Goal: Task Accomplishment & Management: Manage account settings

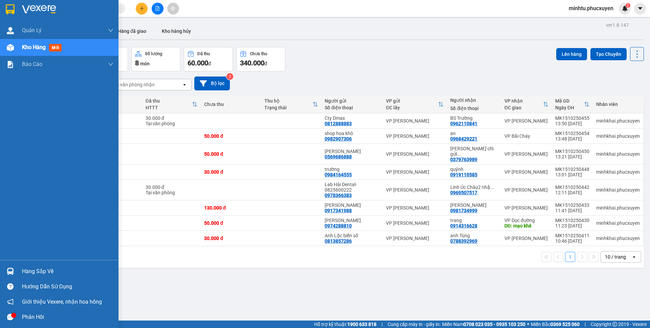
click at [11, 272] on img at bounding box center [10, 271] width 7 height 7
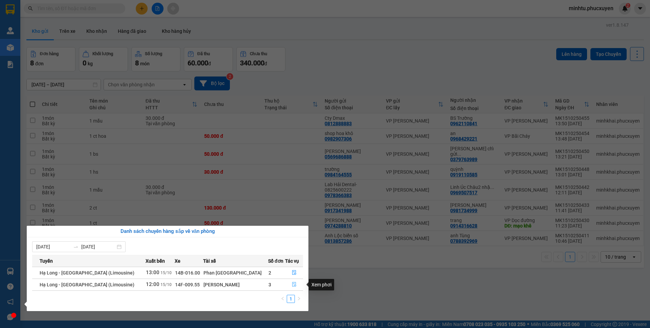
click at [292, 283] on icon "file-done" at bounding box center [294, 284] width 4 height 5
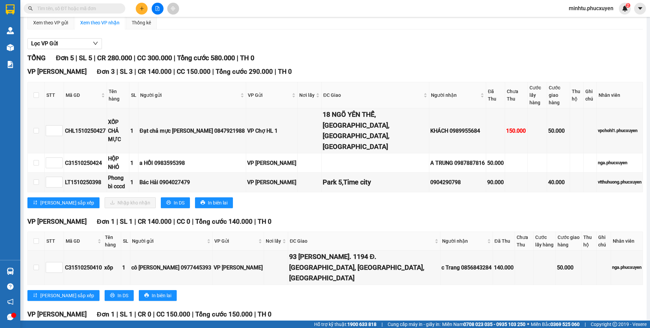
scroll to position [26, 0]
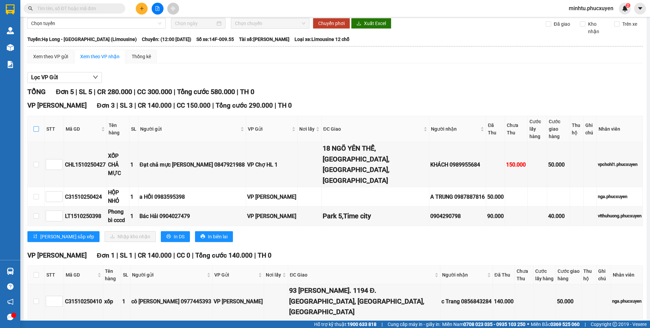
click at [34, 126] on input "checkbox" at bounding box center [35, 128] width 5 height 5
checkbox input "true"
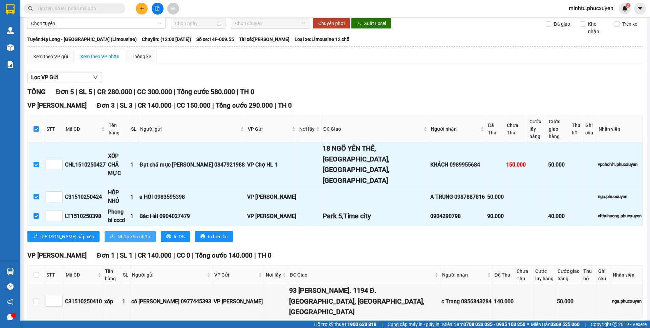
click at [117, 233] on span "Nhập kho nhận" at bounding box center [133, 236] width 33 height 7
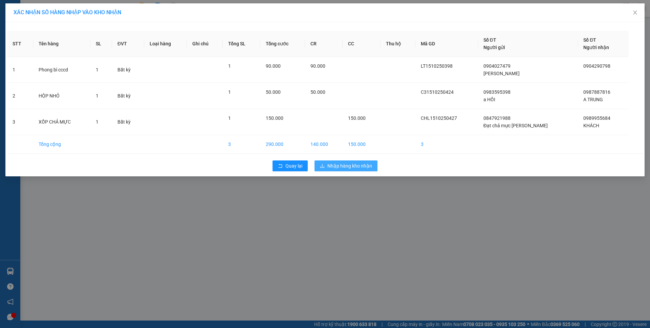
click at [354, 166] on span "Nhập hàng kho nhận" at bounding box center [349, 165] width 45 height 7
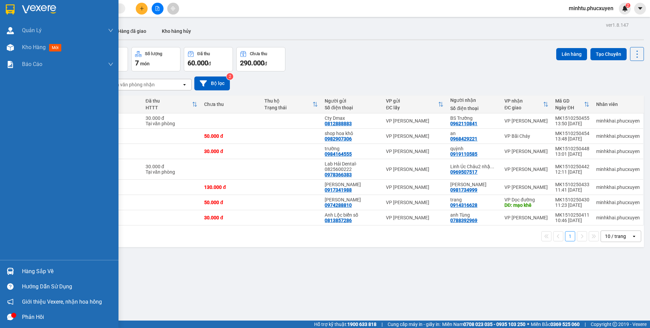
click at [14, 265] on div at bounding box center [10, 271] width 12 height 12
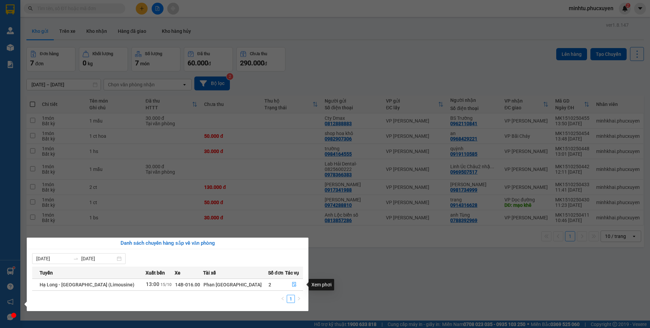
click at [272, 193] on section "Kết quả tìm kiếm ( 0 ) Bộ lọc 01/10 - 13/10 No Data minhtu.phucxuyen 2 Quản Lý …" at bounding box center [325, 164] width 650 height 328
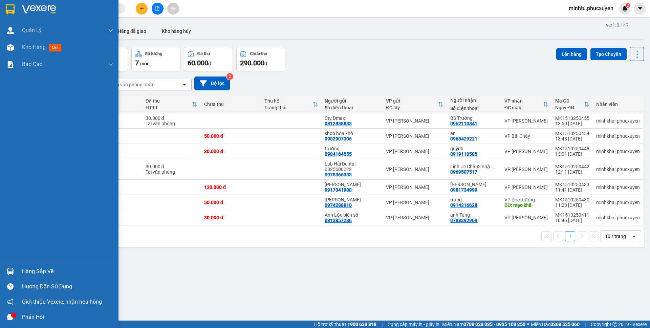
click at [17, 264] on div "Hàng sắp về" at bounding box center [59, 271] width 118 height 15
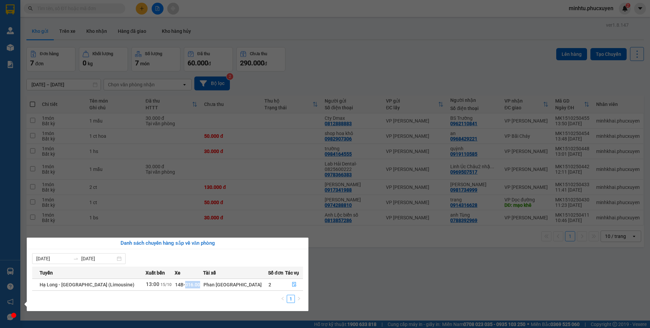
drag, startPoint x: 186, startPoint y: 284, endPoint x: 206, endPoint y: 284, distance: 20.0
click at [203, 284] on td "14B-016.00" at bounding box center [189, 284] width 28 height 12
copy span "016.00"
click at [4, 76] on div "Quản [PERSON_NAME] lý giao nhận mới Quản lý kiểm kho Kho hàng mới Báo cáo 11. B…" at bounding box center [10, 164] width 20 height 328
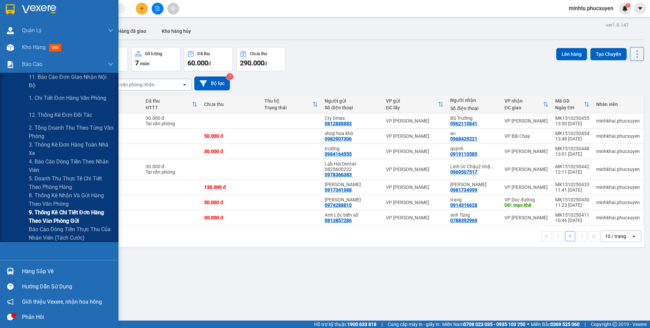
click at [60, 212] on span "9. Thống kê chi tiết đơn hàng theo văn phòng gửi" at bounding box center [71, 216] width 85 height 17
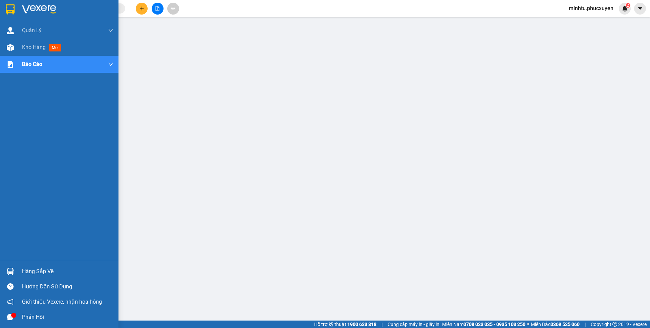
click at [12, 265] on div at bounding box center [10, 271] width 12 height 12
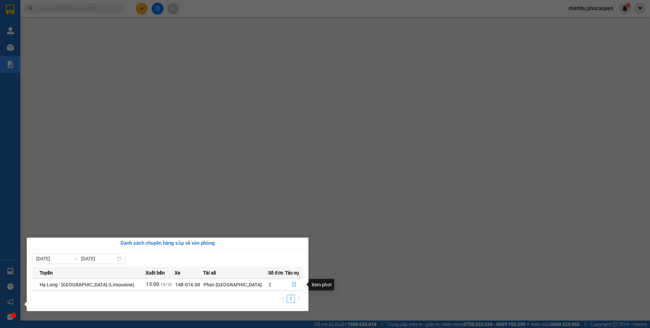
click at [292, 283] on icon "file-done" at bounding box center [294, 284] width 5 height 5
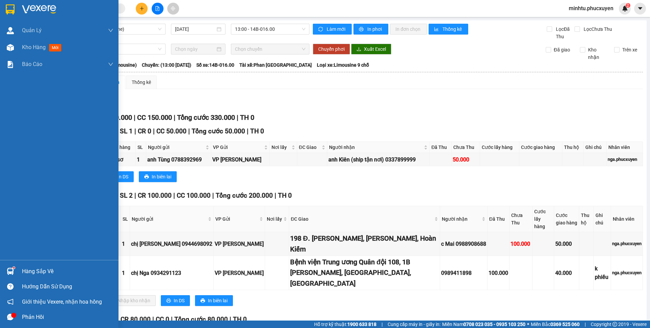
click at [9, 272] on img at bounding box center [10, 271] width 7 height 7
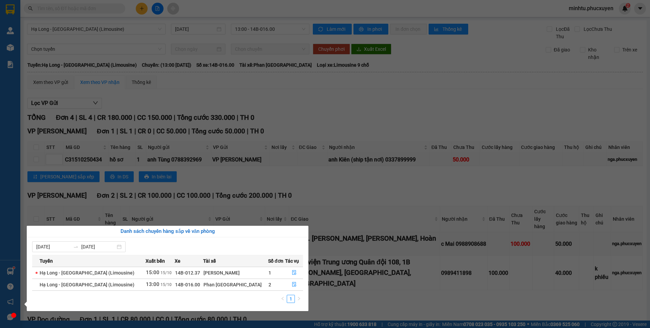
drag, startPoint x: 11, startPoint y: 50, endPoint x: 14, endPoint y: 32, distance: 18.5
click at [11, 50] on div "Quản [PERSON_NAME] lý giao nhận mới Quản lý kiểm kho Kho hàng mới Báo cáo 11. B…" at bounding box center [10, 164] width 20 height 328
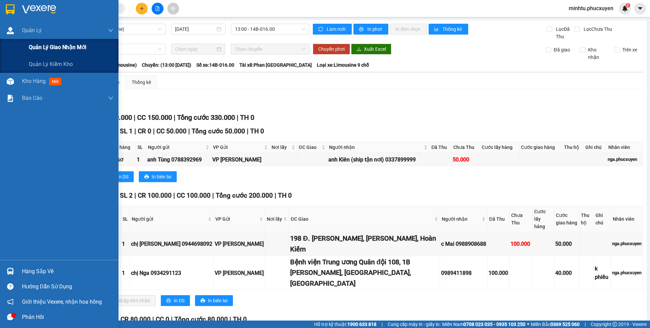
drag, startPoint x: 30, startPoint y: 42, endPoint x: 41, endPoint y: 45, distance: 11.0
click at [31, 43] on div "Quản lý giao nhận mới" at bounding box center [71, 47] width 85 height 17
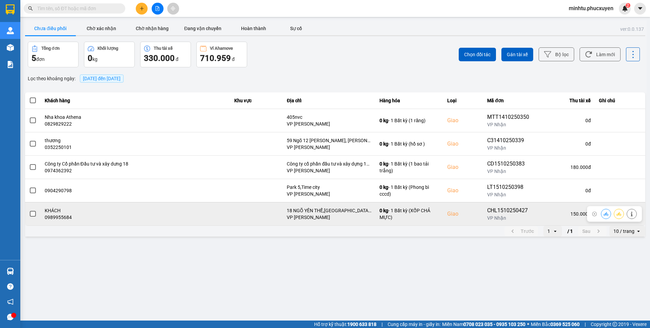
click at [602, 215] on button at bounding box center [605, 214] width 9 height 12
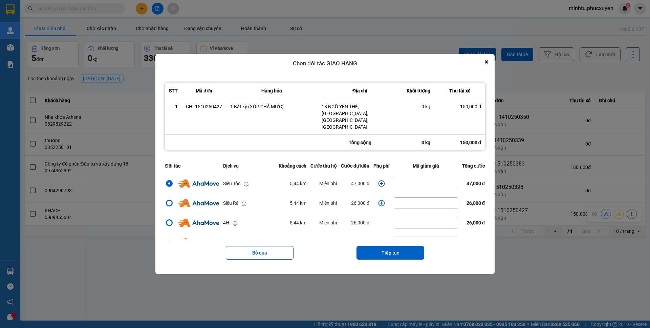
click at [379, 180] on icon "dialog" at bounding box center [381, 183] width 6 height 6
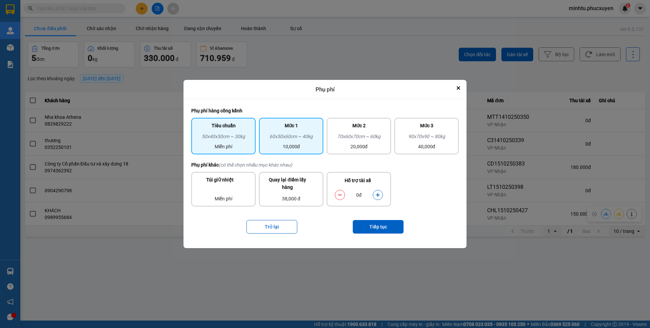
click at [302, 136] on div "60x50x60cm ~ 40kg" at bounding box center [291, 138] width 56 height 10
click at [455, 87] on button "Close" at bounding box center [458, 88] width 8 height 8
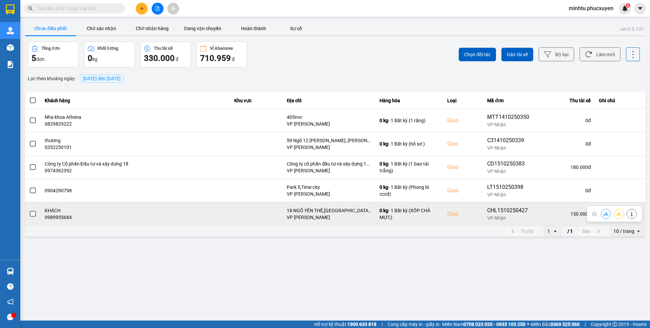
click at [604, 214] on icon at bounding box center [605, 214] width 5 height 4
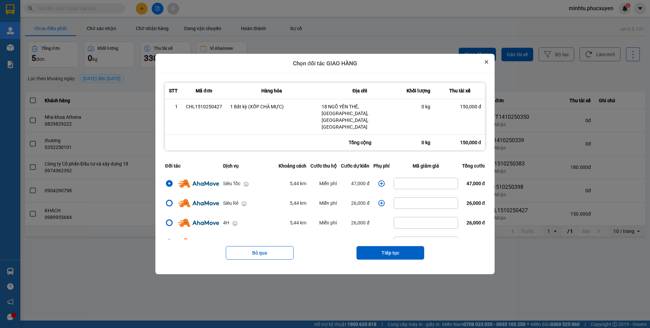
click at [488, 64] on icon "Close" at bounding box center [486, 61] width 3 height 3
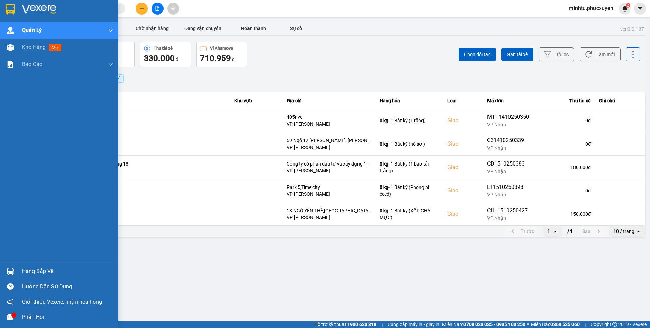
click at [16, 266] on div "Hàng sắp về" at bounding box center [59, 271] width 118 height 15
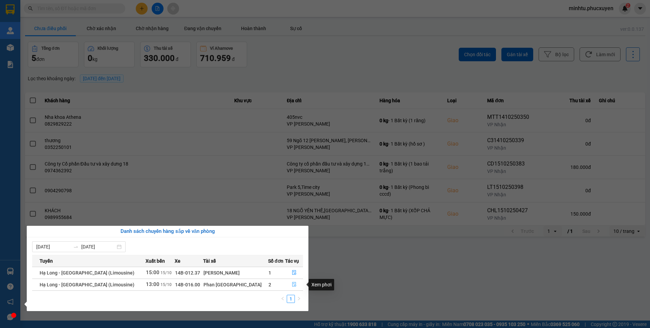
click at [292, 286] on icon "file-done" at bounding box center [294, 284] width 5 height 5
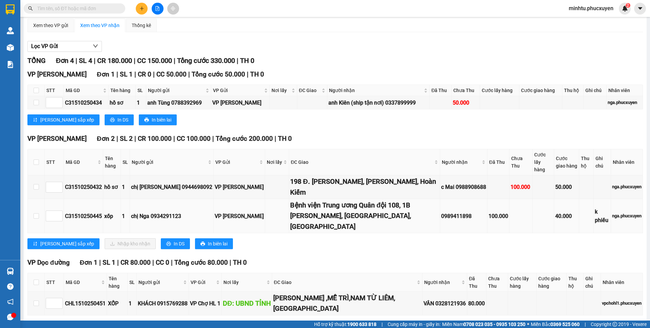
scroll to position [58, 0]
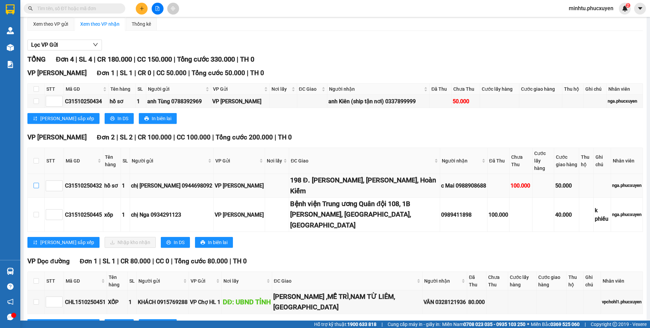
click at [37, 183] on input "checkbox" at bounding box center [35, 185] width 5 height 5
checkbox input "true"
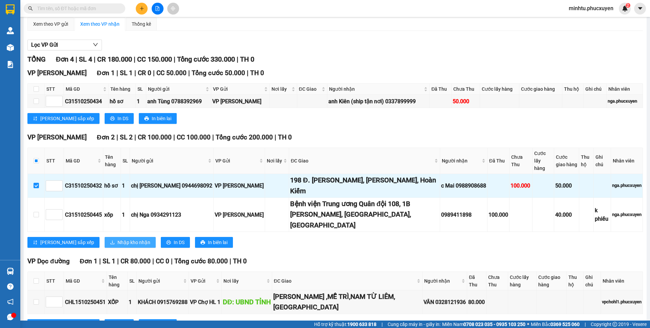
click at [117, 239] on span "Nhập kho nhận" at bounding box center [133, 242] width 33 height 7
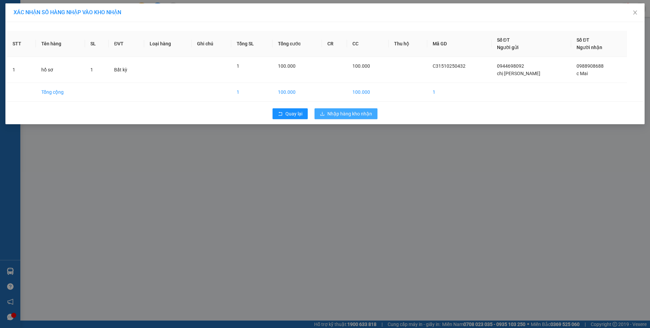
click at [349, 115] on span "Nhập hàng kho nhận" at bounding box center [349, 113] width 45 height 7
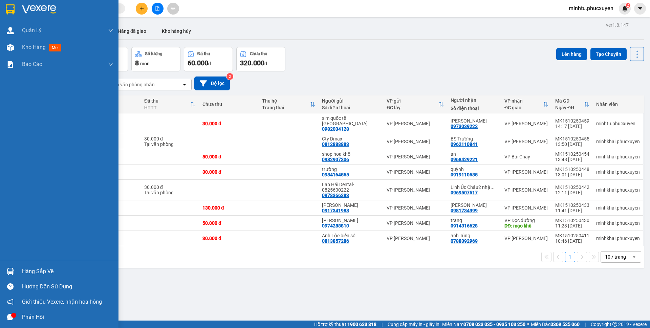
click at [9, 269] on img at bounding box center [10, 271] width 7 height 7
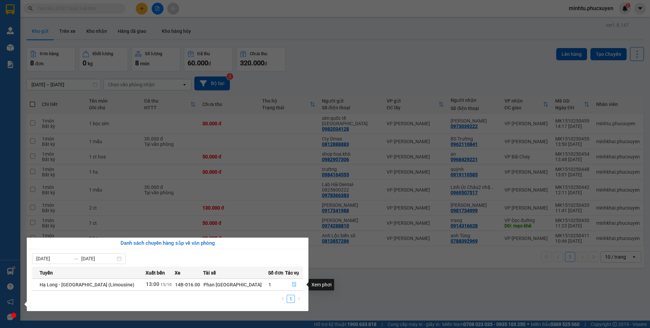
click at [292, 283] on icon "file-done" at bounding box center [294, 284] width 5 height 5
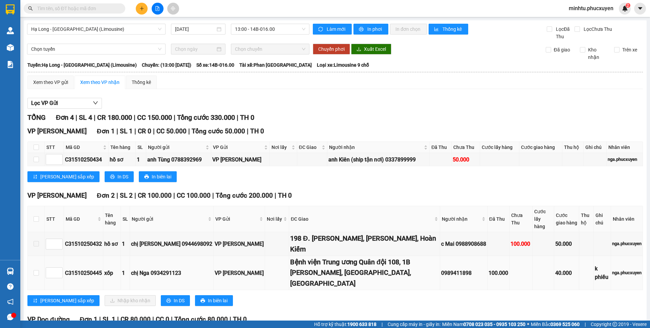
click at [32, 256] on td at bounding box center [36, 273] width 17 height 34
click at [35, 270] on input "checkbox" at bounding box center [35, 272] width 5 height 5
checkbox input "true"
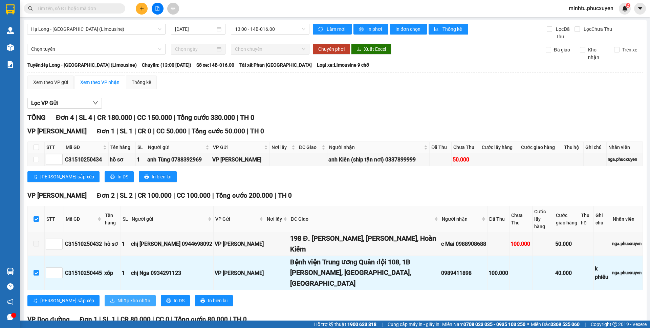
click at [117, 297] on span "Nhập kho nhận" at bounding box center [133, 300] width 33 height 7
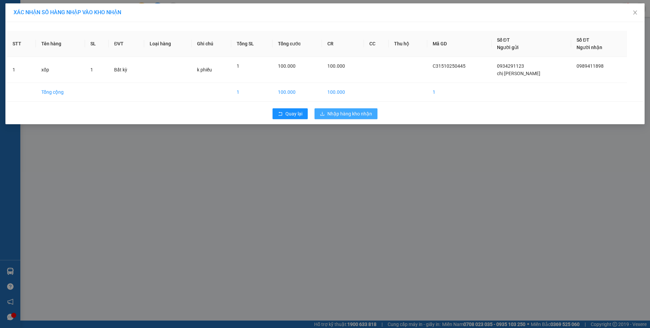
click at [345, 118] on button "Nhập hàng kho nhận" at bounding box center [345, 113] width 63 height 11
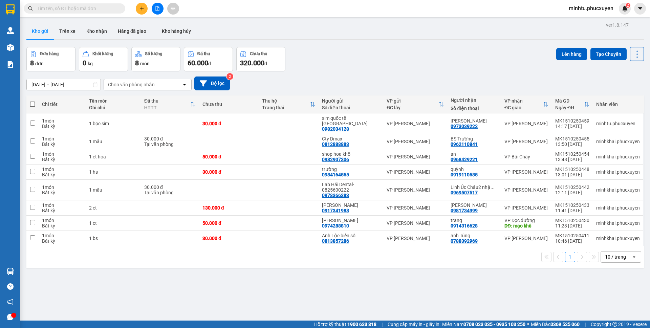
click at [12, 273] on img at bounding box center [10, 271] width 7 height 7
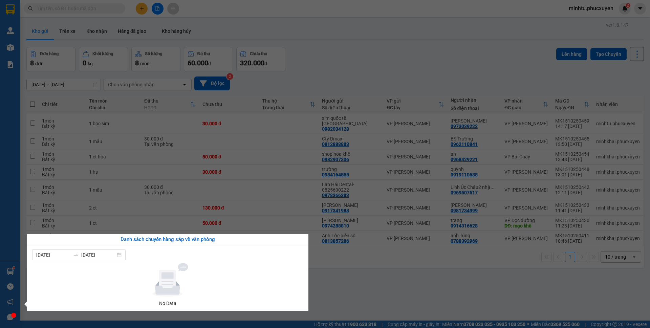
click at [342, 276] on section "Kết quả tìm kiếm ( 0 ) Bộ lọc 01/10 - 13/10 No Data minhtu.phucxuyen 2 Quản Lý …" at bounding box center [325, 164] width 650 height 328
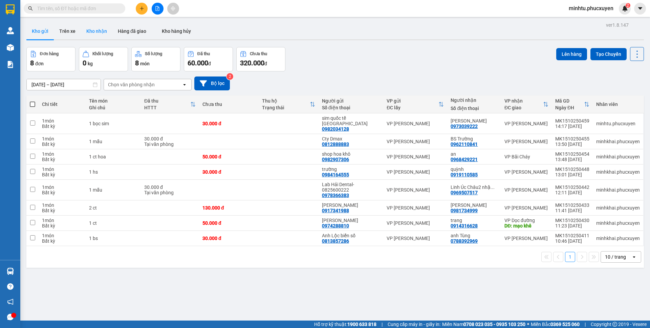
click at [87, 32] on button "Kho nhận" at bounding box center [96, 31] width 31 height 16
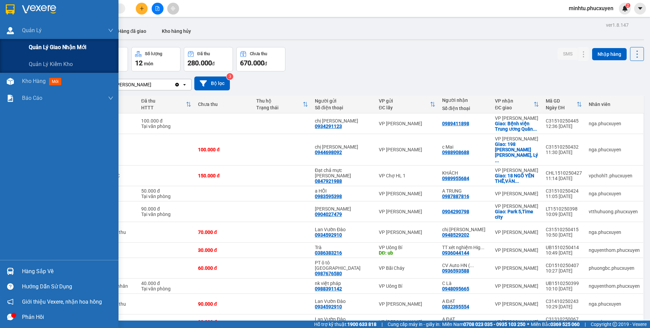
click at [31, 46] on span "Quản lý giao nhận mới" at bounding box center [58, 47] width 58 height 8
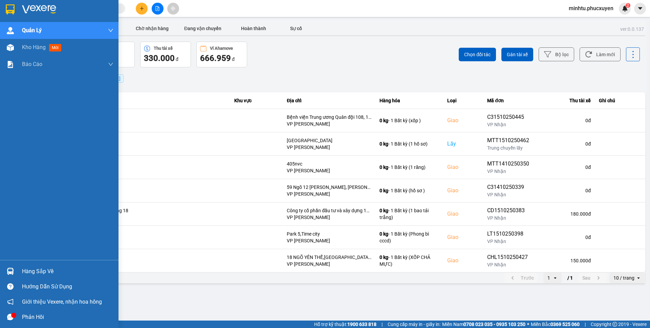
click at [31, 269] on div "Hàng sắp về" at bounding box center [67, 271] width 91 height 10
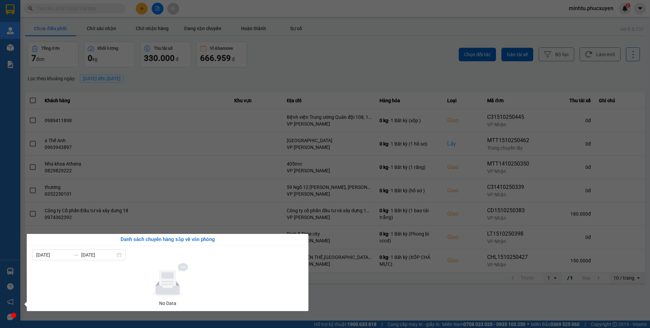
click at [306, 46] on section "Kết quả tìm kiếm ( 0 ) Bộ lọc 01/10 - 13/10 No Data minhtu.phucxuyen 2 Quản Lý …" at bounding box center [325, 164] width 650 height 328
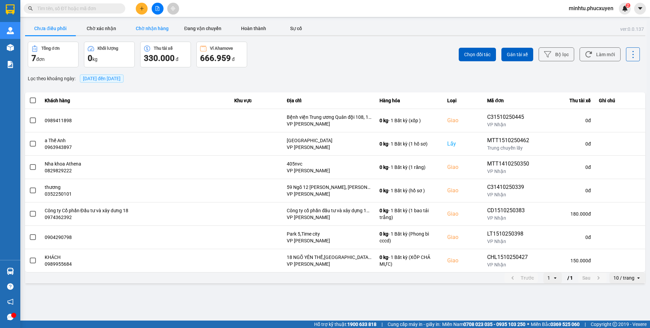
click at [156, 28] on button "Chờ nhận hàng" at bounding box center [152, 29] width 51 height 14
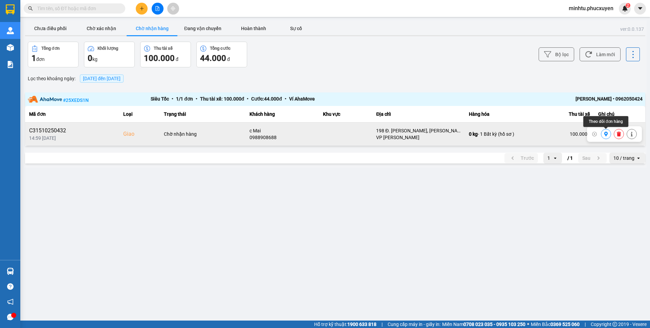
click at [604, 133] on icon at bounding box center [605, 134] width 5 height 5
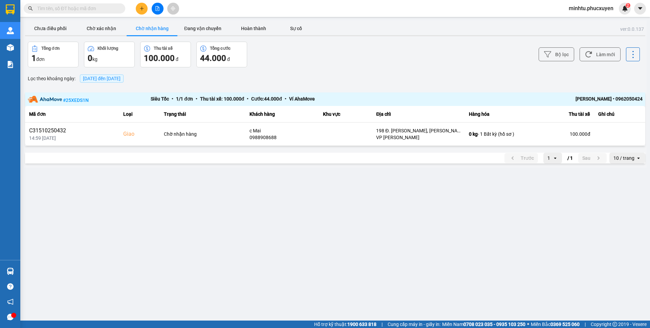
click at [76, 11] on input "text" at bounding box center [77, 8] width 80 height 7
paste input "0969872552"
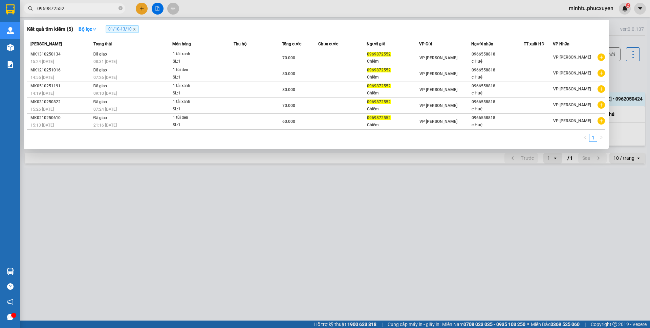
type input "0969872552"
click at [135, 29] on icon "close" at bounding box center [134, 29] width 2 height 2
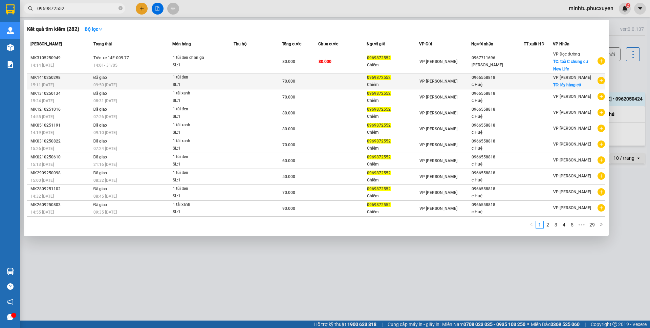
click at [292, 87] on td "70.000" at bounding box center [300, 81] width 36 height 16
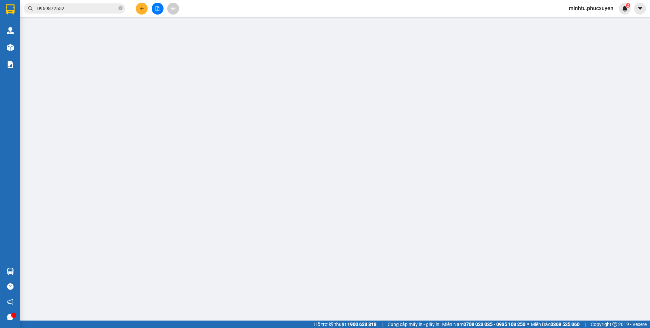
type input "0969872552"
type input "Chiêm"
type input "0966558818"
type input "c Huệ"
checkbox input "true"
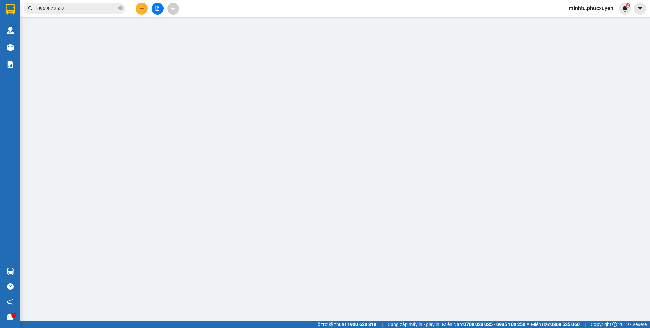
type input "lấy hàng ctt"
type input "0"
type input "70.000"
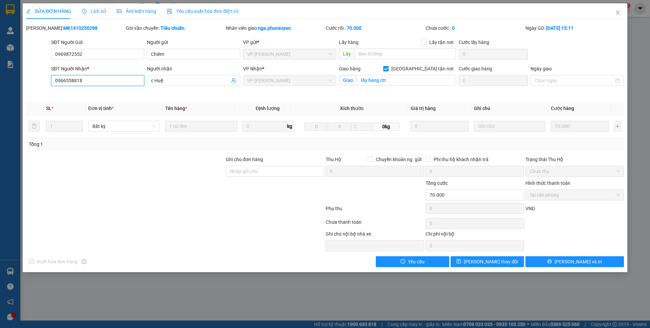
click at [118, 82] on input "0966558818" at bounding box center [97, 80] width 93 height 11
click at [615, 14] on icon "close" at bounding box center [617, 12] width 5 height 5
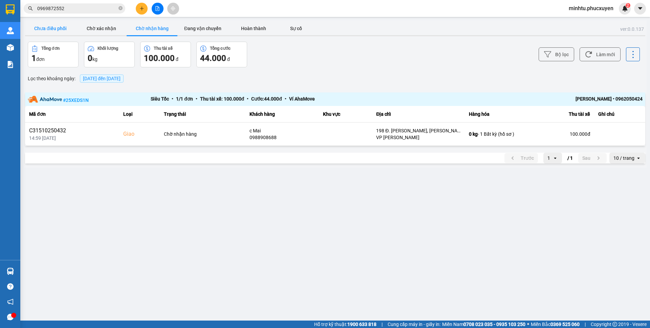
click at [58, 27] on button "Chưa điều phối" at bounding box center [50, 29] width 51 height 14
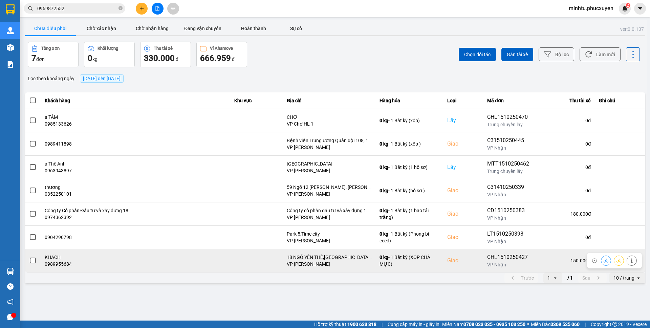
click at [604, 262] on icon at bounding box center [605, 260] width 5 height 5
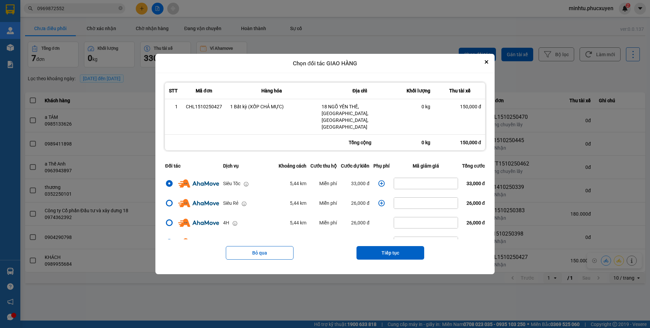
click at [378, 180] on icon "dialog" at bounding box center [381, 183] width 7 height 7
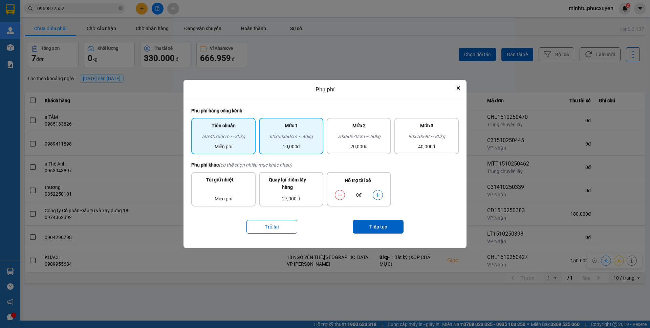
click at [315, 151] on div "Mức 1 60x50x60cm ~ 40kg 10,000đ" at bounding box center [291, 136] width 64 height 37
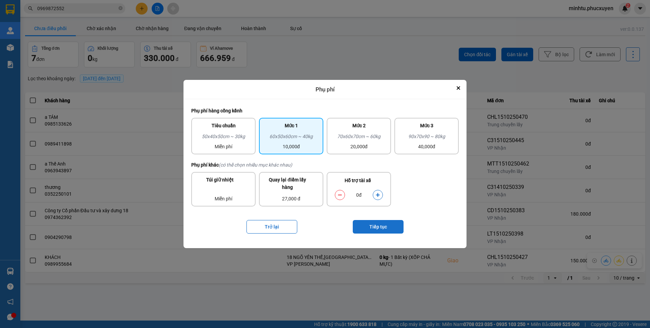
click at [389, 229] on button "Tiếp tục" at bounding box center [378, 227] width 51 height 14
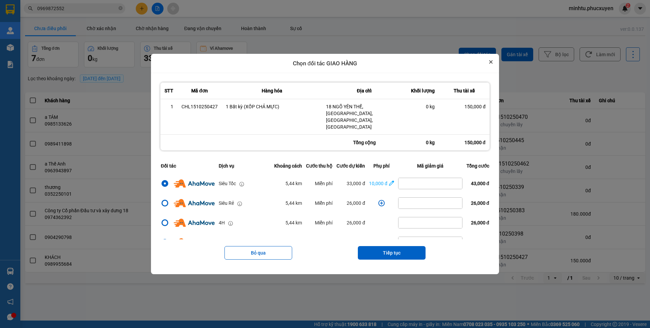
click at [492, 64] on icon "Close" at bounding box center [490, 61] width 3 height 3
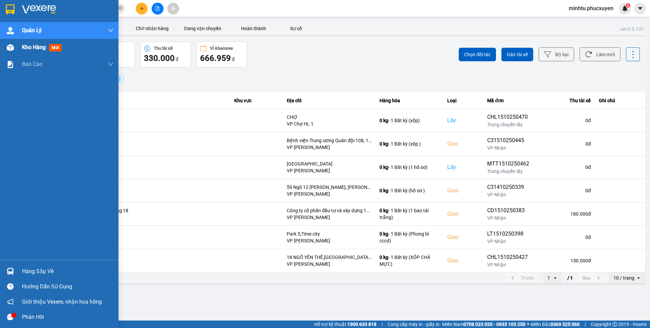
click at [30, 43] on div "Kho hàng mới" at bounding box center [67, 47] width 91 height 17
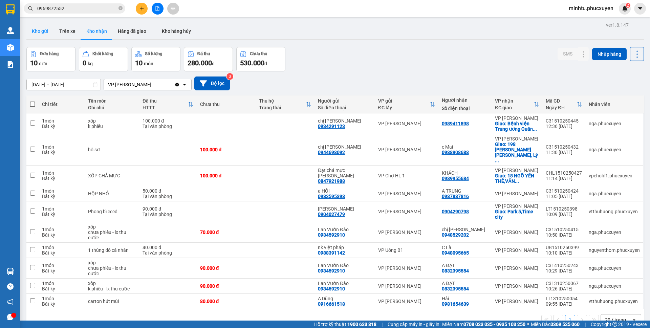
click at [42, 32] on button "Kho gửi" at bounding box center [39, 31] width 27 height 16
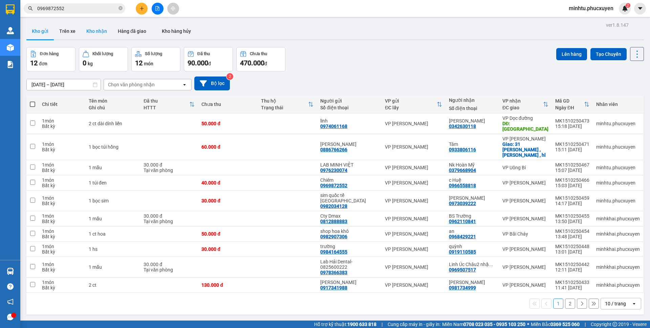
click at [108, 35] on button "Kho nhận" at bounding box center [96, 31] width 31 height 16
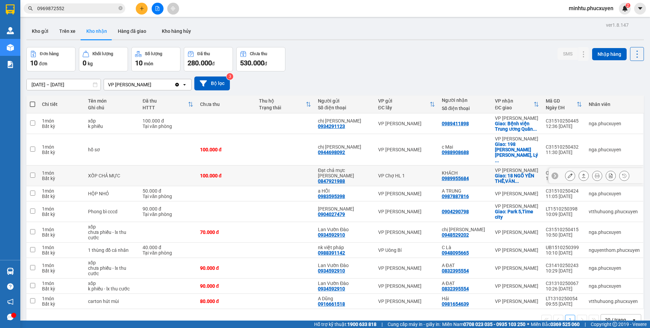
click at [567, 173] on icon at bounding box center [569, 175] width 5 height 5
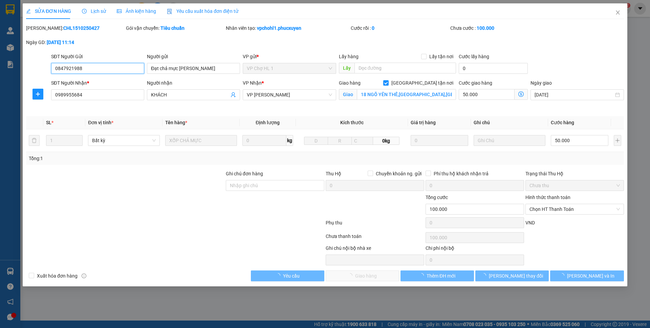
type input "0847921988"
type input "Đạt chả mực kim thoa"
type input "0989955684"
type input "KHÁCH"
checkbox input "true"
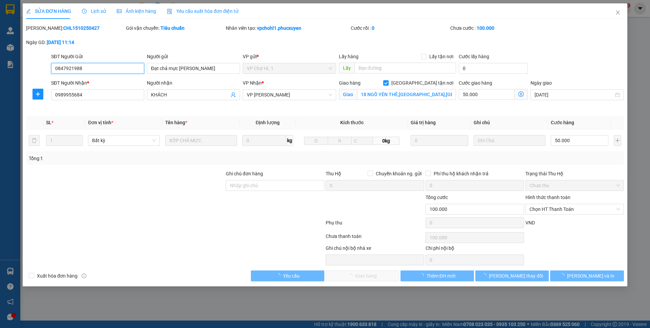
type input "18 NGÕ YÊN THẾ,VĂN MIẾU,ĐỐNG ĐA,HÀ NỘI"
type input "0"
type input "100.000"
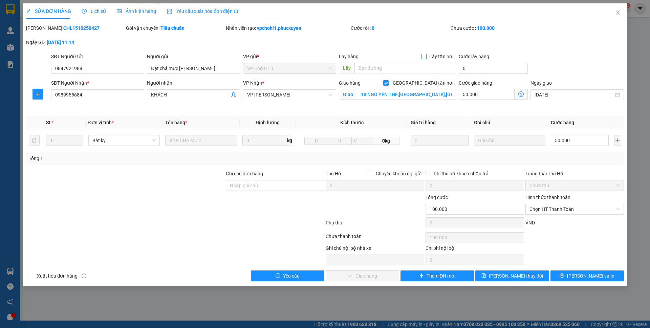
click at [436, 57] on span "Lấy tận nơi" at bounding box center [440, 56] width 29 height 7
click at [426, 57] on input "Lấy tận nơi" at bounding box center [423, 56] width 5 height 5
checkbox input "true"
type input "1"
type input "100.010"
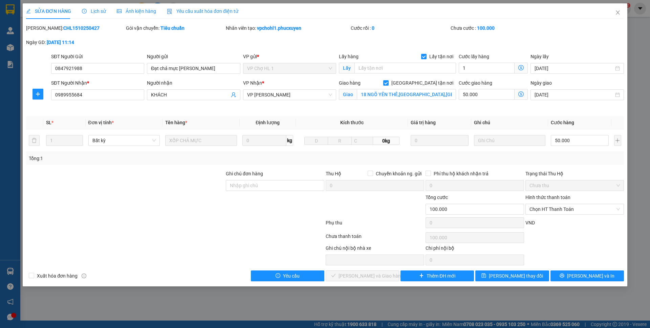
type input "100.010"
type input "100"
type input "100.100"
type input "100"
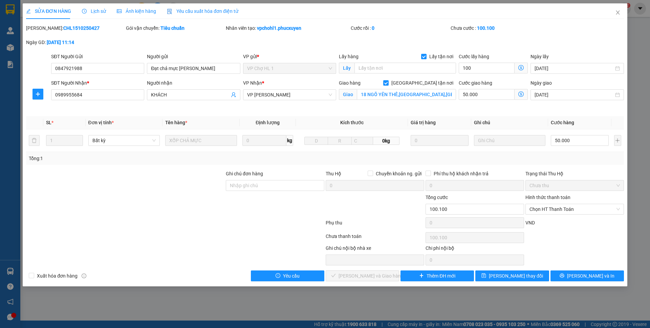
click at [536, 44] on div "Mã ĐH: CHL1510250427 Gói vận chuyển: Tiêu chuẩn Nhân viên tạo: vpchohl1.phucxuy…" at bounding box center [324, 38] width 599 height 28
type input "200.000"
type input "100.000"
click at [364, 71] on input "text" at bounding box center [405, 68] width 102 height 11
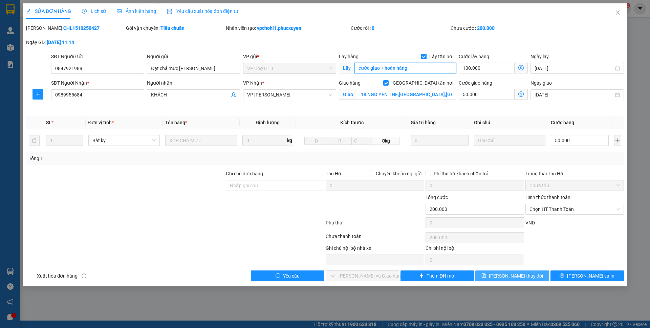
type input "cước giao + hoàn hàng"
click at [511, 280] on button "Lưu thay đổi" at bounding box center [511, 275] width 73 height 11
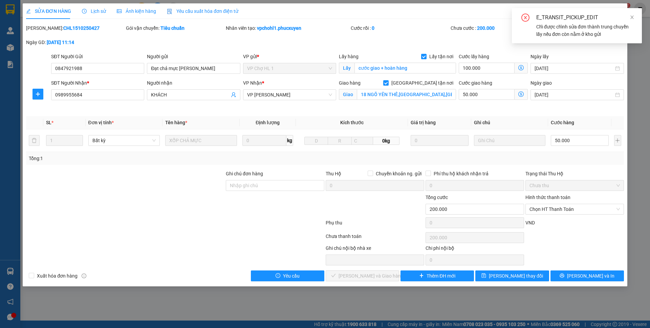
click at [630, 21] on div "E_TRANSIT_PICKUP_EDIT" at bounding box center [584, 18] width 97 height 8
click at [631, 21] on link at bounding box center [631, 17] width 5 height 7
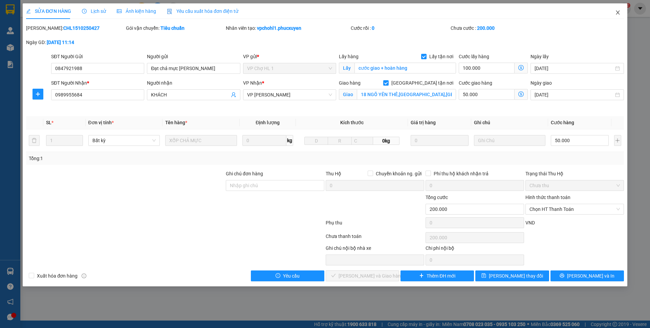
click at [617, 16] on span "Close" at bounding box center [617, 12] width 19 height 19
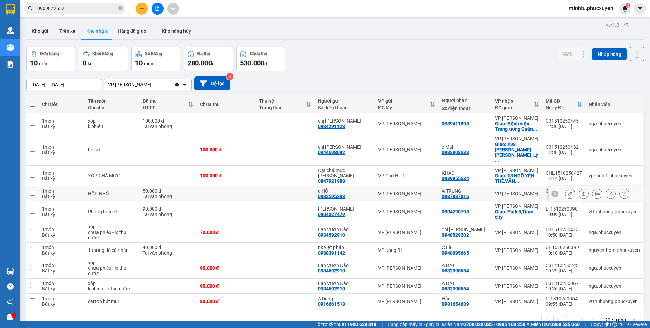
scroll to position [31, 0]
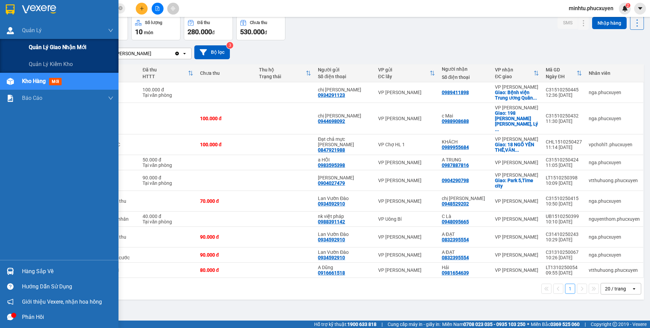
click at [41, 46] on span "Quản lý giao nhận mới" at bounding box center [58, 47] width 58 height 8
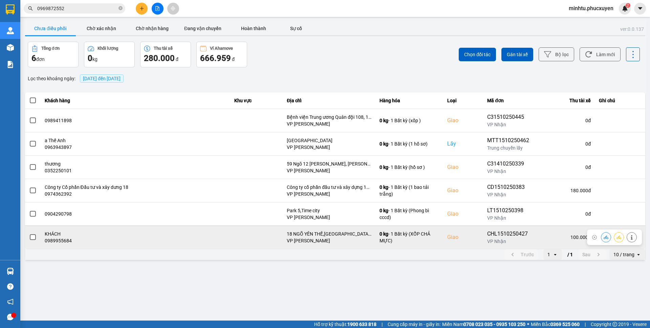
click at [602, 240] on button at bounding box center [605, 237] width 9 height 12
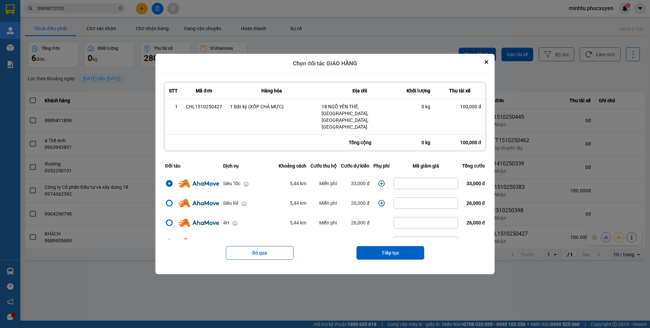
click at [374, 176] on td "dialog" at bounding box center [381, 184] width 20 height 20
click at [378, 180] on icon "dialog" at bounding box center [381, 183] width 7 height 7
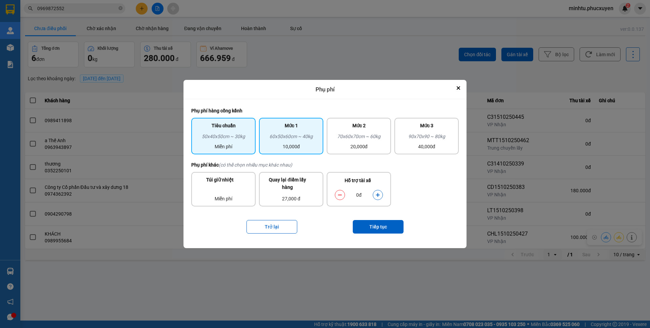
click at [311, 147] on div "10,000đ" at bounding box center [291, 146] width 56 height 7
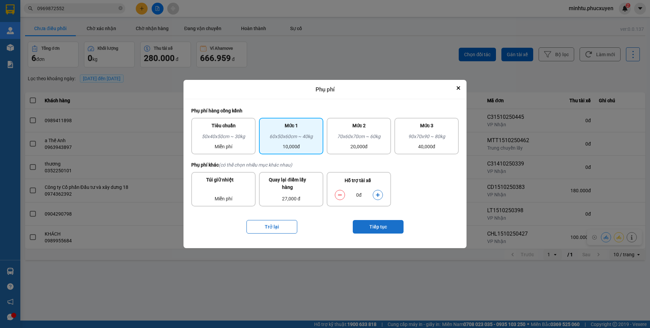
click at [376, 228] on button "Tiếp tục" at bounding box center [378, 227] width 51 height 14
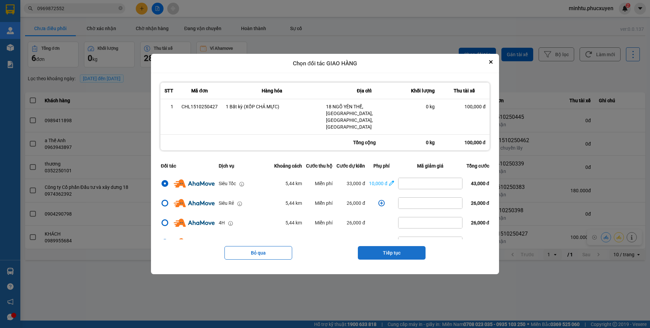
click at [407, 246] on button "Tiếp tục" at bounding box center [392, 253] width 68 height 14
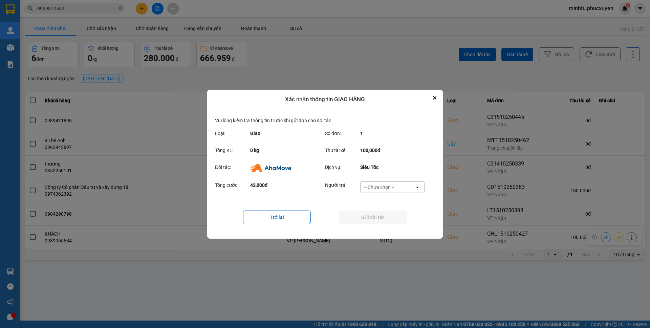
click at [399, 189] on div "-- Chưa chọn --" at bounding box center [387, 187] width 54 height 11
click at [399, 226] on div "Ví Ahamove" at bounding box center [392, 226] width 64 height 12
click at [435, 97] on icon "Close" at bounding box center [434, 97] width 3 height 3
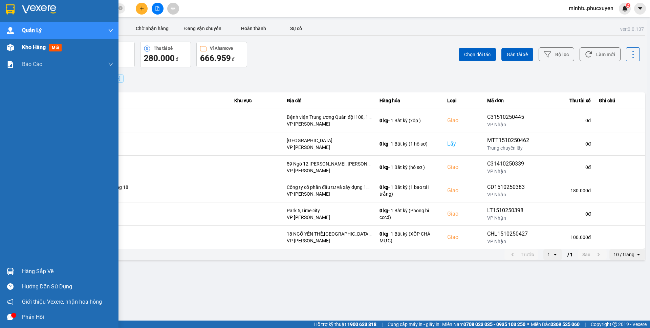
click at [13, 49] on img at bounding box center [10, 47] width 7 height 7
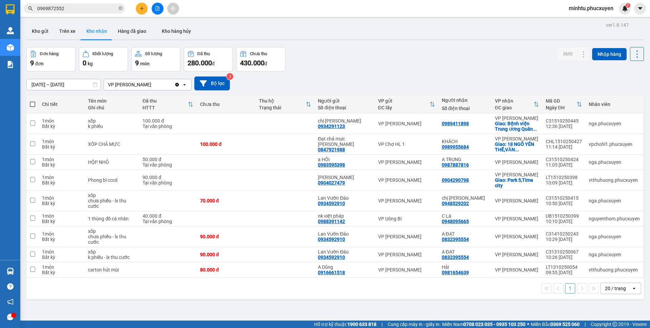
click at [383, 59] on div "Đơn hàng 9 đơn Khối lượng 0 kg Số lượng 9 món Đã thu 280.000 đ Chưa thu 430.000…" at bounding box center [334, 59] width 617 height 24
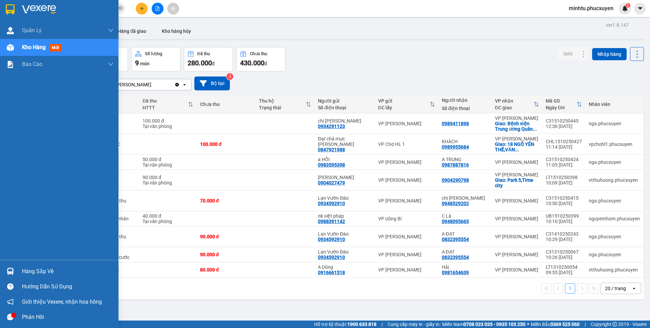
click at [20, 268] on div "Hàng sắp về" at bounding box center [59, 271] width 118 height 15
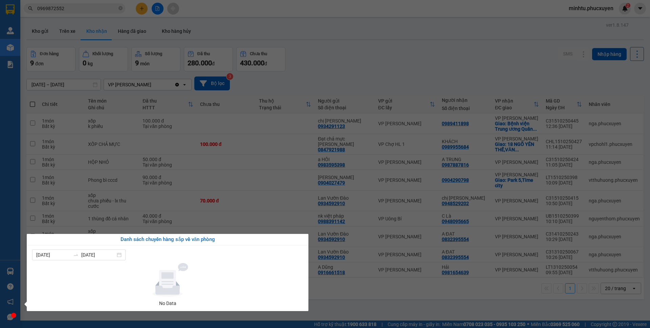
click at [45, 168] on section "Kết quả tìm kiếm ( 282 ) Bộ lọc Mã ĐH Trạng thái Món hàng Thu hộ Tổng cước Chưa…" at bounding box center [325, 164] width 650 height 328
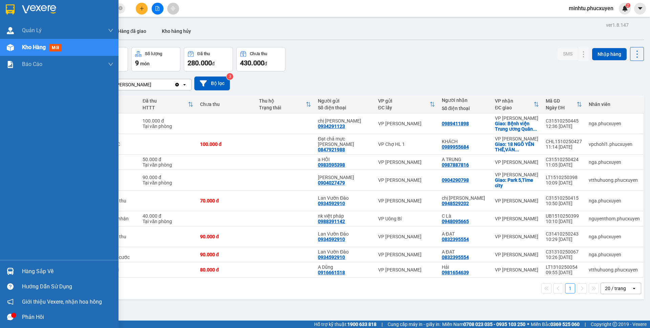
click at [16, 273] on div at bounding box center [10, 271] width 12 height 12
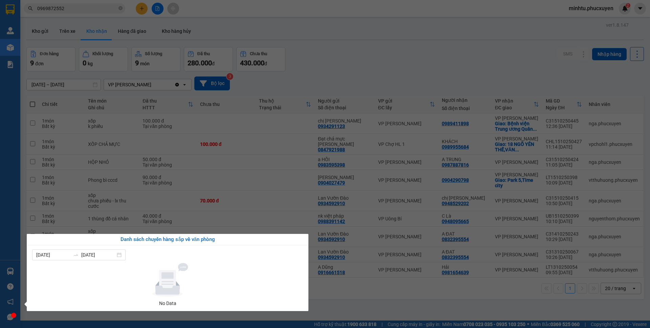
click at [16, 32] on div "Quản [PERSON_NAME] lý giao nhận mới Quản lý kiểm kho Kho hàng mới Báo cáo 11. B…" at bounding box center [10, 164] width 20 height 328
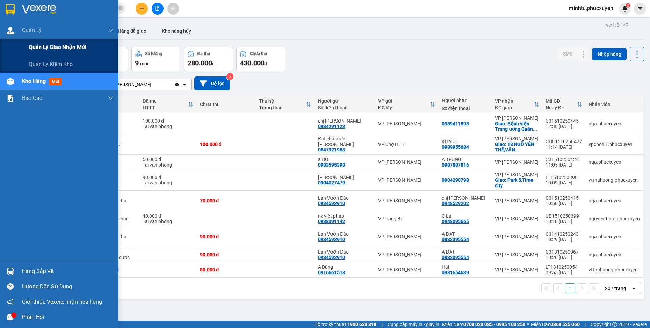
click at [37, 55] on div "Quản lý giao nhận mới" at bounding box center [71, 47] width 85 height 17
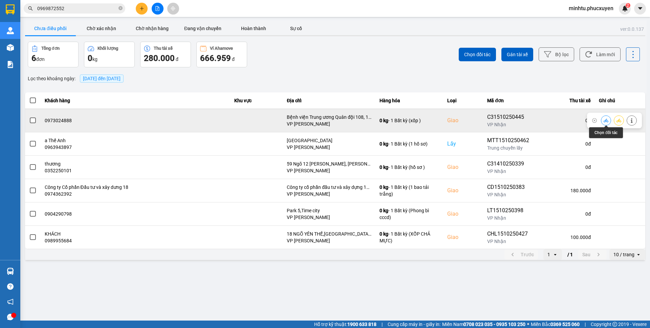
click at [607, 119] on icon at bounding box center [605, 120] width 5 height 5
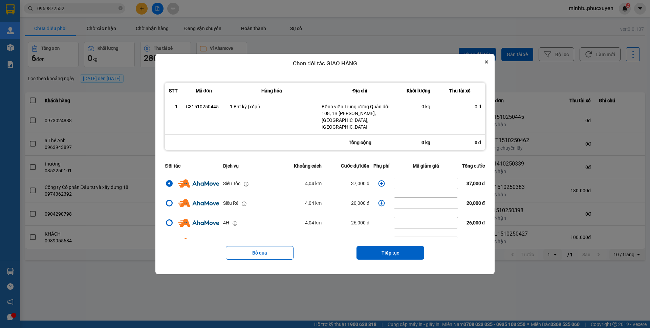
click at [488, 64] on icon "Close" at bounding box center [486, 61] width 3 height 3
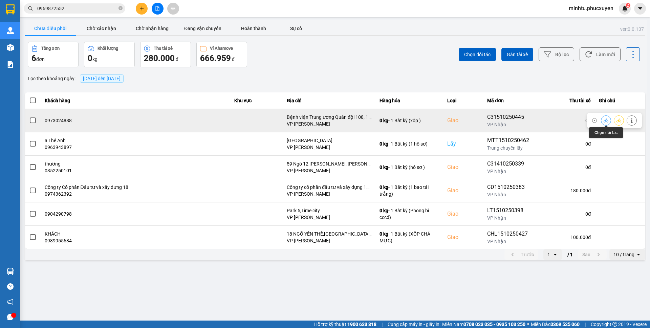
click at [604, 120] on icon at bounding box center [605, 120] width 5 height 5
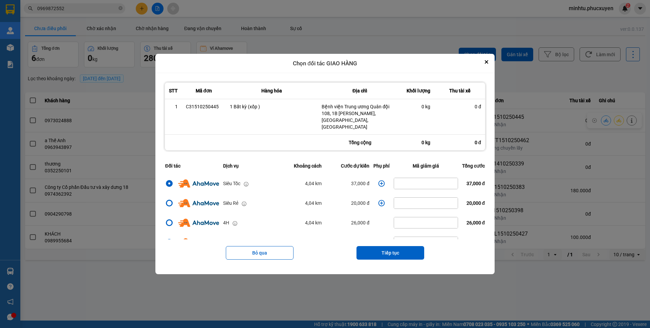
click at [378, 182] on icon "dialog" at bounding box center [381, 183] width 6 height 6
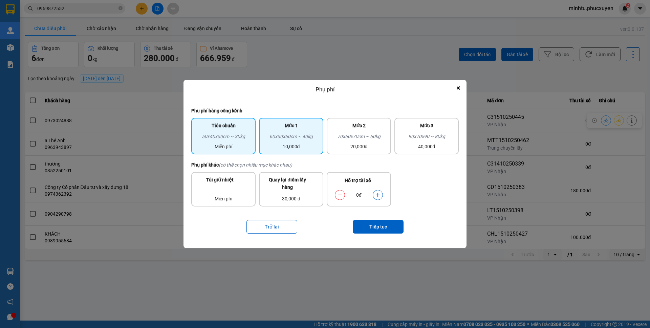
click at [295, 153] on div "Mức 1 60x50x60cm ~ 40kg 10,000đ" at bounding box center [291, 136] width 64 height 37
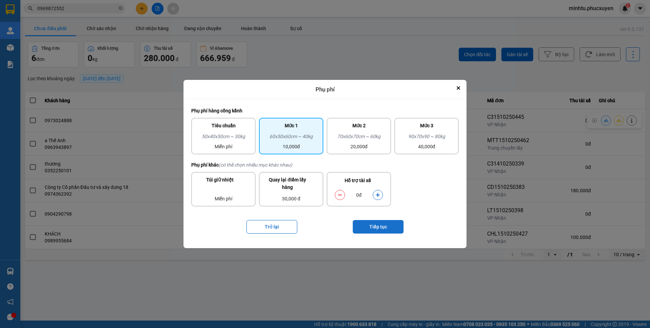
click at [394, 226] on button "Tiếp tục" at bounding box center [378, 227] width 51 height 14
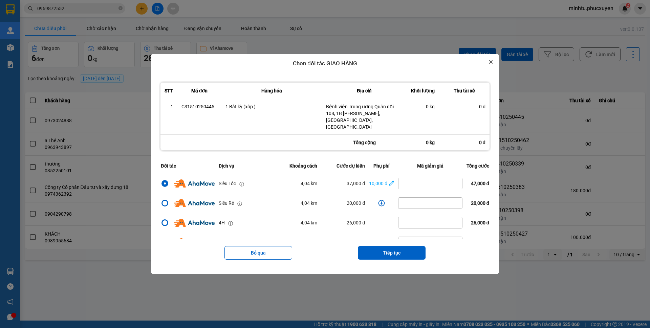
click at [493, 66] on button "Close" at bounding box center [491, 62] width 8 height 8
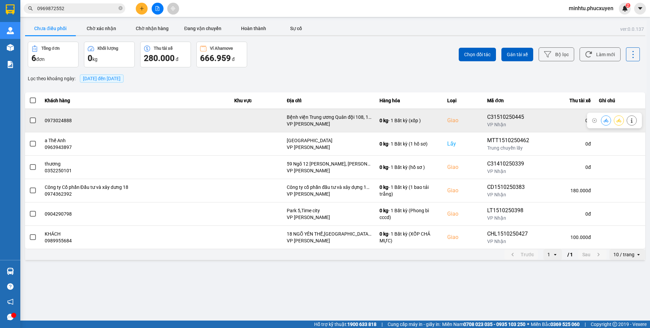
click at [605, 121] on icon at bounding box center [605, 120] width 5 height 4
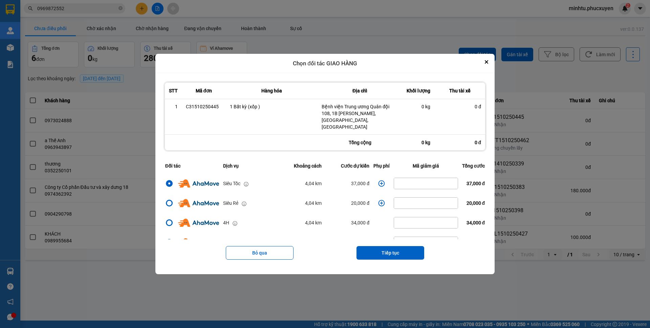
click at [380, 180] on icon "dialog" at bounding box center [381, 183] width 7 height 7
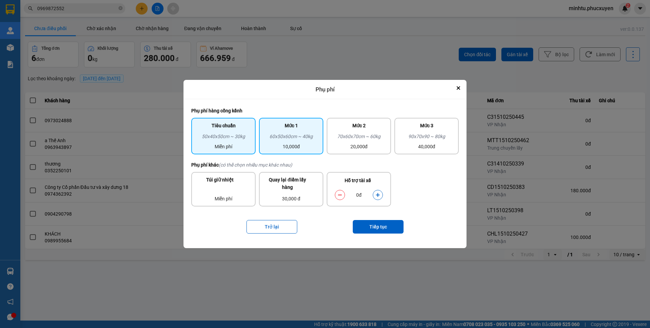
click at [313, 142] on div "60x50x60cm ~ 40kg" at bounding box center [291, 138] width 56 height 10
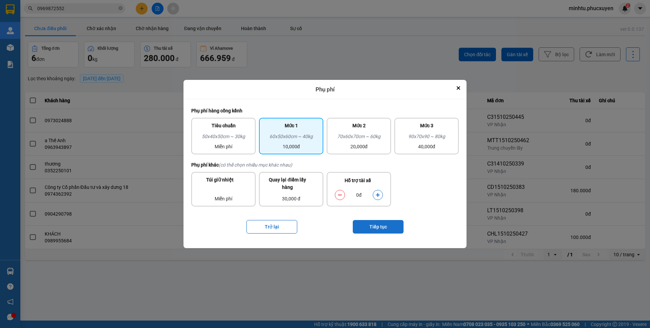
click at [383, 227] on button "Tiếp tục" at bounding box center [378, 227] width 51 height 14
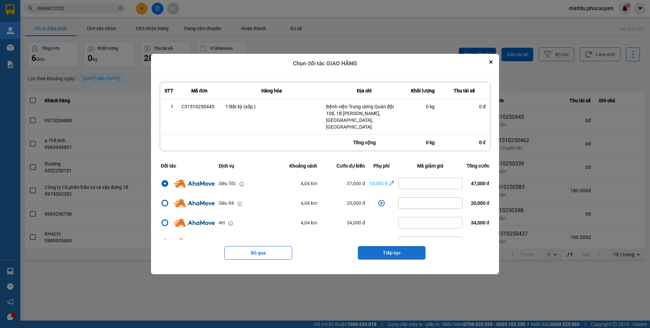
click at [410, 248] on button "Tiếp tục" at bounding box center [392, 253] width 68 height 14
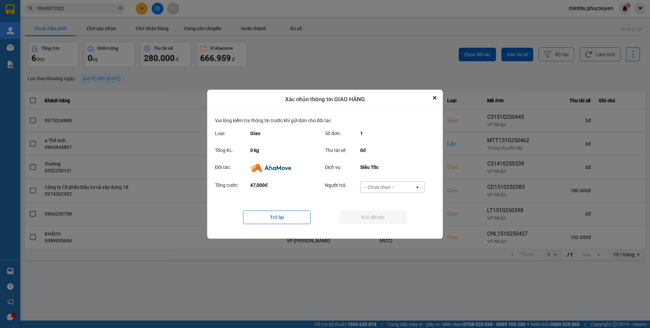
click at [403, 185] on div "-- Chưa chọn --" at bounding box center [387, 187] width 54 height 11
click at [395, 226] on div "Ví Ahamove" at bounding box center [392, 226] width 64 height 12
click at [392, 218] on button "Gửi đối tác" at bounding box center [373, 217] width 68 height 14
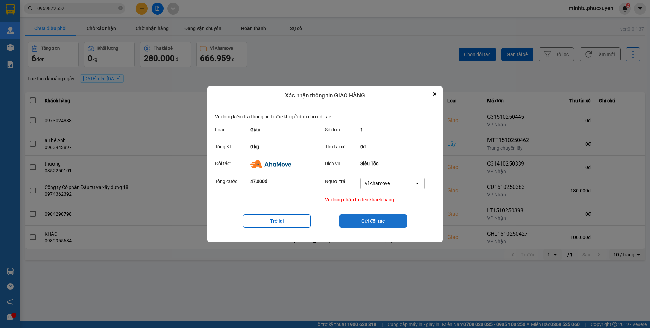
click at [366, 226] on button "Gửi đối tác" at bounding box center [373, 221] width 68 height 14
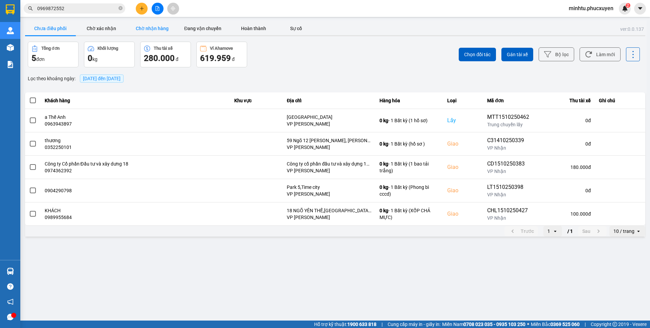
click at [135, 28] on button "Chờ nhận hàng" at bounding box center [152, 29] width 51 height 14
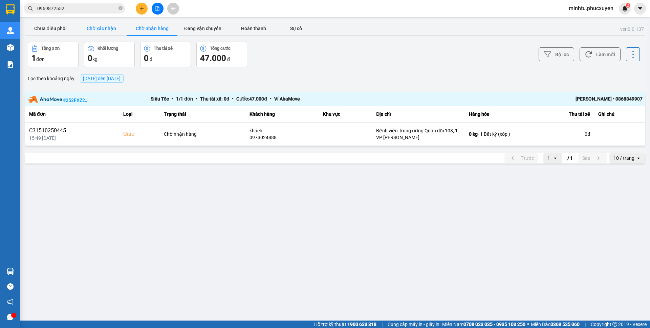
click at [109, 26] on button "Chờ xác nhận" at bounding box center [101, 29] width 51 height 14
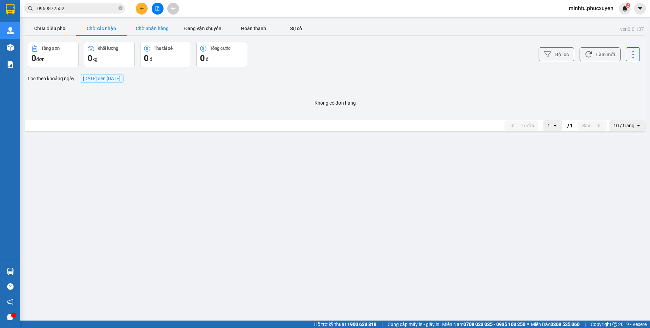
click at [142, 27] on button "Chờ nhận hàng" at bounding box center [152, 29] width 51 height 14
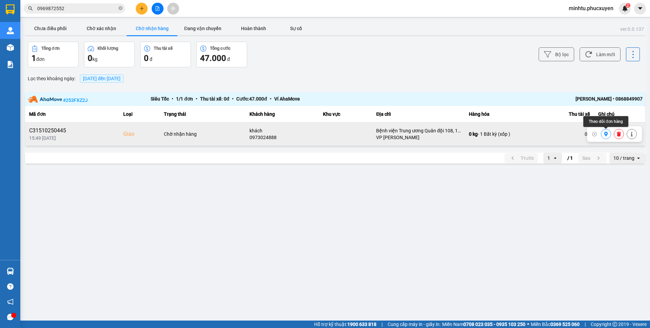
click at [604, 133] on icon at bounding box center [605, 134] width 5 height 5
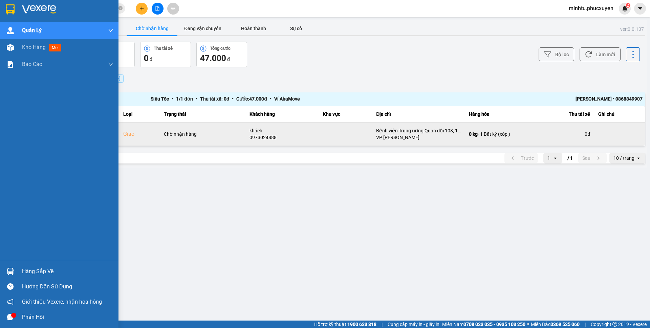
click at [16, 262] on div "Hàng sắp về Hướng dẫn sử dụng Giới thiệu Vexere, nhận hoa hồng Phản hồi" at bounding box center [59, 292] width 118 height 65
click at [18, 269] on div "Hàng sắp về" at bounding box center [59, 271] width 118 height 15
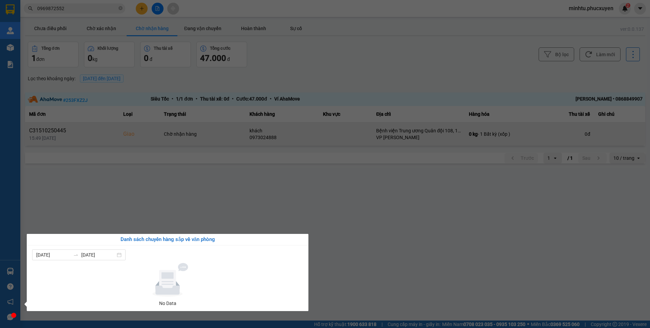
click at [164, 192] on section "Kết quả tìm kiếm ( 282 ) Bộ lọc Mã ĐH Trạng thái Món hàng Thu hộ Tổng cước Chưa…" at bounding box center [325, 164] width 650 height 328
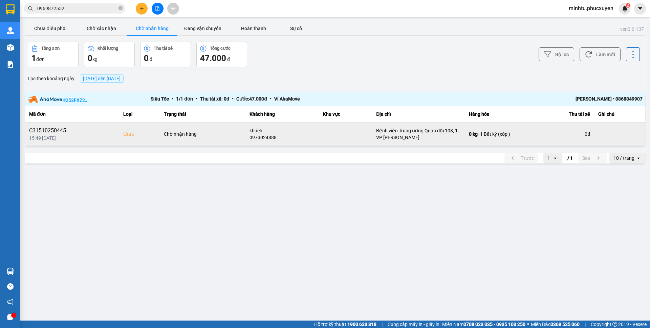
click at [18, 268] on div "Hàng sắp về" at bounding box center [10, 271] width 20 height 15
click at [156, 203] on section "Kết quả tìm kiếm ( 282 ) Bộ lọc Mã ĐH Trạng thái Món hàng Thu hộ Tổng cước Chưa…" at bounding box center [325, 164] width 650 height 328
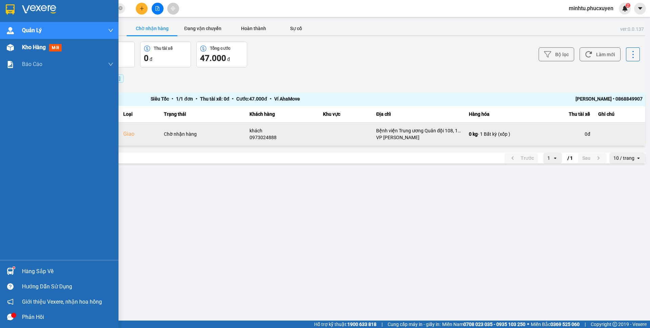
click at [15, 47] on div at bounding box center [10, 48] width 12 height 12
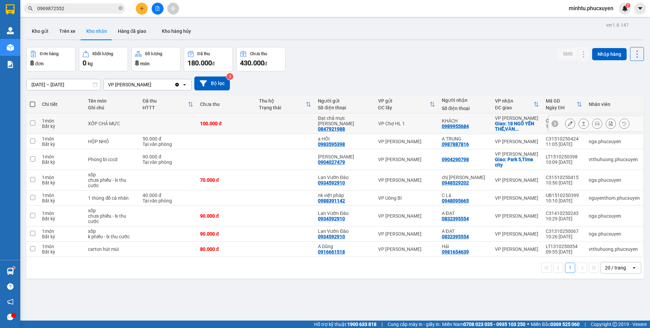
click at [567, 126] on icon at bounding box center [569, 123] width 5 height 5
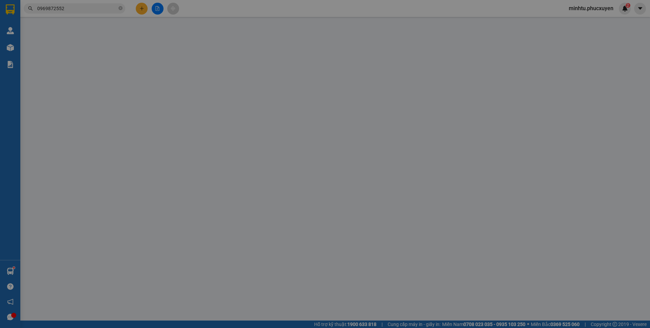
type input "0847921988"
type input "Đạt chả mực kim thoa"
type input "0989955684"
type input "KHÁCH"
checkbox input "true"
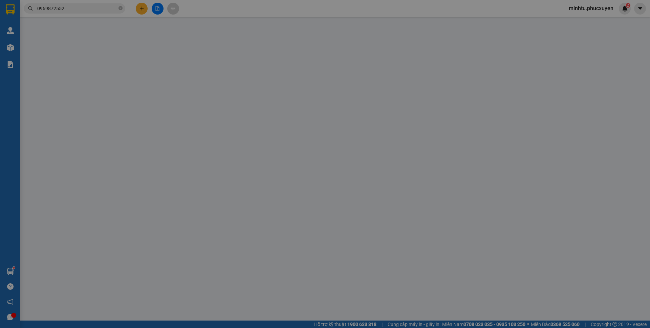
type input "18 NGÕ YÊN THẾ,VĂN MIẾU,ĐỐNG ĐA,HÀ NỘI"
type input "0"
type input "100.000"
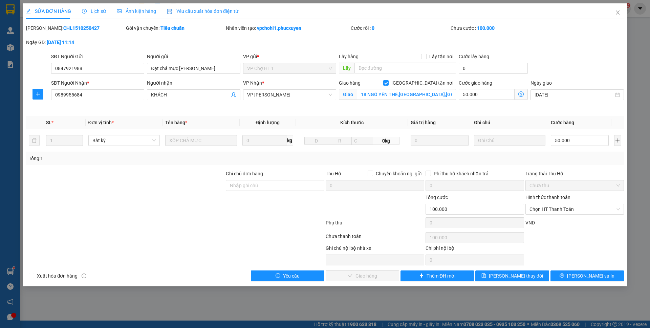
click at [417, 84] on div "Giao hàng Giao tận nơi" at bounding box center [397, 82] width 117 height 7
click at [388, 84] on input "Giao tận nơi" at bounding box center [385, 82] width 5 height 5
checkbox input "false"
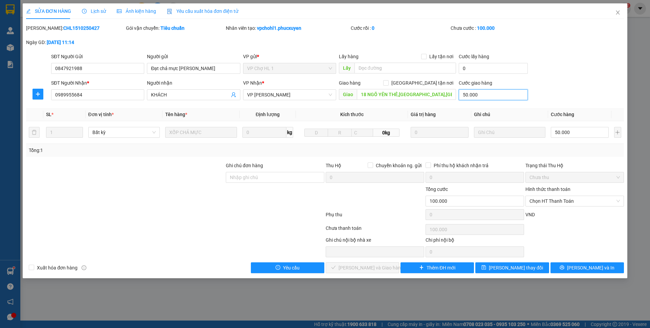
click at [482, 94] on input "50.000" at bounding box center [492, 94] width 69 height 11
type input "0"
type input "50.000"
type input "0"
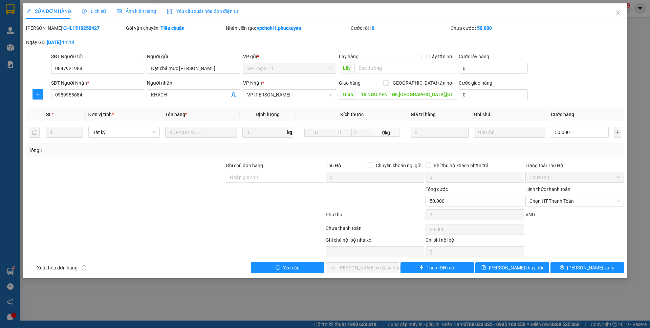
click at [554, 87] on div "SĐT Người Nhận * 0989955684 Người nhận KHÁCH VP Nhận * VP Minh Khai Giao hàng G…" at bounding box center [337, 91] width 575 height 24
click at [562, 202] on span "Chọn HT Thanh Toán" at bounding box center [574, 201] width 90 height 10
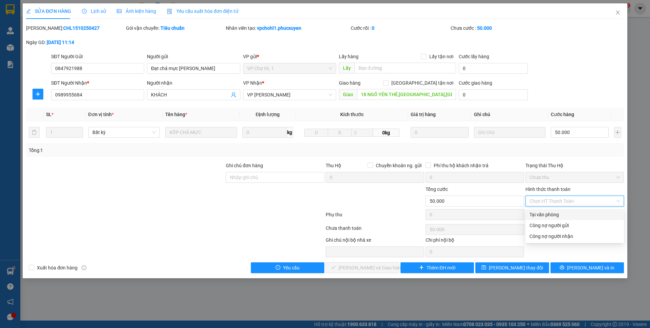
click at [547, 213] on div "Tại văn phòng" at bounding box center [574, 214] width 90 height 7
type input "0"
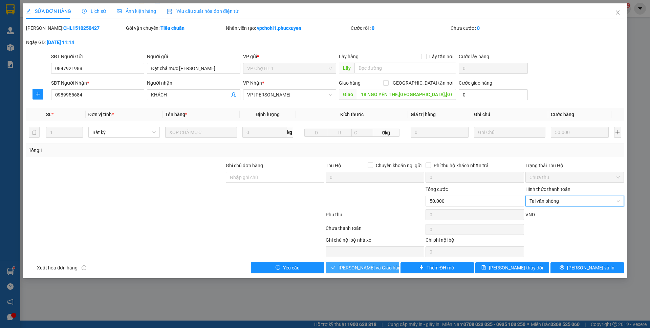
click at [355, 265] on span "Lưu và Giao hàng" at bounding box center [370, 267] width 65 height 7
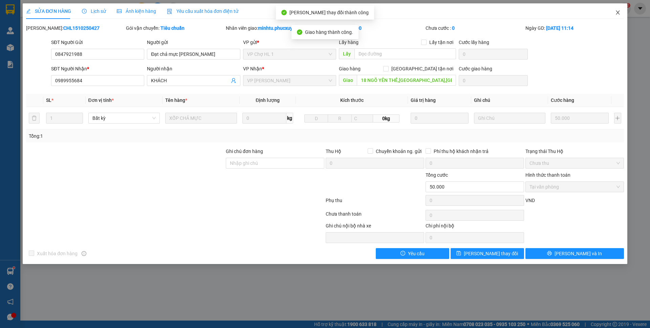
click at [617, 15] on icon "close" at bounding box center [617, 12] width 5 height 5
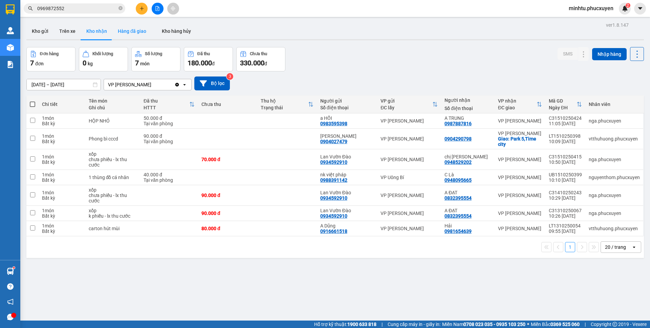
click at [126, 33] on button "Hàng đã giao" at bounding box center [131, 31] width 39 height 16
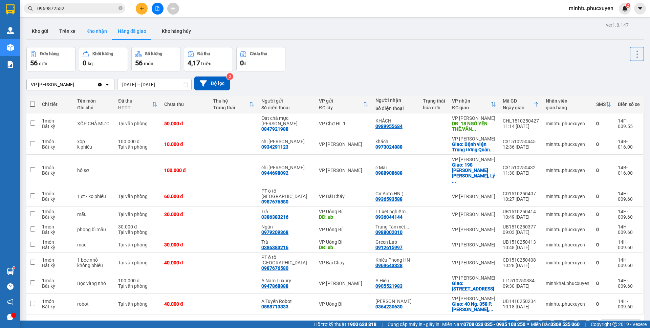
click at [95, 33] on button "Kho nhận" at bounding box center [96, 31] width 31 height 16
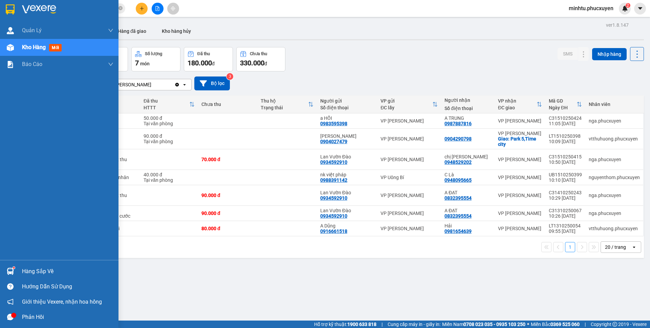
click at [8, 271] on img at bounding box center [10, 271] width 7 height 7
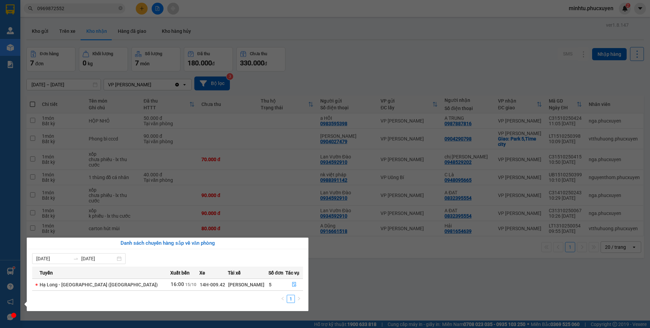
click at [337, 255] on section "Kết quả tìm kiếm ( 282 ) Bộ lọc Mã ĐH Trạng thái Món hàng Thu hộ Tổng cước Chưa…" at bounding box center [325, 164] width 650 height 328
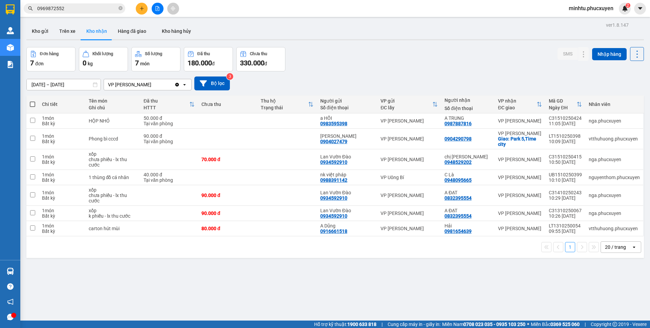
click at [102, 6] on input "0969872552" at bounding box center [77, 8] width 80 height 7
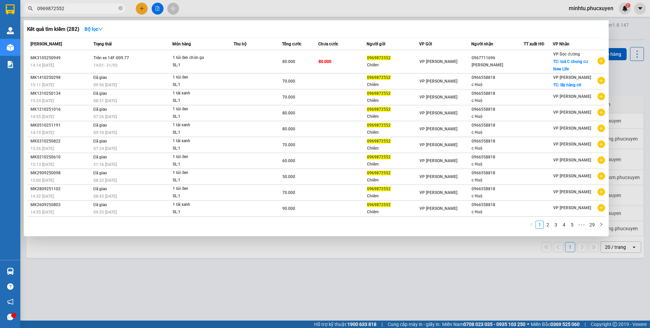
click at [102, 6] on input "0969872552" at bounding box center [77, 8] width 80 height 7
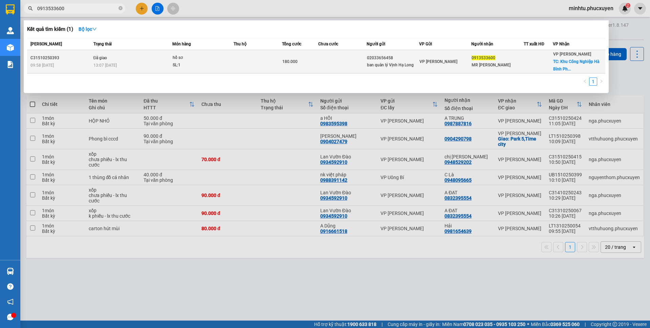
type input "0913533600"
click at [269, 69] on td at bounding box center [257, 61] width 48 height 23
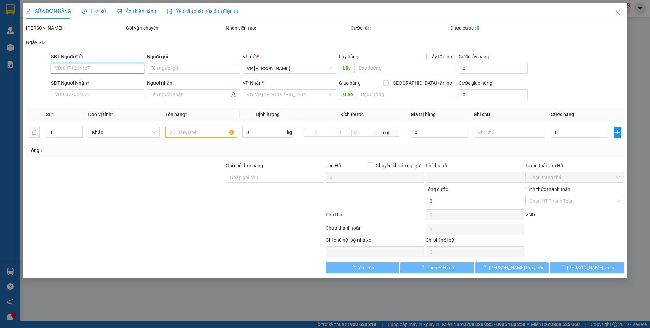
type input "02033656458"
type input "ban quản lý Vịnh Hạ Long"
type input "0913533600"
type input "MR TỴ"
checkbox input "true"
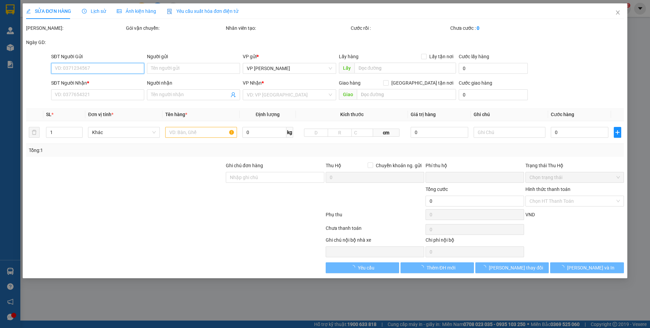
type input "Khu Công Nghiệp Hà Bình Phương ,Trần Trọng Liêu, Hà Hồi, Thường Tín"
type input "130.000"
type input "0"
type input "180.000"
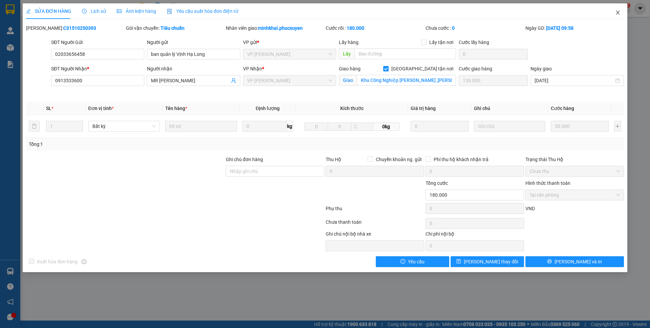
click at [618, 15] on icon "close" at bounding box center [617, 12] width 5 height 5
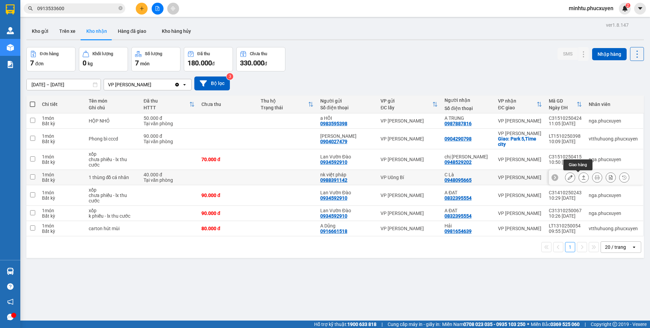
drag, startPoint x: 577, startPoint y: 178, endPoint x: 563, endPoint y: 183, distance: 14.6
click at [581, 178] on icon at bounding box center [583, 177] width 5 height 5
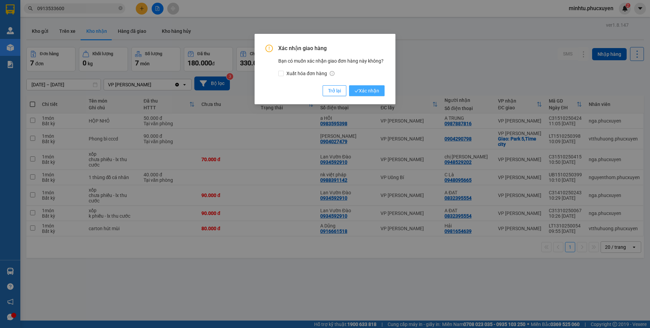
click at [373, 89] on span "Xác nhận" at bounding box center [366, 90] width 25 height 7
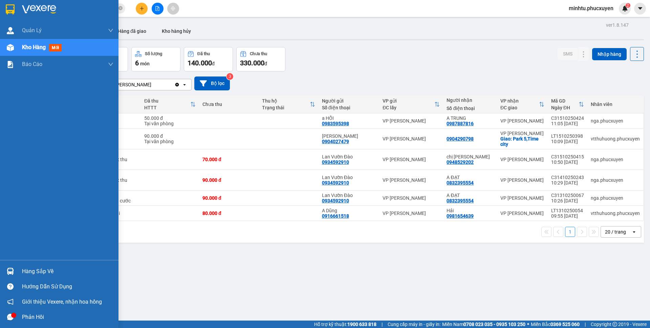
click at [11, 271] on img at bounding box center [10, 271] width 7 height 7
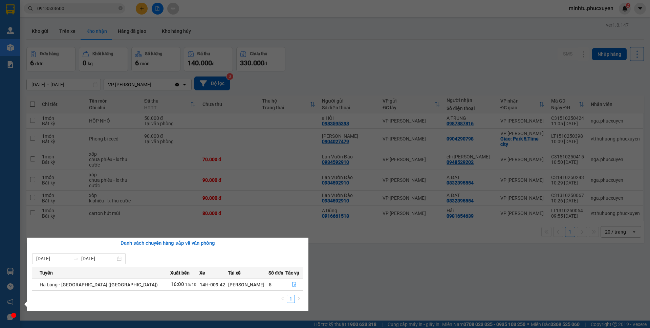
click at [179, 214] on section "Kết quả tìm kiếm ( 1 ) Bộ lọc Mã ĐH Trạng thái Món hàng Thu hộ Tổng cước Chưa c…" at bounding box center [325, 164] width 650 height 328
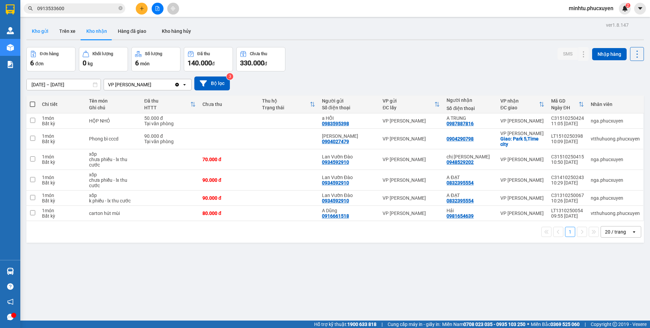
click at [50, 34] on button "Kho gửi" at bounding box center [39, 31] width 27 height 16
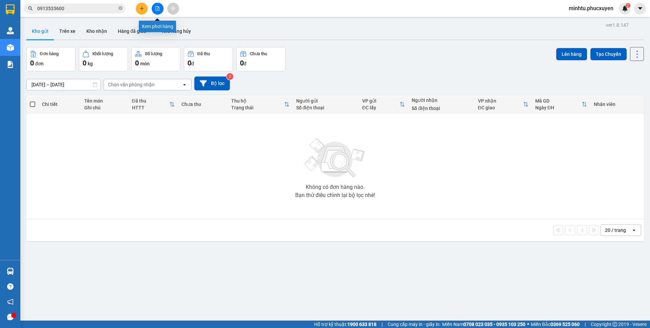
click at [156, 10] on icon "file-add" at bounding box center [158, 8] width 4 height 5
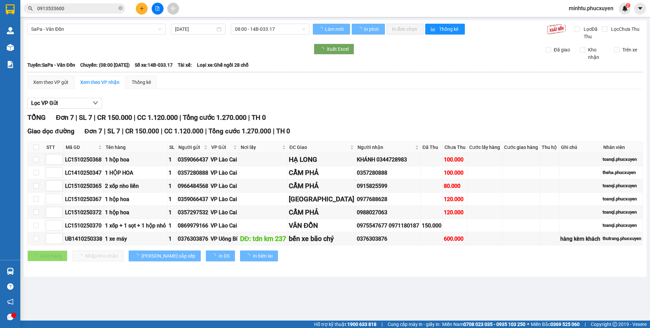
click at [115, 28] on span "SaPa - Vân Đồn" at bounding box center [96, 29] width 130 height 10
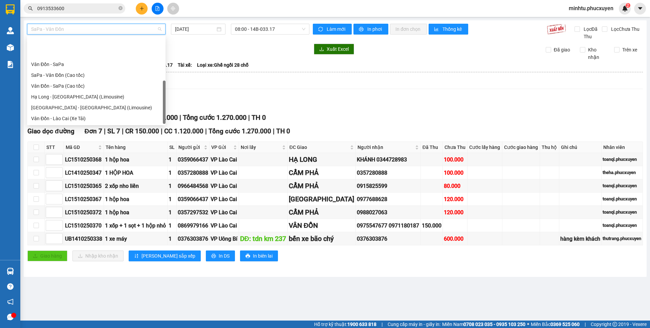
scroll to position [32, 0]
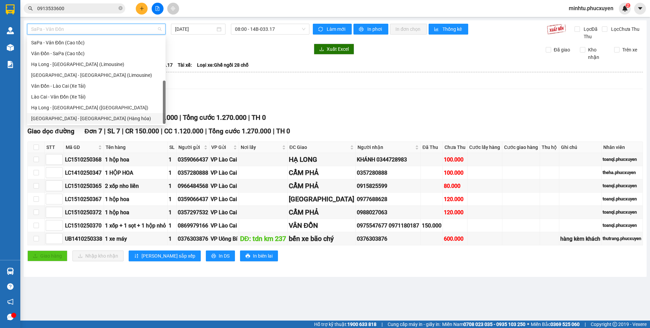
drag, startPoint x: 92, startPoint y: 118, endPoint x: 104, endPoint y: 113, distance: 12.8
click at [92, 118] on div "Hà Nội - Hạ Long (Hàng hóa)" at bounding box center [96, 118] width 130 height 7
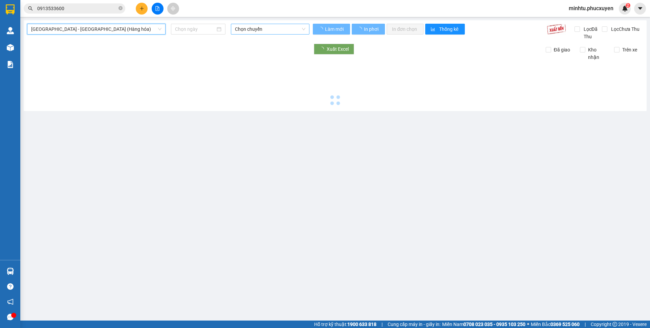
type input "[DATE]"
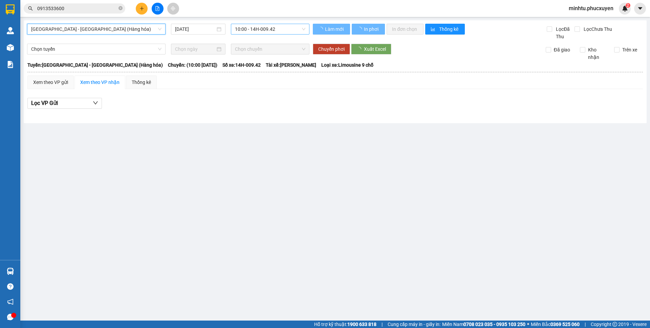
click at [280, 24] on span "10:00 - 14H-009.42" at bounding box center [270, 29] width 70 height 10
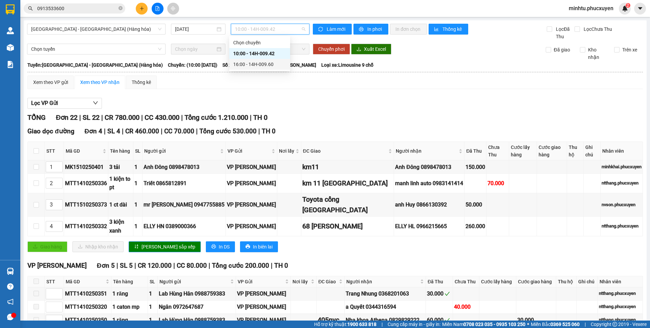
click at [266, 63] on div "16:00 - 14H-009.60" at bounding box center [259, 64] width 53 height 7
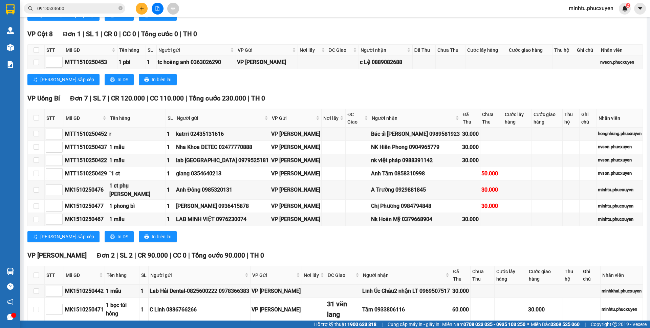
scroll to position [263, 0]
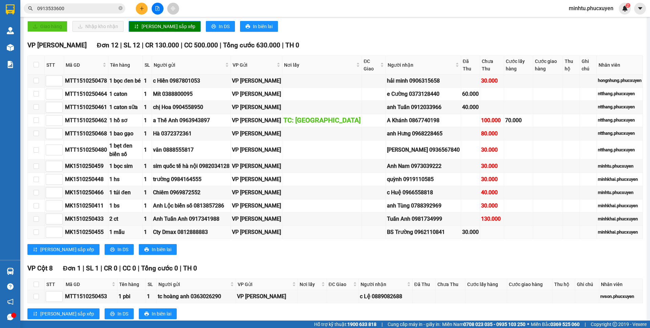
click at [81, 228] on div "MK1510250455" at bounding box center [86, 232] width 42 height 8
copy div "MK1510250455"
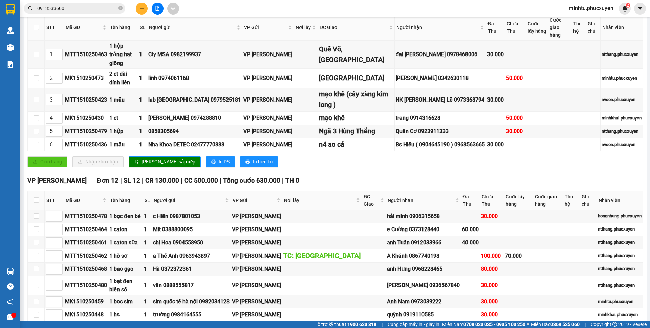
scroll to position [0, 0]
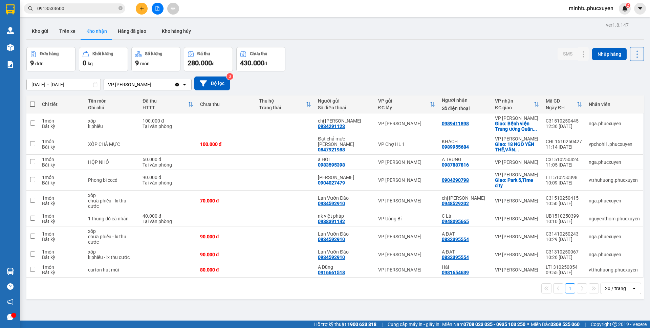
click at [141, 5] on button at bounding box center [142, 9] width 12 height 12
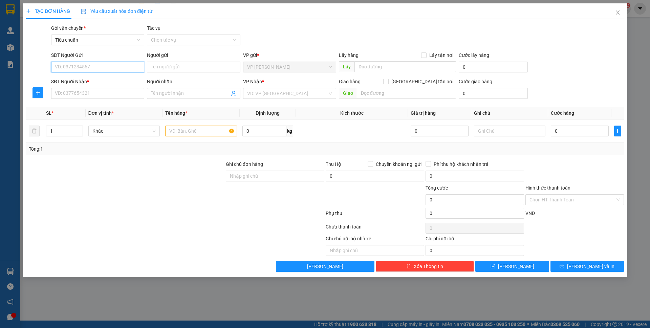
click at [97, 69] on input "SĐT Người Gửi" at bounding box center [97, 67] width 93 height 11
type input "0936415878"
click at [99, 83] on div "0936415878 - Trần Anh" at bounding box center [97, 80] width 85 height 7
type input "Trần Anh"
type input "0936415878"
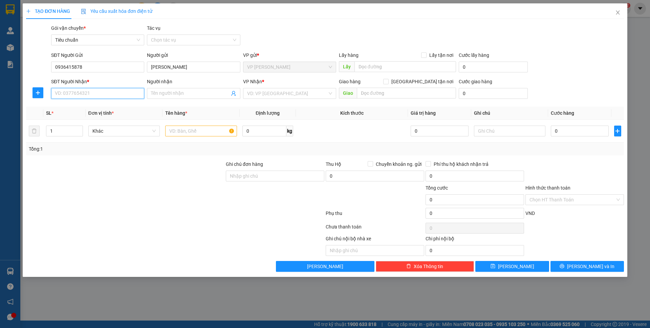
click at [98, 94] on input "SĐT Người Nhận *" at bounding box center [97, 93] width 93 height 11
click at [110, 127] on div "0984794848 - Chị Phương" at bounding box center [97, 128] width 85 height 7
type input "0984794848"
type input "Chị Phương"
type input "quang trung"
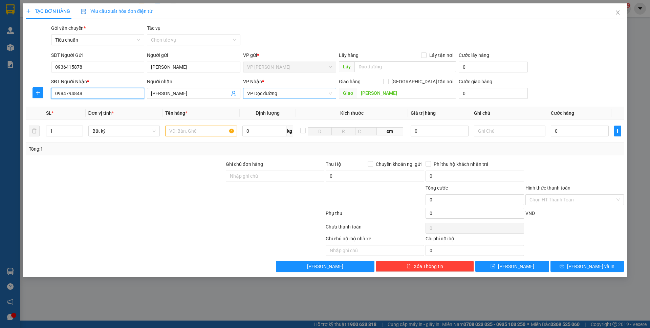
click at [296, 93] on span "VP Dọc đường" at bounding box center [289, 93] width 85 height 10
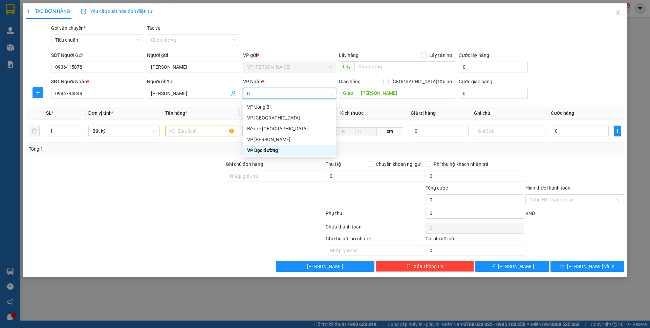
type input "uo"
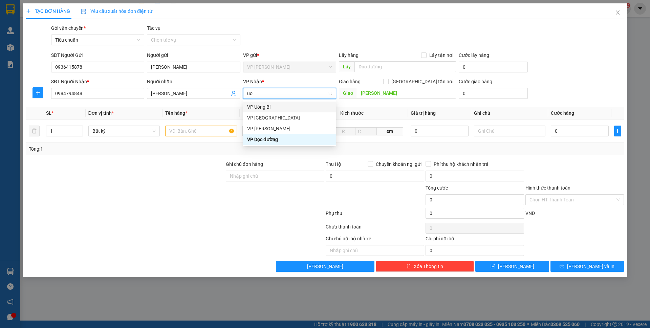
click at [286, 103] on div "VP Uông Bí" at bounding box center [289, 106] width 85 height 7
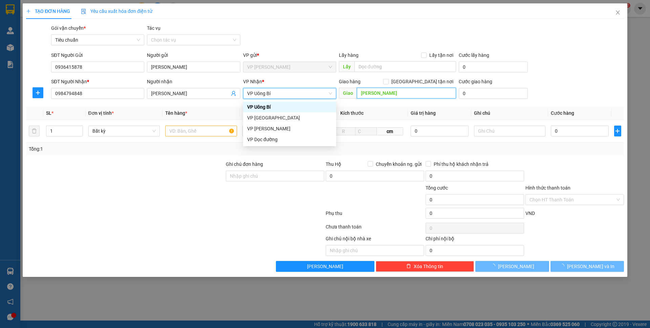
click at [396, 92] on input "quang trung" at bounding box center [406, 93] width 99 height 11
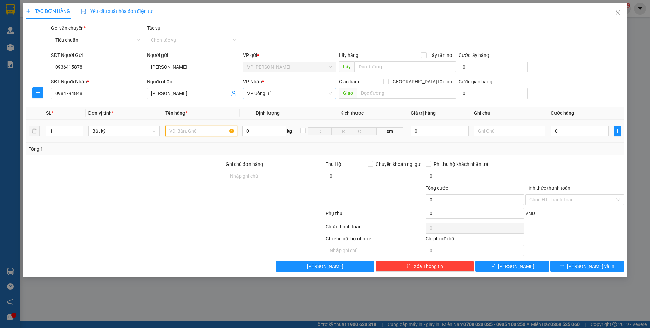
click at [215, 129] on input "text" at bounding box center [201, 131] width 72 height 11
type input "1 phong bì"
click at [580, 133] on input "0" at bounding box center [579, 131] width 58 height 11
type input "30"
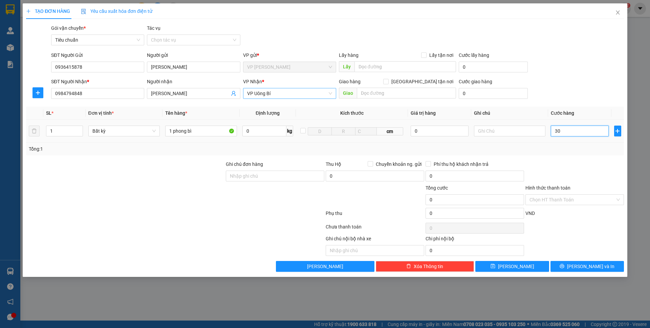
type input "30"
click at [578, 94] on div "SĐT Người Nhận * 0984794848 Người nhận Chị Phương VP Nhận * VP Uông Bí Giao hàn…" at bounding box center [337, 90] width 575 height 24
type input "30.000"
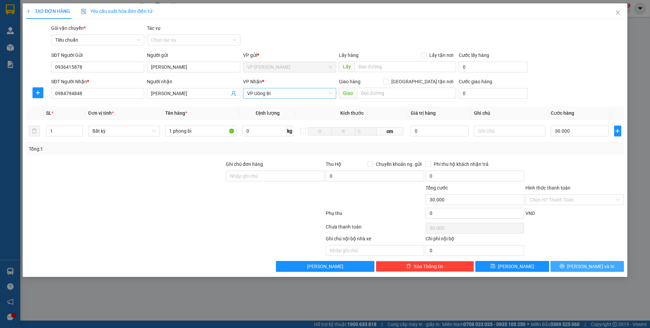
click at [588, 263] on span "Lưu và In" at bounding box center [590, 266] width 47 height 7
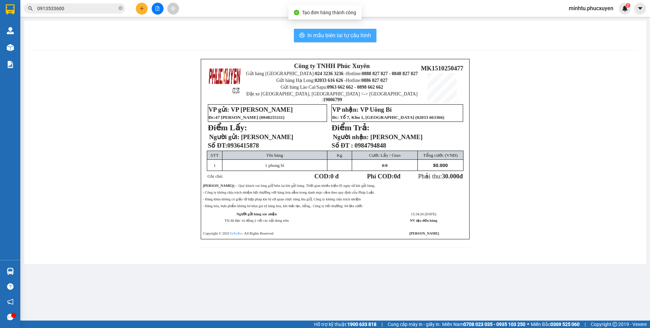
click at [358, 39] on span "In mẫu biên lai tự cấu hình" at bounding box center [339, 35] width 64 height 8
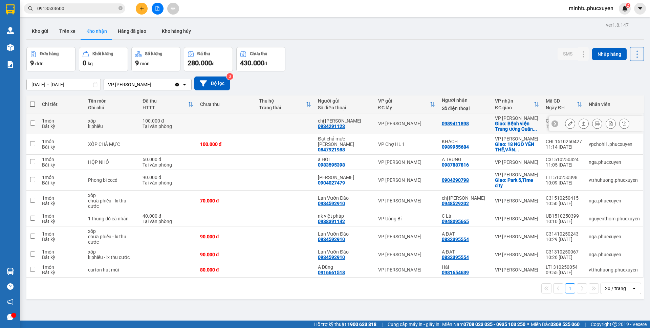
click at [567, 124] on icon at bounding box center [569, 123] width 5 height 5
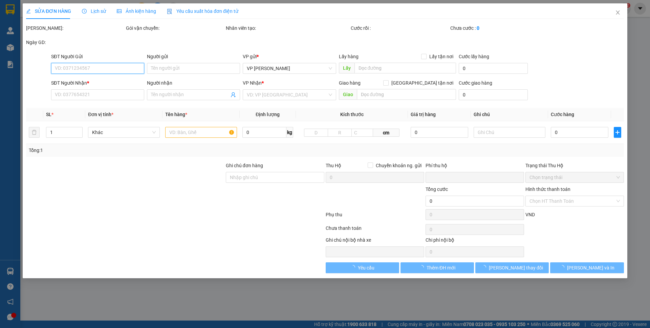
type input "0934291123"
type input "chị Nga"
type input "0989411898"
checkbox input "true"
type input "Bệnh viện Trung ương Quân đội 108, 1B Trần Hưng Đạo, Bạch Đằng, Hai Bà Trưng"
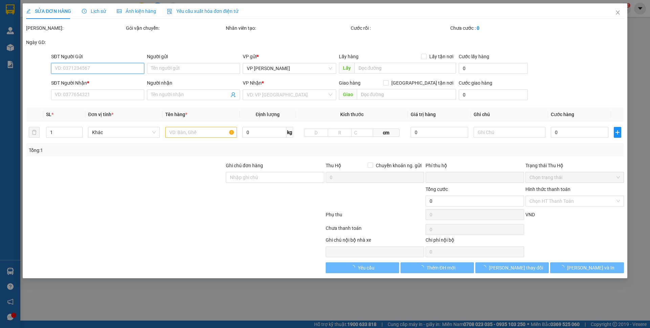
type input "0"
type input "100.000"
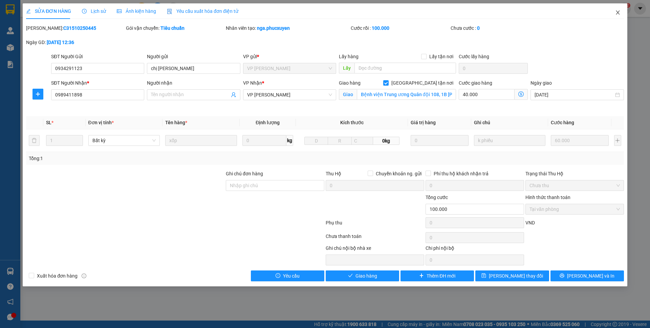
click at [618, 16] on span "Close" at bounding box center [617, 12] width 19 height 19
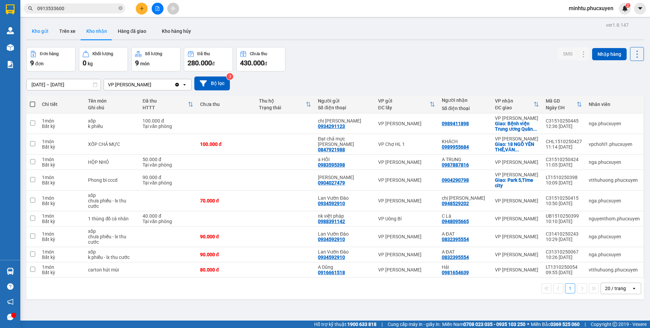
click at [46, 29] on button "Kho gửi" at bounding box center [39, 31] width 27 height 16
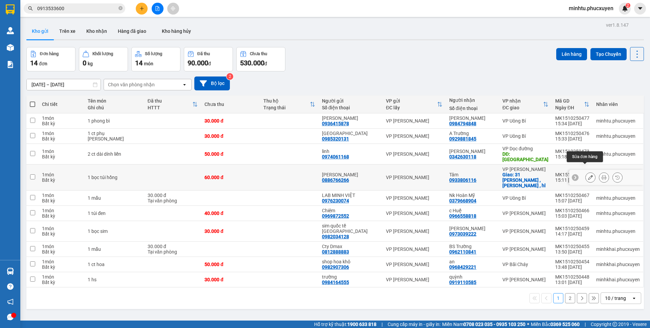
click at [588, 175] on icon at bounding box center [590, 177] width 5 height 5
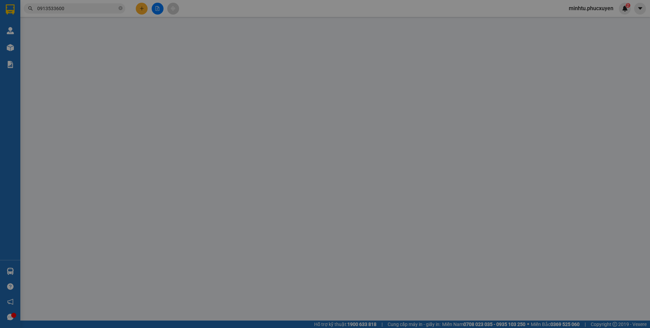
type input "0886766266"
type input "C Linh"
type input "0933806116"
type input "Tâm"
checkbox input "true"
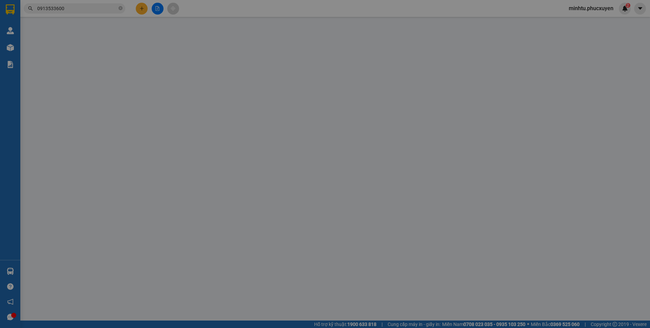
type input "31 văn lang , hồng gai , hl"
type input "0"
type input "60.000"
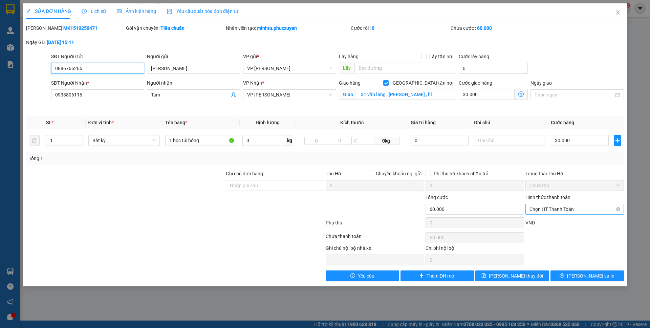
click at [570, 209] on span "Chọn HT Thanh Toán" at bounding box center [574, 209] width 90 height 10
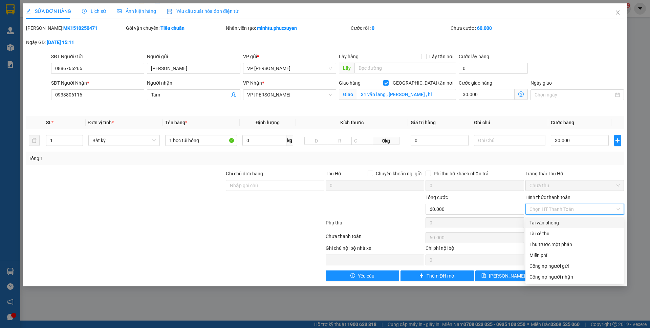
click at [555, 221] on div "Tại văn phòng" at bounding box center [574, 222] width 90 height 7
type input "0"
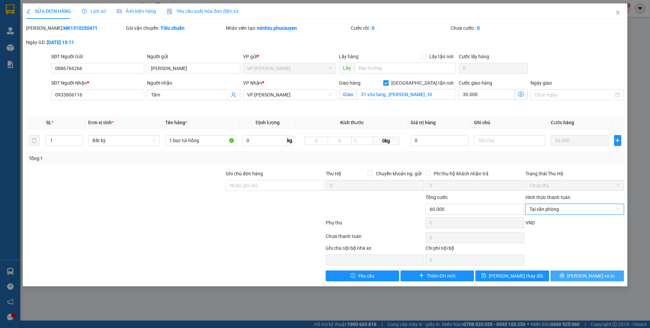
click at [564, 277] on icon "printer" at bounding box center [562, 275] width 4 height 4
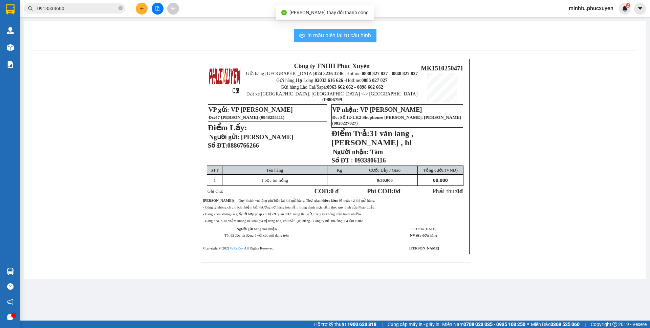
click at [367, 39] on span "In mẫu biên lai tự cấu hình" at bounding box center [339, 35] width 64 height 8
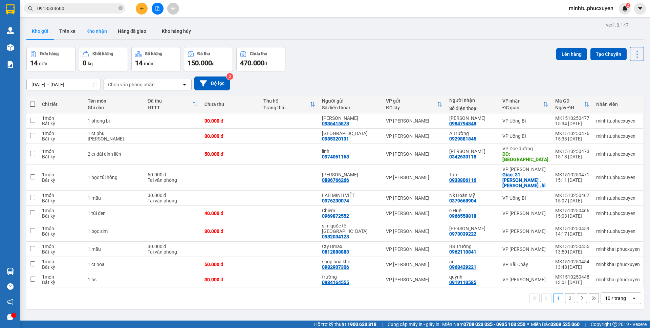
click at [107, 32] on button "Kho nhận" at bounding box center [96, 31] width 31 height 16
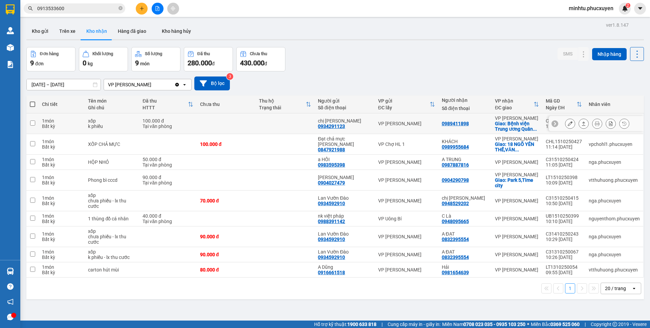
click at [567, 125] on icon at bounding box center [569, 123] width 5 height 5
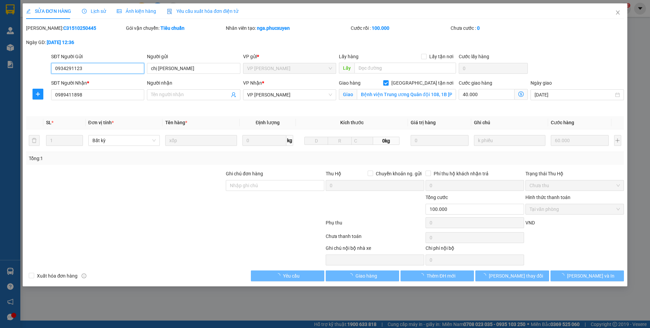
type input "0934291123"
type input "chị Nga"
type input "0989411898"
checkbox input "true"
type input "Bệnh viện Trung ương Quân đội 108, 1B Trần Hưng Đạo, Bạch Đằng, Hai Bà Trưng"
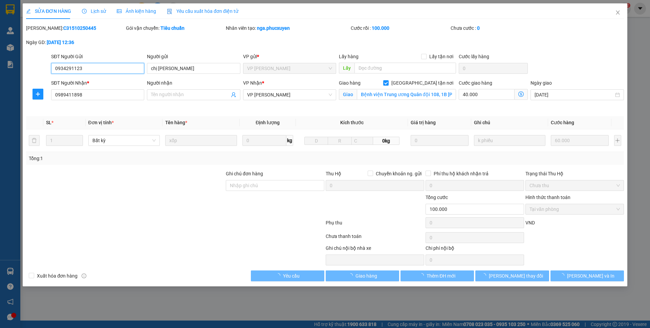
type input "0"
type input "100.000"
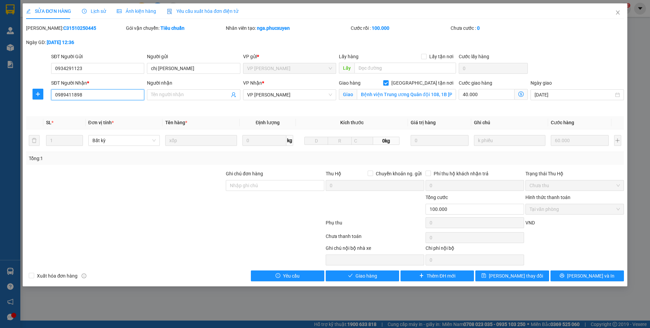
click at [83, 96] on input "0989411898" at bounding box center [97, 94] width 93 height 11
type input "0973024888"
click at [225, 113] on div "Total Paid Fee 100.000 Total UnPaid Fee 0 Cash Collection Total Fee Mã ĐH: C315…" at bounding box center [325, 152] width 598 height 257
click at [501, 280] on button "Lưu thay đổi" at bounding box center [511, 275] width 73 height 11
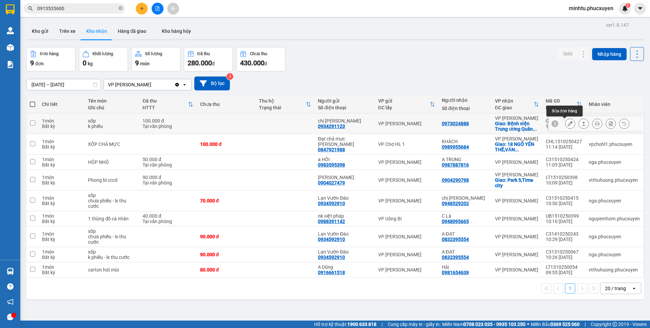
click at [567, 121] on icon at bounding box center [569, 123] width 5 height 5
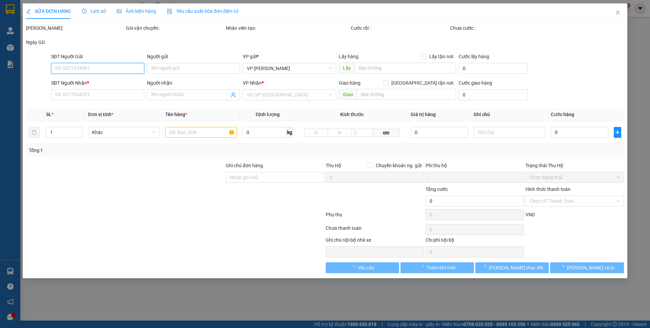
type input "0934291123"
type input "chị Nga"
type input "0973024888"
checkbox input "true"
type input "Bệnh viện Trung ương Quân đội 108, 1B Trần Hưng Đạo, Bạch Đằng, Hai Bà Trưng"
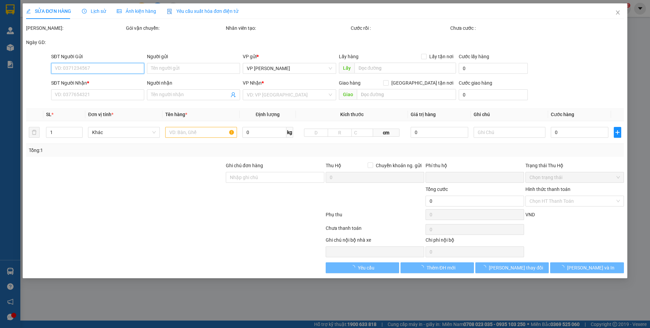
type input "0"
type input "100.000"
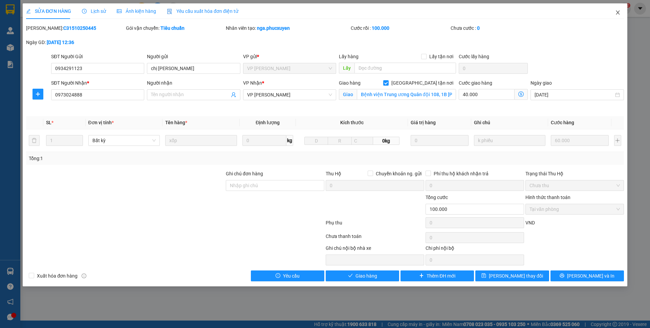
click at [618, 13] on icon "close" at bounding box center [617, 12] width 4 height 4
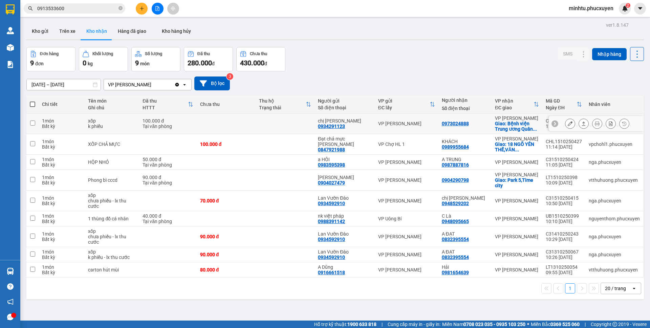
click at [567, 123] on icon at bounding box center [569, 123] width 5 height 5
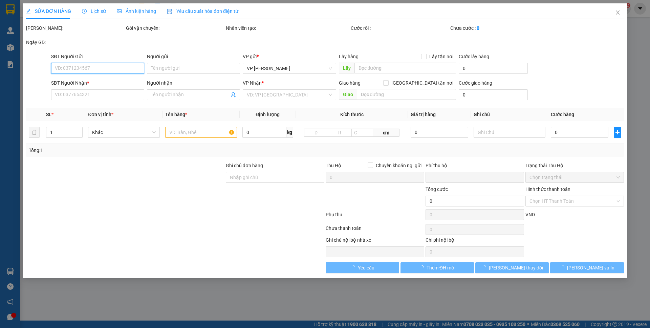
type input "0934291123"
type input "chị Nga"
type input "0973024888"
checkbox input "true"
type input "Bệnh viện Trung ương Quân đội 108, 1B Trần Hưng Đạo, Bạch Đằng, Hai Bà Trưng"
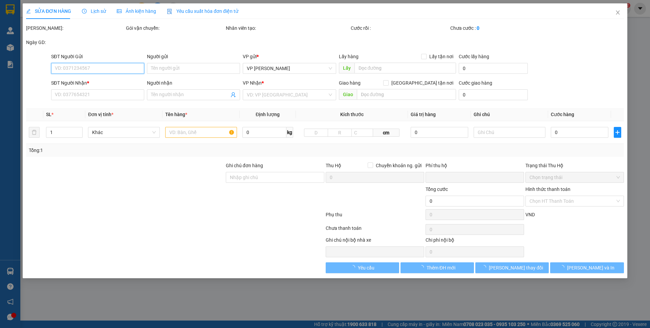
type input "0"
type input "100.000"
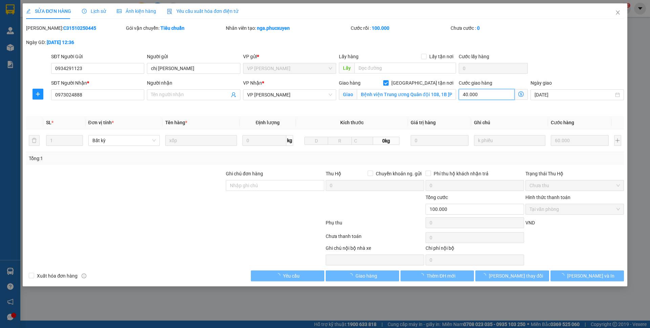
click at [490, 97] on input "40.000" at bounding box center [486, 94] width 56 height 11
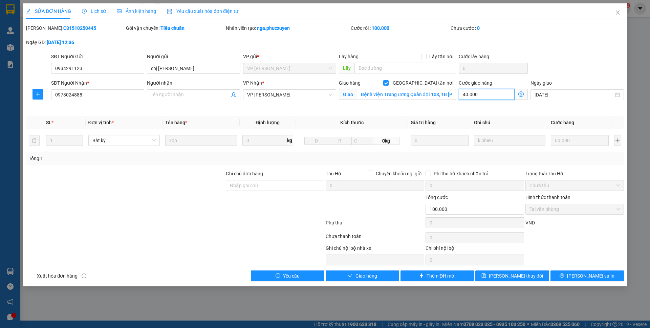
type input "5"
type input "60.005"
type input "-39.995"
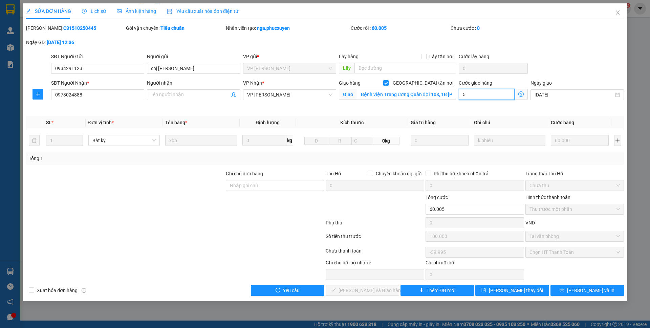
type input "50"
type input "60.050"
type input "-39.950"
type input "50"
click at [560, 62] on div "SĐT Người Gửi 0934291123 Người gửi chị Nga VP gửi * VP Hạ Long Lấy hàng Lấy tận…" at bounding box center [337, 65] width 575 height 24
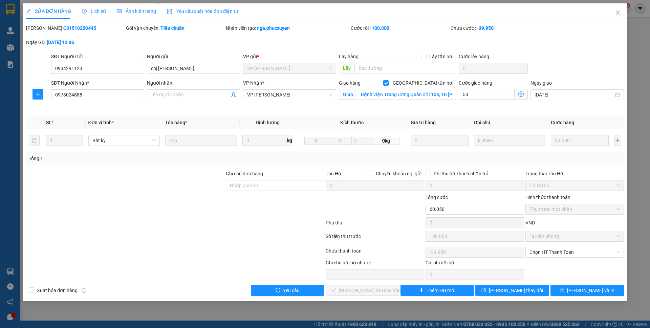
type input "110.000"
type input "10.000"
type input "50.000"
click at [540, 255] on span "Chọn HT Thanh Toán" at bounding box center [574, 252] width 90 height 10
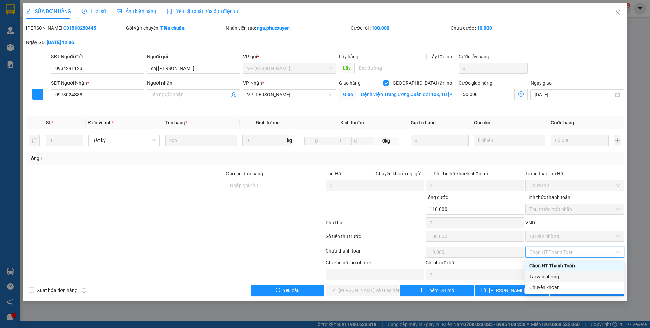
click at [547, 275] on div "Tại văn phòng" at bounding box center [574, 276] width 90 height 7
type input "0"
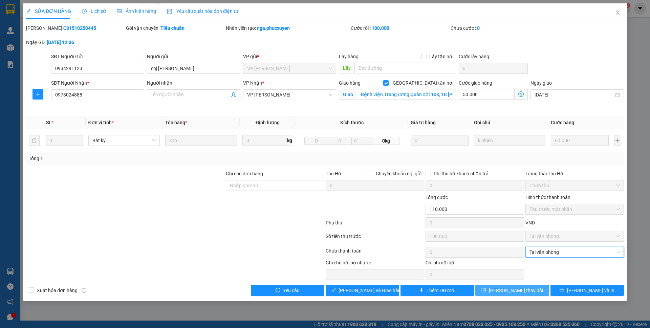
click at [504, 288] on span "Lưu thay đổi" at bounding box center [516, 290] width 54 height 7
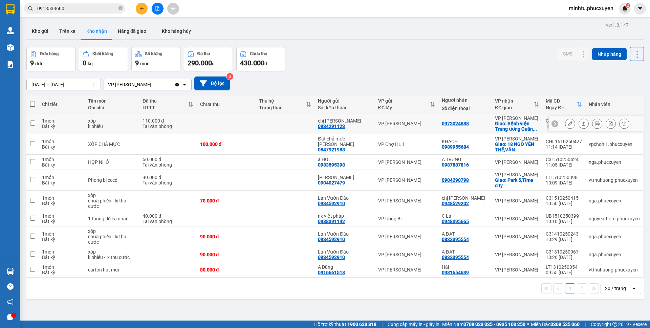
click at [565, 126] on button at bounding box center [569, 124] width 9 height 12
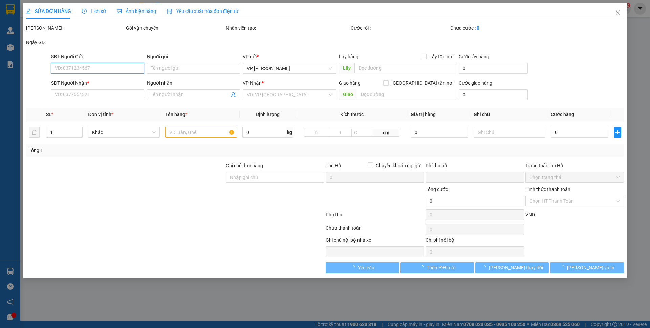
type input "0934291123"
type input "chị Nga"
type input "0973024888"
checkbox input "true"
type input "Bệnh viện Trung ương Quân đội 108, 1B Trần Hưng Đạo, Bạch Đằng, Hai Bà Trưng"
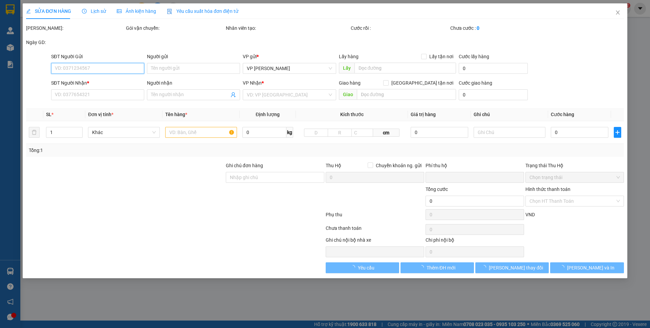
type input "0"
type input "110.000"
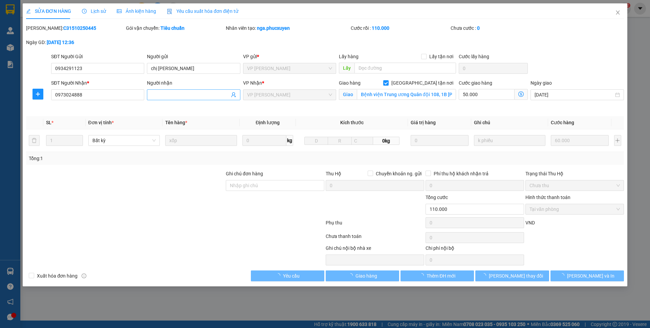
click at [200, 97] on input "Người nhận" at bounding box center [190, 94] width 78 height 7
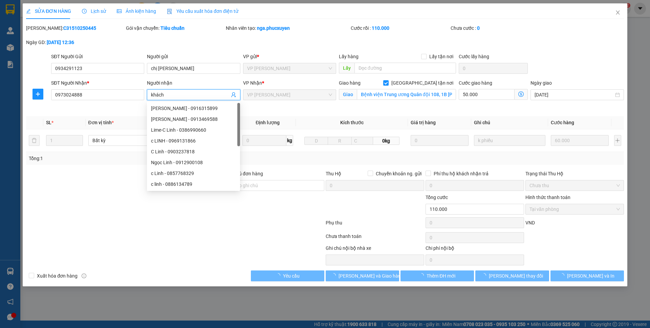
type input "khách"
click at [405, 37] on div "Cước rồi : 110.000" at bounding box center [400, 31] width 100 height 14
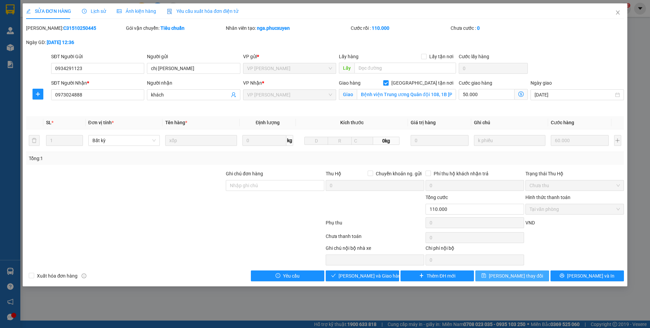
click at [512, 278] on span "Lưu thay đổi" at bounding box center [516, 275] width 54 height 7
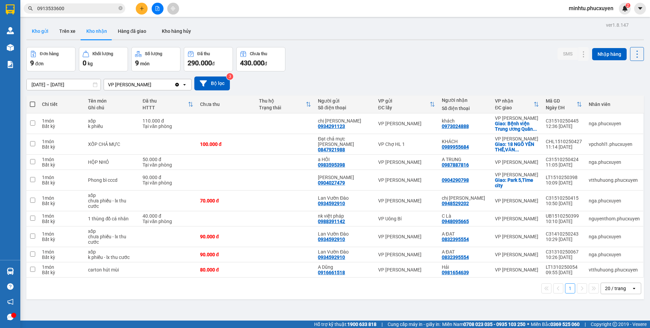
click at [42, 33] on button "Kho gửi" at bounding box center [39, 31] width 27 height 16
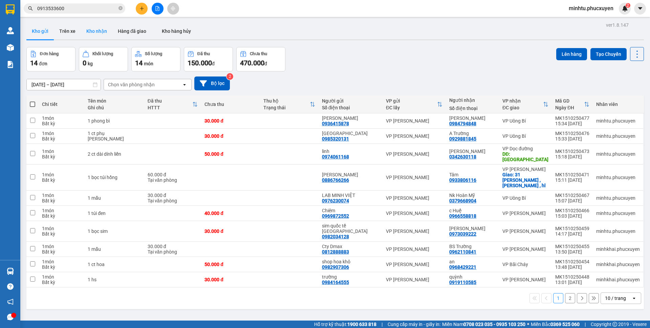
click at [99, 36] on button "Kho nhận" at bounding box center [96, 31] width 31 height 16
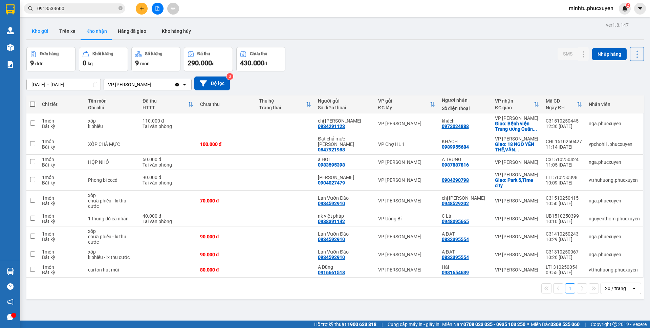
click at [36, 32] on button "Kho gửi" at bounding box center [39, 31] width 27 height 16
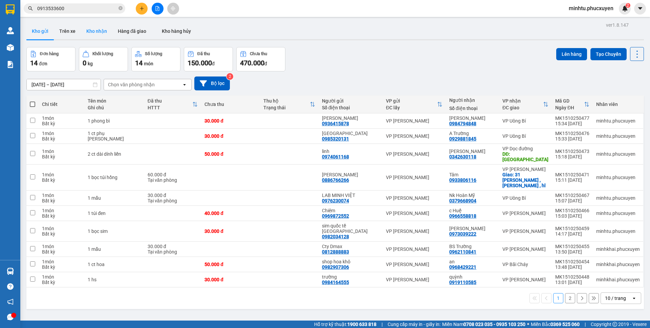
click at [102, 29] on button "Kho nhận" at bounding box center [96, 31] width 31 height 16
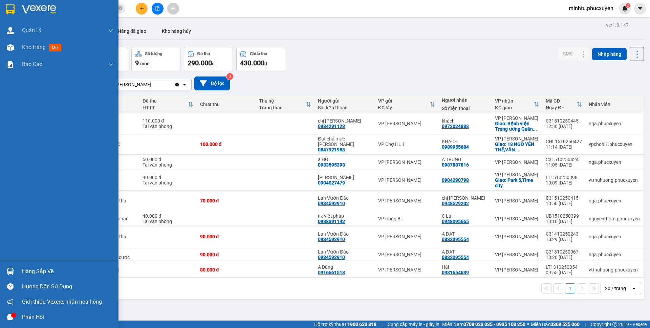
click at [11, 266] on div at bounding box center [10, 271] width 12 height 12
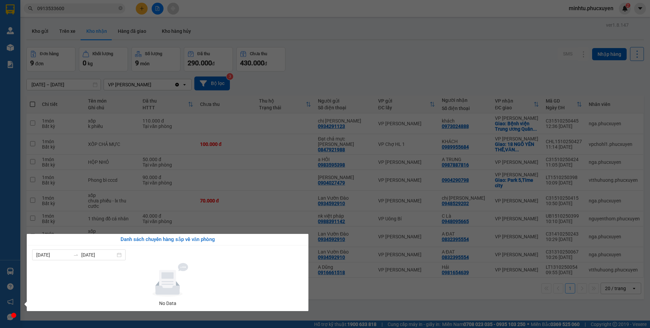
click at [242, 188] on section "Kết quả tìm kiếm ( 1 ) Bộ lọc Mã ĐH Trạng thái Món hàng Thu hộ Tổng cước Chưa c…" at bounding box center [325, 164] width 650 height 328
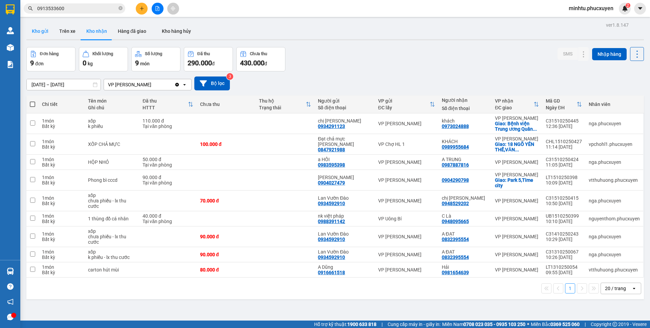
click at [47, 31] on button "Kho gửi" at bounding box center [39, 31] width 27 height 16
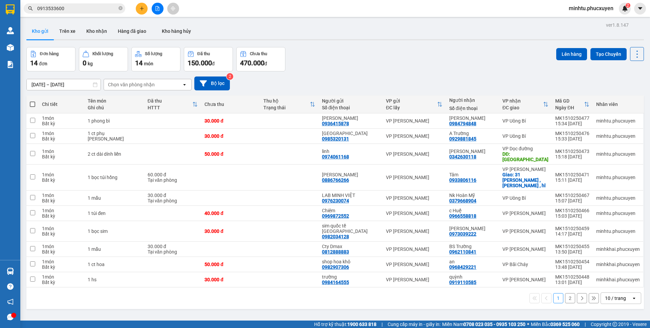
click at [39, 105] on th "Chi tiết" at bounding box center [62, 104] width 46 height 18
click at [620, 293] on div "10 / trang" at bounding box center [616, 298] width 30 height 11
click at [608, 233] on span "20 / trang" at bounding box center [611, 230] width 22 height 7
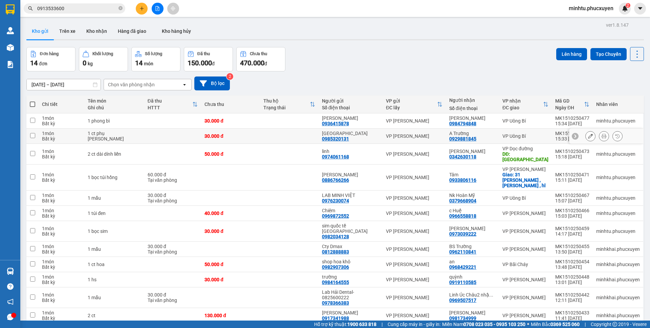
scroll to position [45, 0]
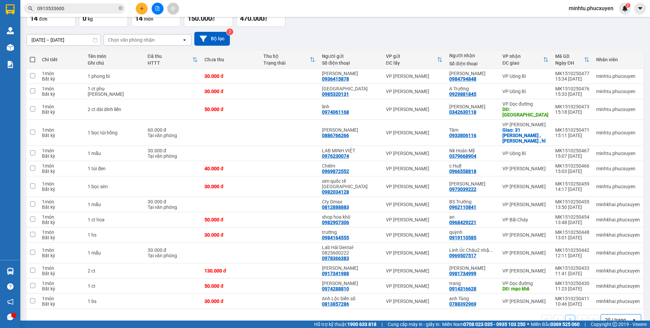
click at [40, 60] on th "Chi tiết" at bounding box center [62, 60] width 46 height 18
click at [33, 62] on span at bounding box center [32, 59] width 5 height 5
click at [32, 56] on input "checkbox" at bounding box center [32, 56] width 0 height 0
checkbox input "true"
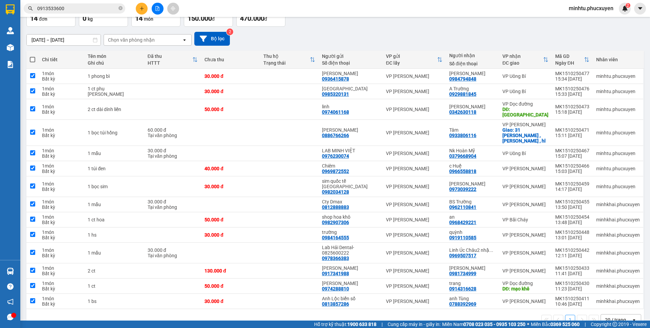
checkbox input "true"
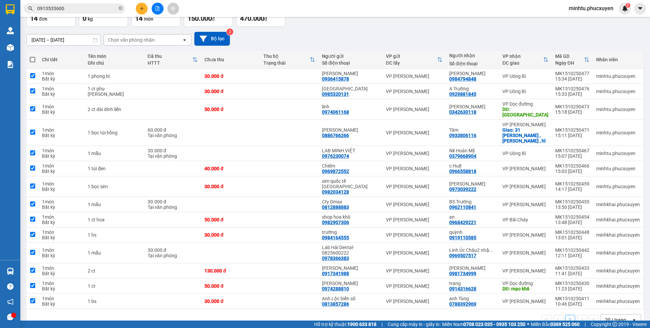
checkbox input "true"
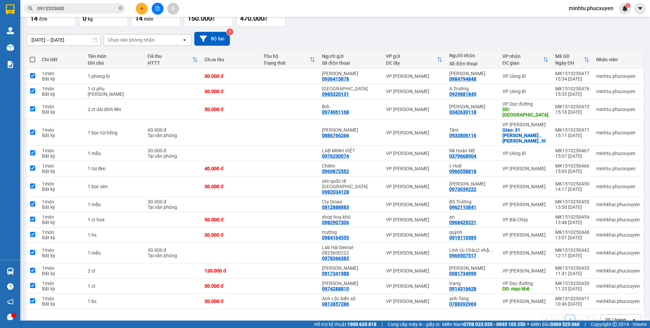
checkbox input "true"
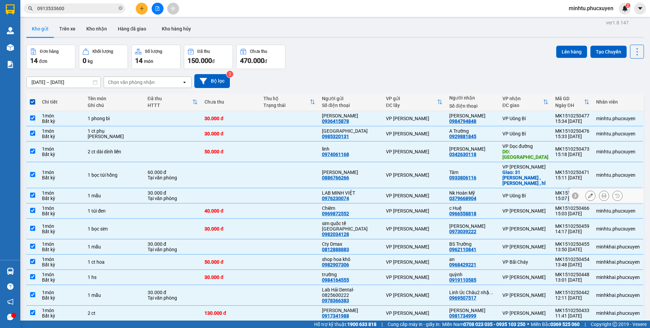
scroll to position [0, 0]
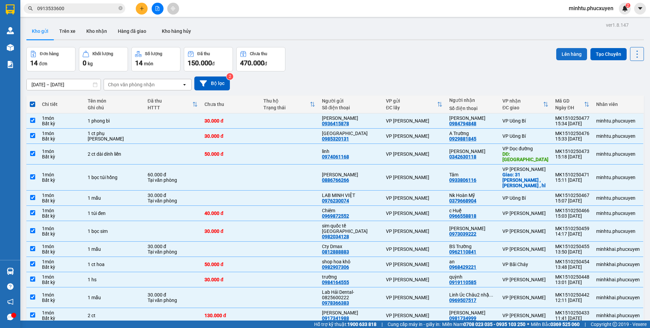
click at [558, 53] on button "Lên hàng" at bounding box center [571, 54] width 31 height 12
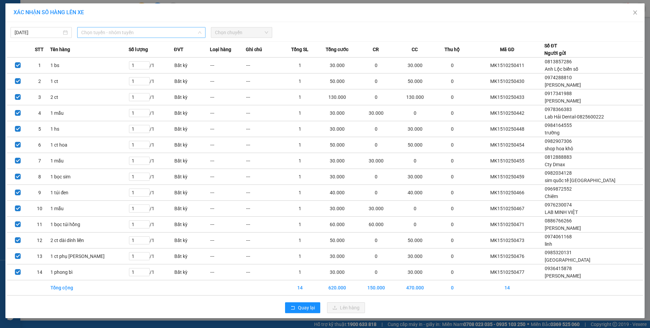
click at [166, 31] on span "Chọn tuyến - nhóm tuyến" at bounding box center [141, 32] width 120 height 10
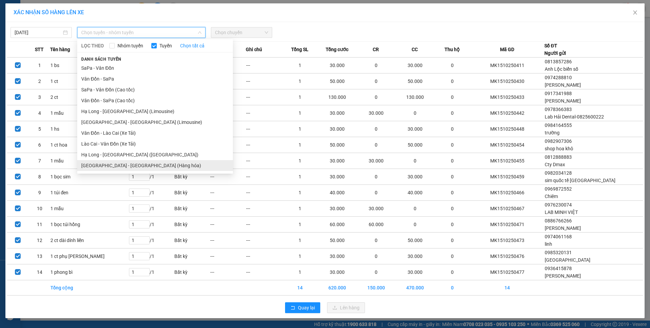
click at [138, 166] on li "Hà Nội - Hạ Long (Hàng hóa)" at bounding box center [155, 165] width 156 height 11
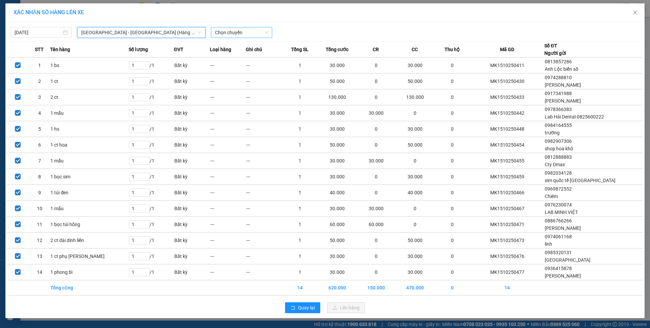
click at [234, 36] on span "Chọn chuyến" at bounding box center [241, 32] width 53 height 10
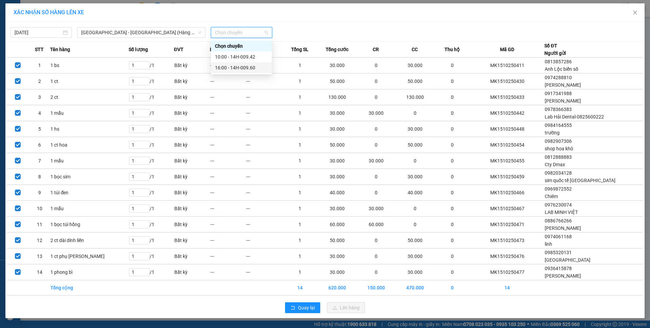
click at [245, 65] on div "16:00 - 14H-009.60" at bounding box center [241, 67] width 53 height 7
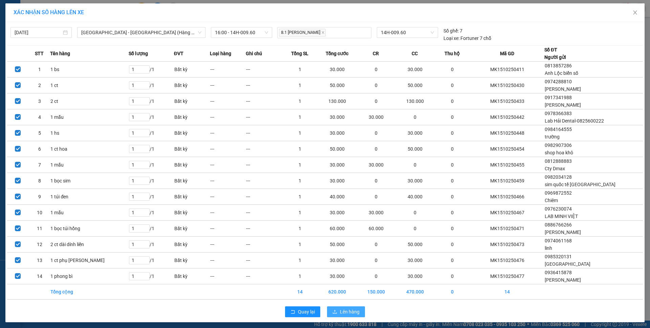
click at [348, 307] on button "Lên hàng" at bounding box center [346, 311] width 38 height 11
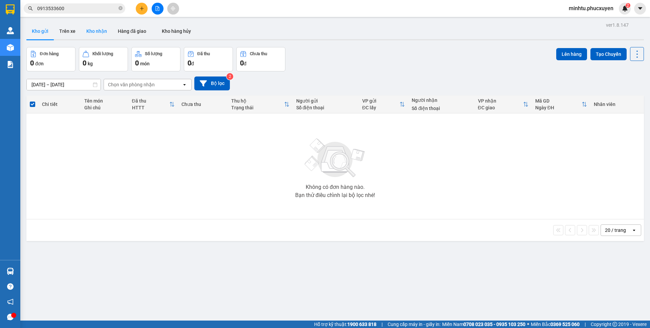
click at [97, 29] on button "Kho nhận" at bounding box center [96, 31] width 31 height 16
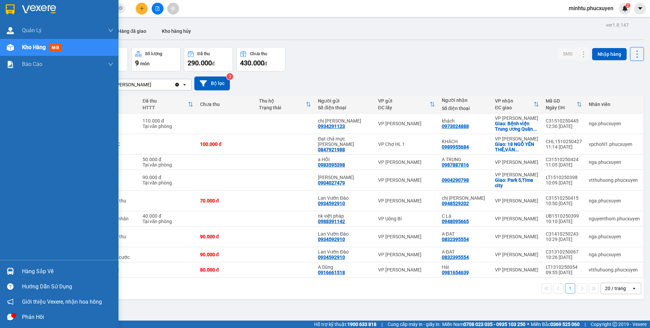
click at [20, 267] on div "Hàng sắp về" at bounding box center [59, 271] width 118 height 15
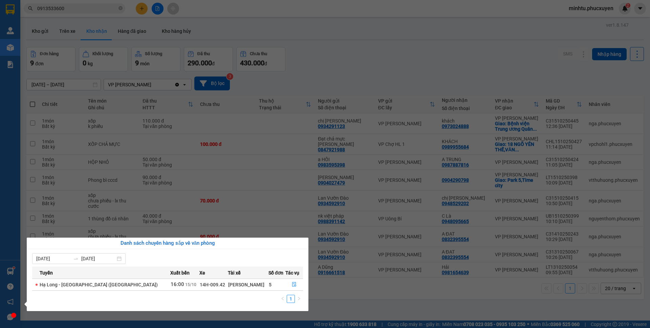
click at [126, 25] on section "Kết quả tìm kiếm ( 1 ) Bộ lọc Mã ĐH Trạng thái Món hàng Thu hộ Tổng cước Chưa c…" at bounding box center [325, 164] width 650 height 328
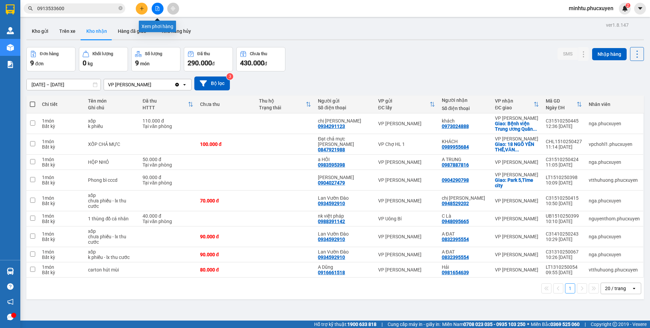
click at [159, 10] on icon "file-add" at bounding box center [158, 8] width 4 height 5
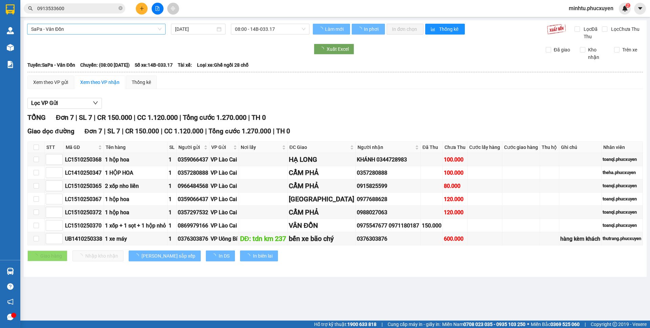
click at [129, 30] on span "SaPa - Vân Đồn" at bounding box center [96, 29] width 130 height 10
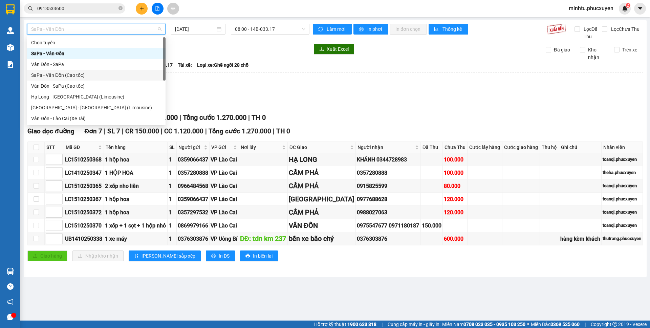
scroll to position [32, 0]
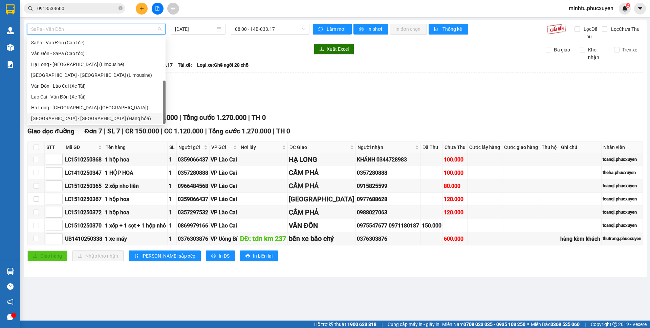
click at [91, 116] on div "Hà Nội - Hạ Long (Hàng hóa)" at bounding box center [96, 118] width 130 height 7
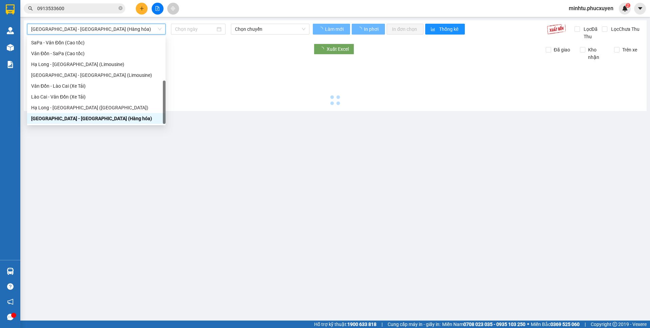
type input "[DATE]"
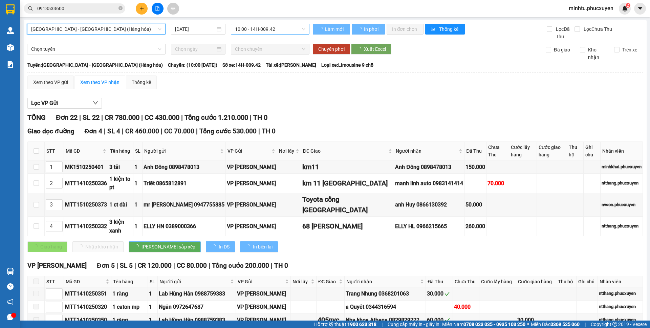
click at [266, 27] on span "10:00 - 14H-009.42" at bounding box center [270, 29] width 70 height 10
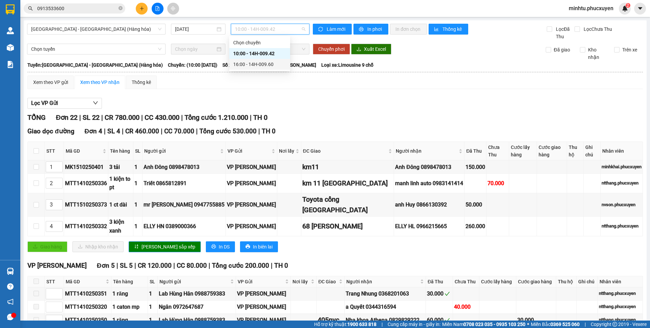
click at [258, 61] on div "16:00 - 14H-009.60" at bounding box center [259, 64] width 53 height 7
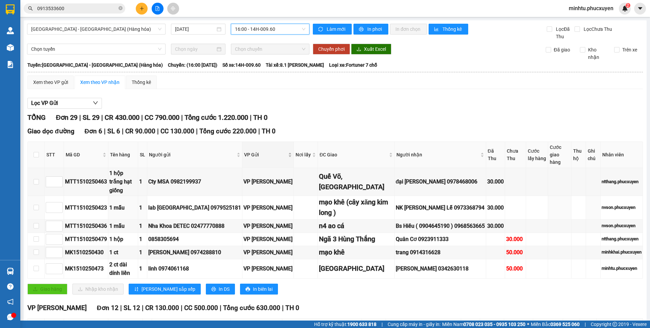
scroll to position [68, 0]
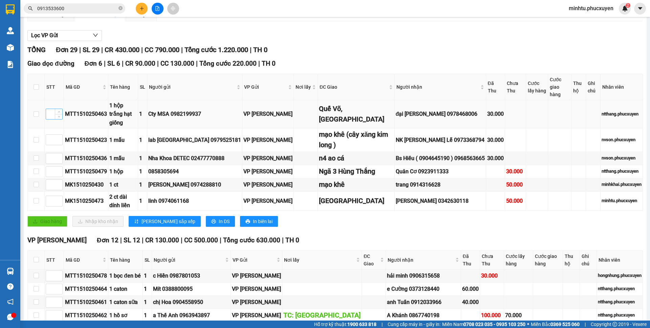
click at [51, 109] on input at bounding box center [54, 114] width 16 height 10
type input "1"
click at [50, 196] on input at bounding box center [54, 201] width 16 height 10
type input "2"
click at [51, 135] on input at bounding box center [54, 140] width 16 height 10
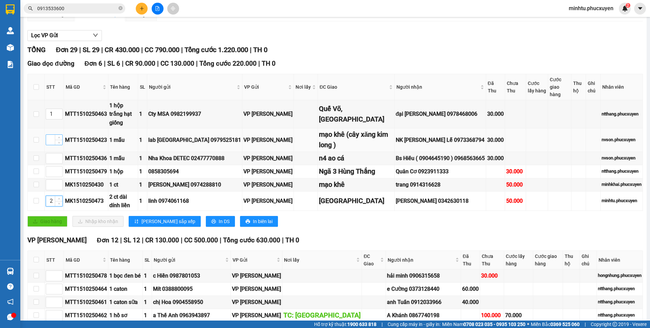
type input "6"
type input "3"
click at [49, 182] on input at bounding box center [54, 185] width 16 height 10
type input "4"
click at [143, 218] on span "[PERSON_NAME] sắp xếp" at bounding box center [168, 221] width 54 height 7
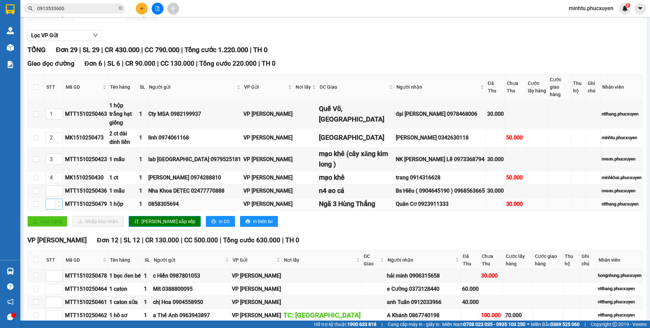
click at [52, 199] on input at bounding box center [54, 204] width 16 height 10
type input "5"
click at [53, 186] on input at bounding box center [54, 191] width 16 height 10
type input "6"
click at [139, 216] on button "[PERSON_NAME] sắp xếp" at bounding box center [165, 221] width 72 height 11
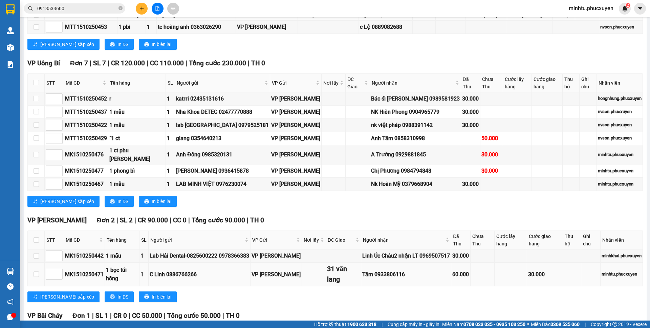
scroll to position [530, 0]
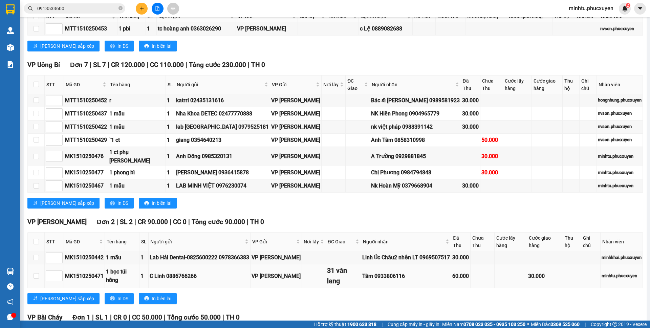
click at [98, 272] on div "MK1510250471" at bounding box center [84, 276] width 39 height 8
copy div "MK1510250471"
click at [91, 9] on input "0913533600" at bounding box center [77, 8] width 80 height 7
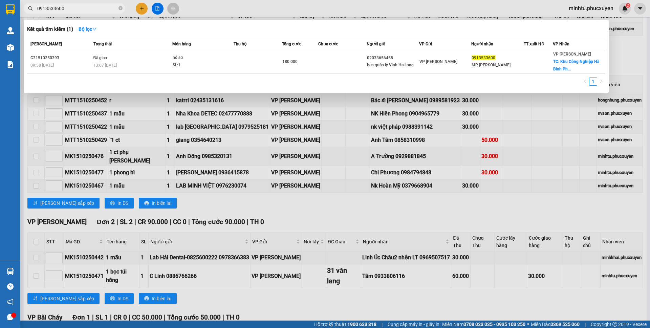
click at [91, 9] on input "0913533600" at bounding box center [77, 8] width 80 height 7
paste input "MK1510250471"
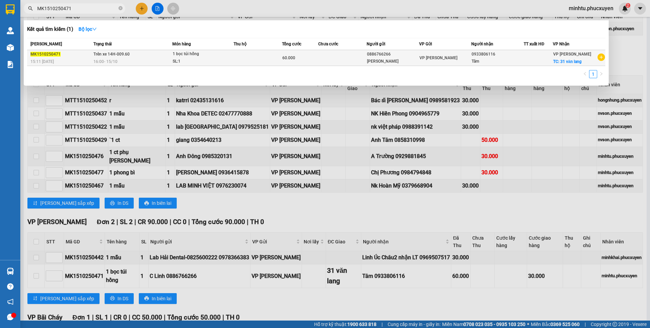
type input "MK1510250471"
click at [277, 62] on td at bounding box center [257, 58] width 48 height 16
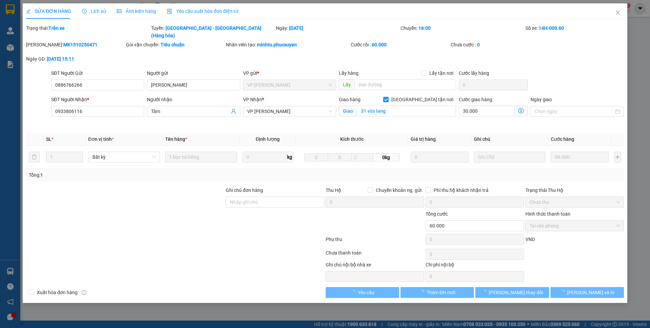
click at [98, 13] on span "Lịch sử" at bounding box center [94, 10] width 24 height 5
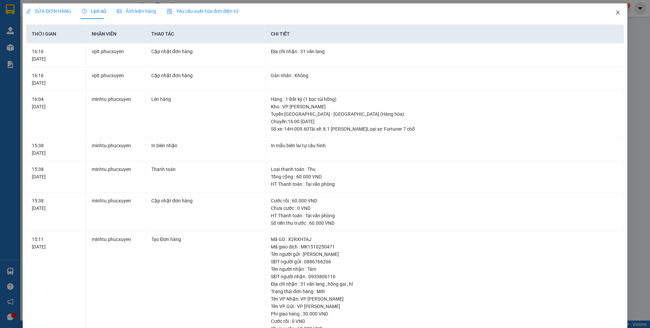
click at [608, 13] on span "Close" at bounding box center [617, 12] width 19 height 19
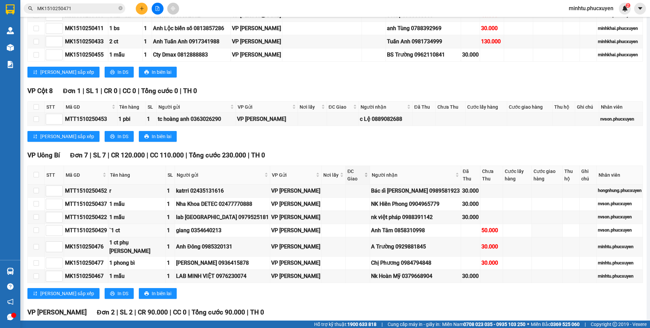
scroll to position [508, 0]
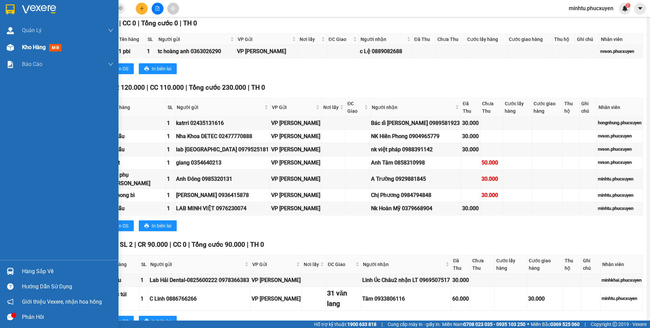
click at [17, 47] on div "Kho hàng mới" at bounding box center [59, 47] width 118 height 17
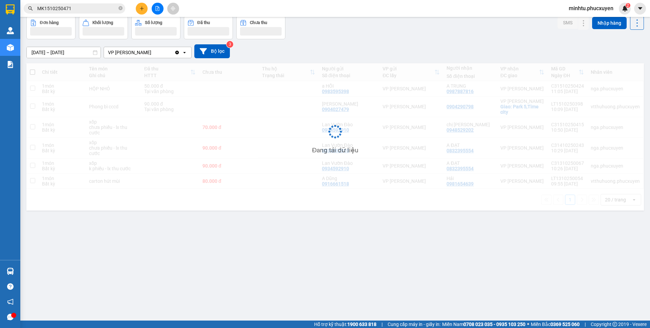
scroll to position [31, 0]
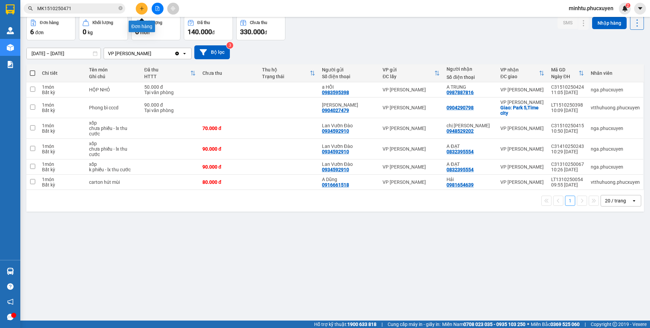
click at [142, 10] on icon "plus" at bounding box center [141, 8] width 0 height 4
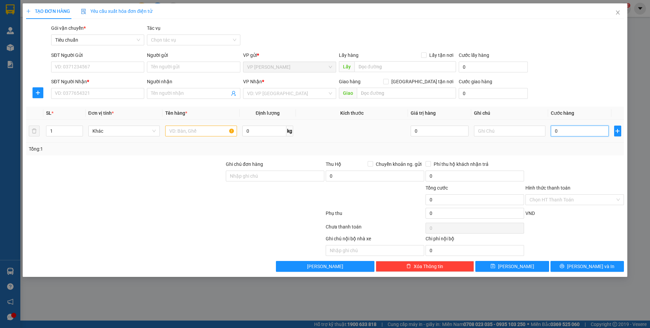
click at [567, 133] on input "0" at bounding box center [579, 131] width 58 height 11
type input "30"
click at [563, 102] on div "Transit Pickup Surcharge Ids Transit Deliver Surcharge Ids Transit Deliver Surc…" at bounding box center [325, 147] width 598 height 247
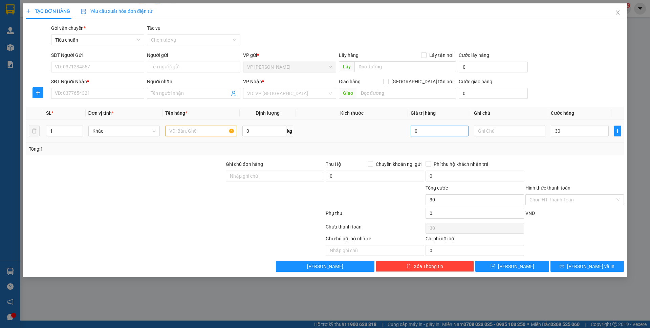
type input "30.000"
click at [192, 136] on input "text" at bounding box center [201, 131] width 72 height 11
type input "1 mẫu"
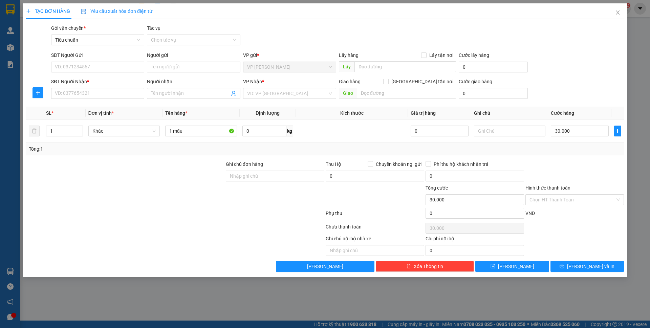
click at [542, 57] on div "SĐT Người Gửi VD: 0371234567 Người gửi Tên người gửi VP gửi * VP Minh Khai Lấy …" at bounding box center [337, 63] width 575 height 24
click at [112, 71] on input "SĐT Người Gửi" at bounding box center [97, 67] width 93 height 11
type input "0839988883"
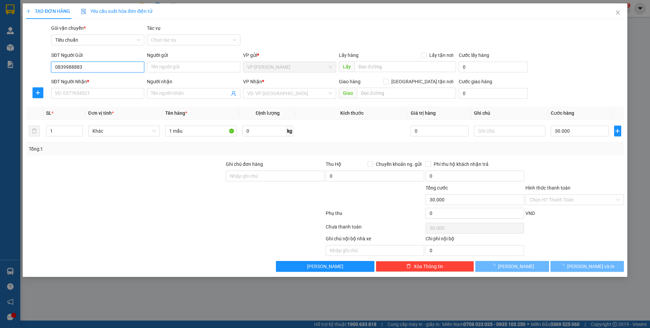
click at [112, 70] on input "0839988883" at bounding box center [97, 67] width 93 height 11
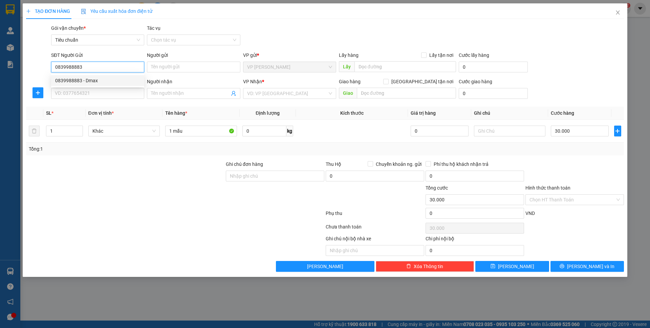
click at [104, 79] on div "0839988883 - Dmax" at bounding box center [97, 80] width 85 height 7
type input "Dmax"
type input "0839988883"
click at [97, 97] on input "SĐT Người Nhận *" at bounding box center [97, 93] width 93 height 11
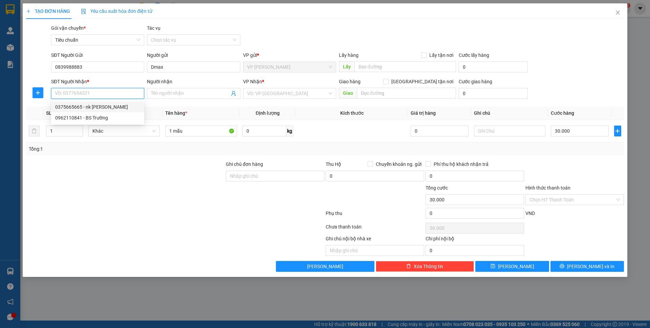
click at [103, 107] on div "0375665665 - nk trần gia" at bounding box center [97, 106] width 85 height 7
type input "0375665665"
type input "nk trần gia"
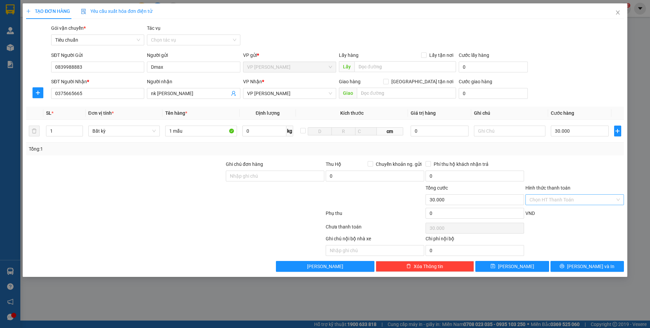
click at [550, 202] on input "Hình thức thanh toán" at bounding box center [572, 200] width 86 height 10
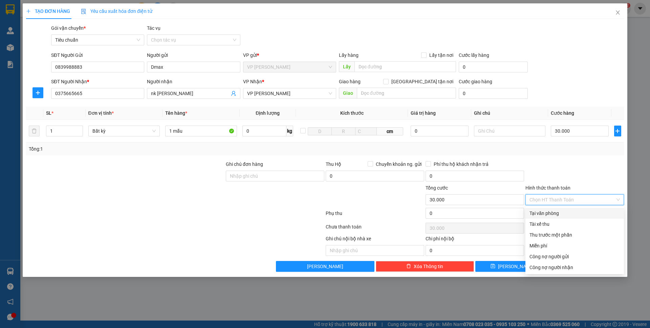
click at [546, 210] on div "Tại văn phòng" at bounding box center [574, 212] width 90 height 7
type input "0"
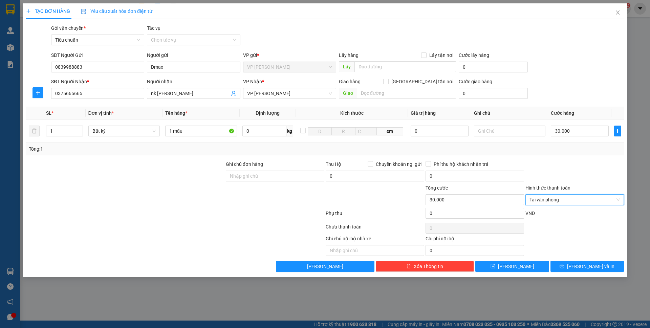
click at [551, 170] on div at bounding box center [574, 172] width 100 height 24
click at [590, 268] on span "Lưu và In" at bounding box center [590, 266] width 47 height 7
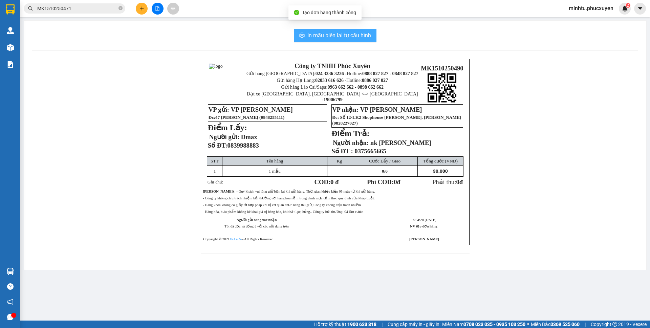
click at [364, 39] on span "In mẫu biên lai tự cấu hình" at bounding box center [339, 35] width 64 height 8
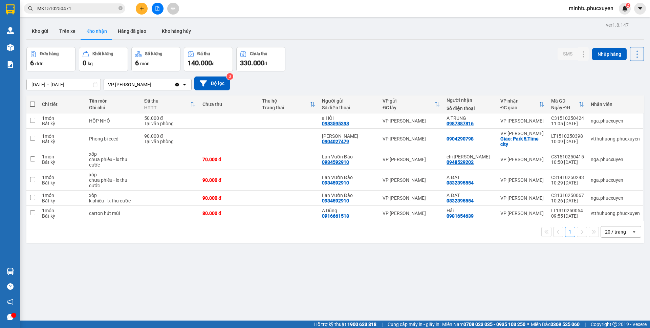
drag, startPoint x: 375, startPoint y: 53, endPoint x: 143, endPoint y: 12, distance: 235.1
click at [143, 12] on button at bounding box center [142, 9] width 12 height 12
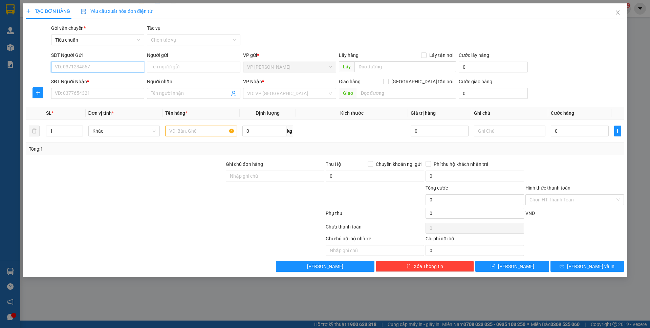
click at [124, 67] on input "SĐT Người Gửi" at bounding box center [97, 67] width 93 height 11
type input "0839988883"
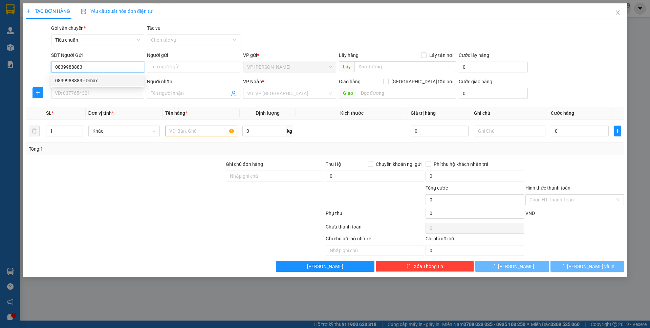
click at [105, 81] on div "0839988883 - Dmax" at bounding box center [97, 80] width 85 height 7
type input "Dmax"
type input "0839988883"
click at [102, 89] on input "SĐT Người Nhận *" at bounding box center [97, 93] width 93 height 11
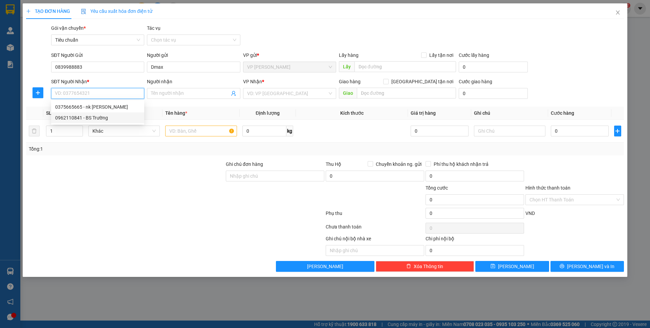
click at [110, 119] on div "0962110841 - BS Trường" at bounding box center [97, 117] width 85 height 7
type input "0962110841"
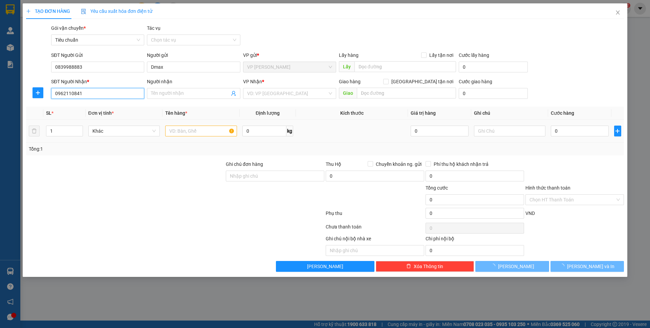
type input "BS Trường"
click at [197, 136] on input "text" at bounding box center [201, 131] width 72 height 11
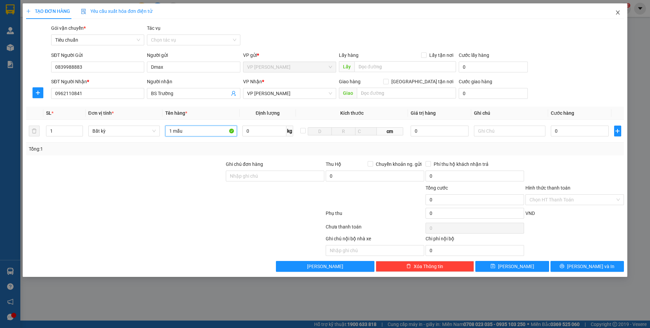
type input "1 mẫu"
click at [617, 12] on icon "close" at bounding box center [617, 12] width 5 height 5
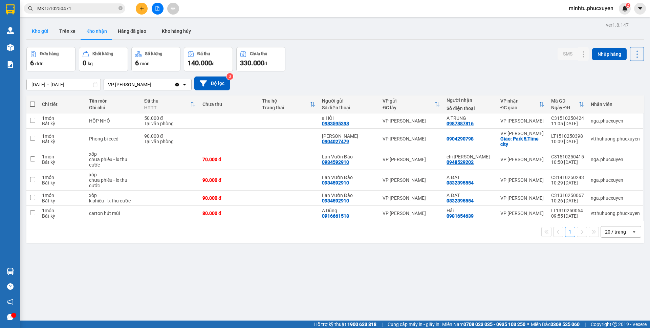
click at [47, 25] on button "Kho gửi" at bounding box center [39, 31] width 27 height 16
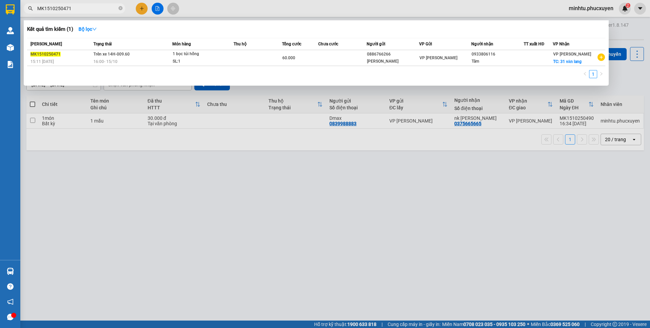
click at [94, 8] on input "MK1510250471" at bounding box center [77, 8] width 80 height 7
paste input "55"
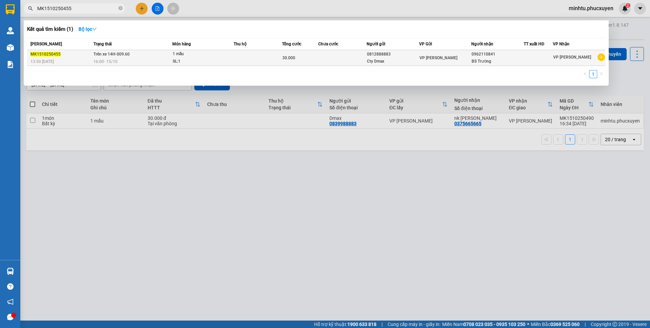
type input "MK1510250455"
click at [224, 60] on span "1 mẫu SL: 1" at bounding box center [203, 57] width 61 height 15
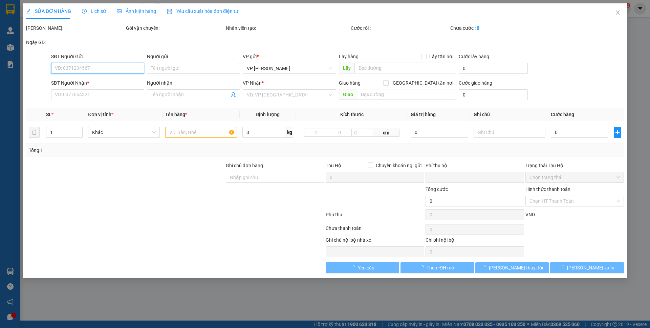
type input "0812888883"
type input "Cty Dmax"
type input "0962110841"
type input "BS Trường"
type input "0"
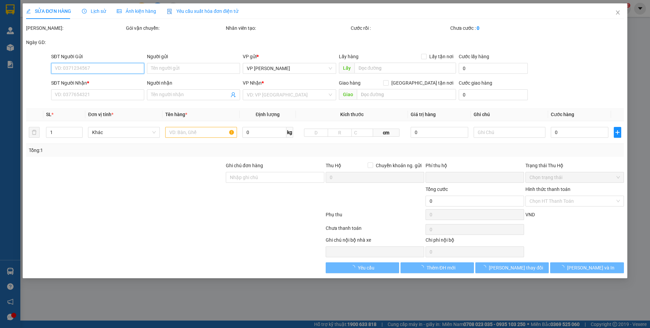
type input "30.000"
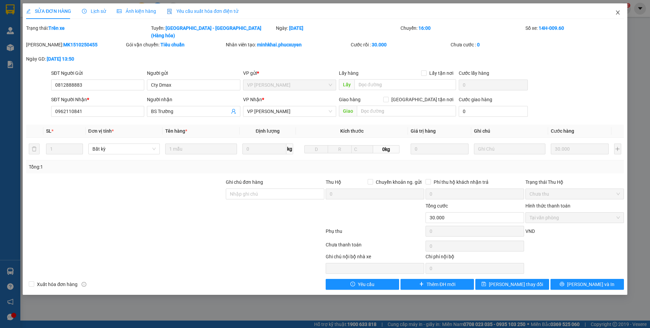
click at [613, 9] on span "Close" at bounding box center [617, 12] width 19 height 19
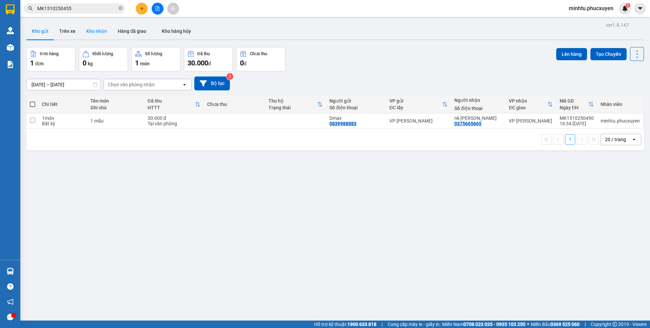
click at [92, 32] on button "Kho nhận" at bounding box center [96, 31] width 31 height 16
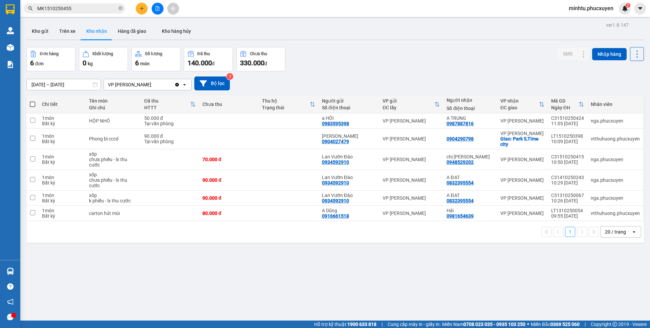
click at [47, 32] on button "Kho gửi" at bounding box center [39, 31] width 27 height 16
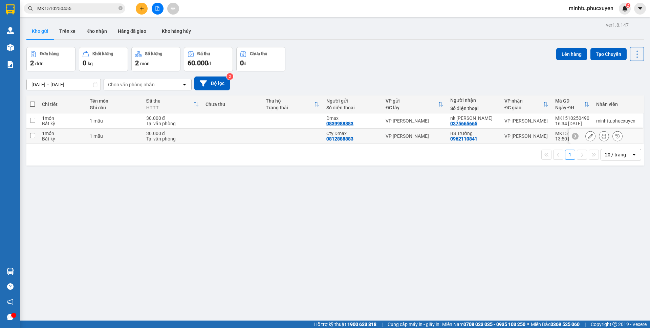
click at [588, 136] on icon at bounding box center [590, 136] width 5 height 5
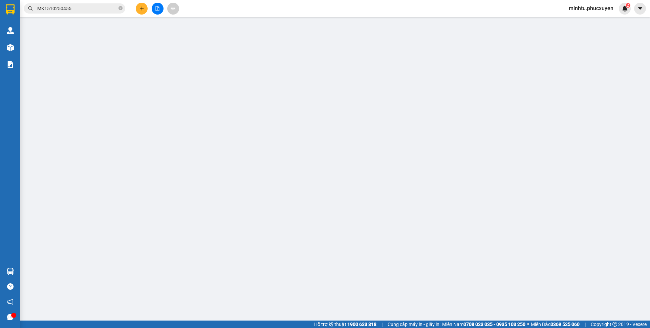
type input "0812888883"
type input "Cty Dmax"
type input "0962110841"
type input "BS Trường"
type input "0"
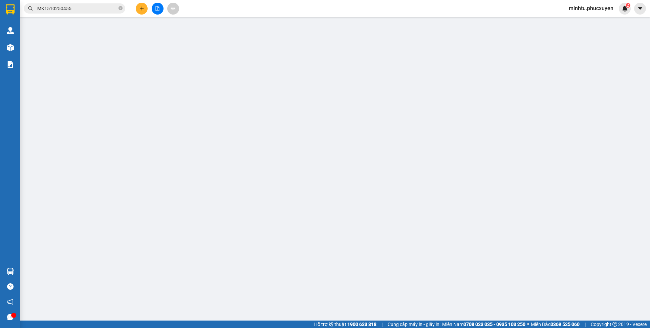
type input "30.000"
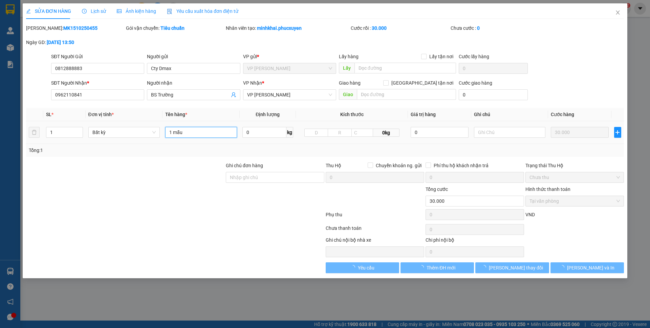
click at [187, 133] on input "1 mẫu" at bounding box center [201, 132] width 72 height 11
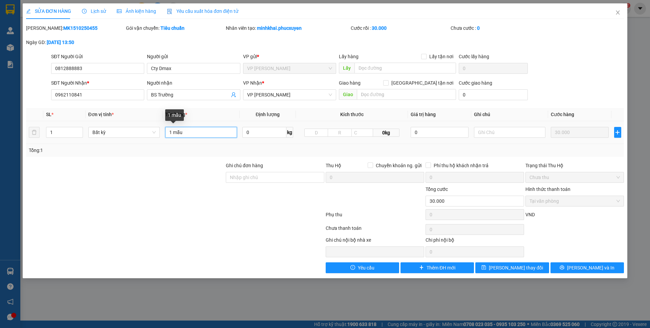
drag, startPoint x: 187, startPoint y: 133, endPoint x: 160, endPoint y: 132, distance: 26.7
click at [160, 132] on tr "1 Bất kỳ 1 mẫu 0 kg 0kg 0 30.000" at bounding box center [325, 132] width 598 height 23
type input "2 hộp mẫu dính liền"
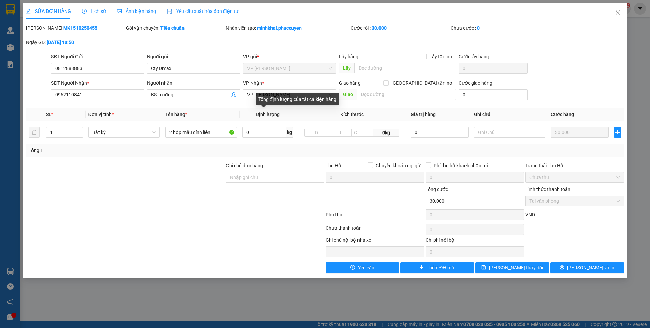
click at [287, 111] on th "Định lượng" at bounding box center [268, 114] width 56 height 13
click at [537, 267] on button "Lưu thay đổi" at bounding box center [511, 267] width 73 height 11
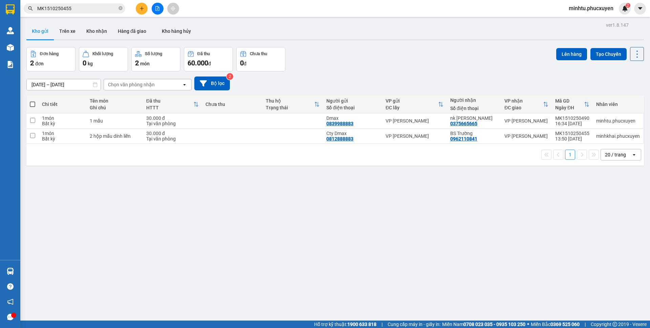
click at [36, 103] on th at bounding box center [32, 104] width 12 height 18
click at [34, 104] on span at bounding box center [32, 104] width 5 height 5
click at [32, 101] on input "checkbox" at bounding box center [32, 101] width 0 height 0
checkbox input "true"
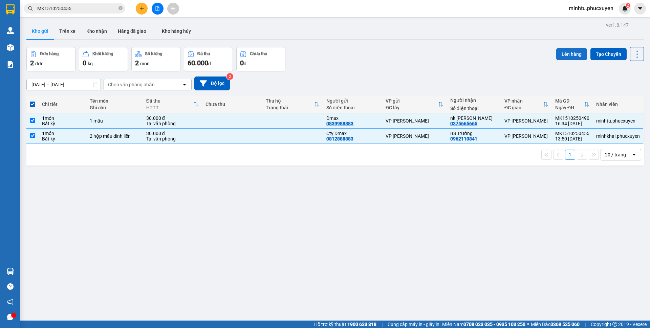
click at [574, 54] on button "Lên hàng" at bounding box center [571, 54] width 31 height 12
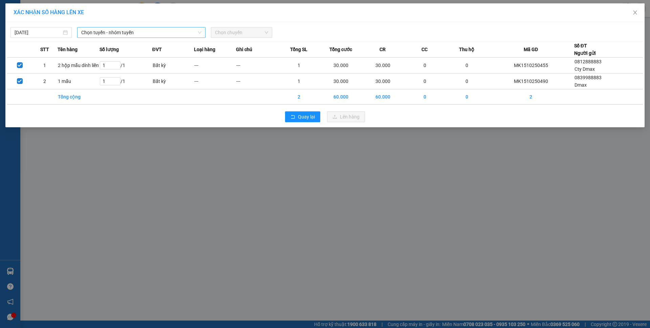
click at [160, 35] on span "Chọn tuyến - nhóm tuyến" at bounding box center [141, 32] width 120 height 10
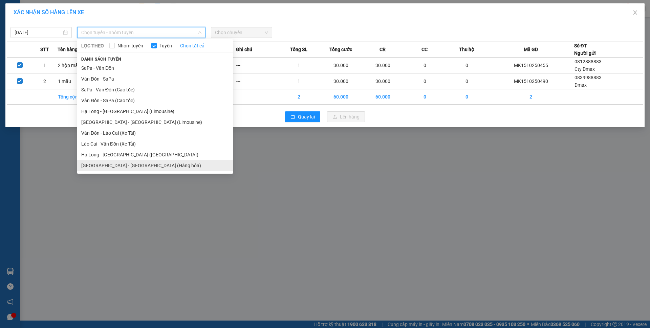
click at [130, 161] on li "Hà Nội - Hạ Long (Hàng hóa)" at bounding box center [155, 165] width 156 height 11
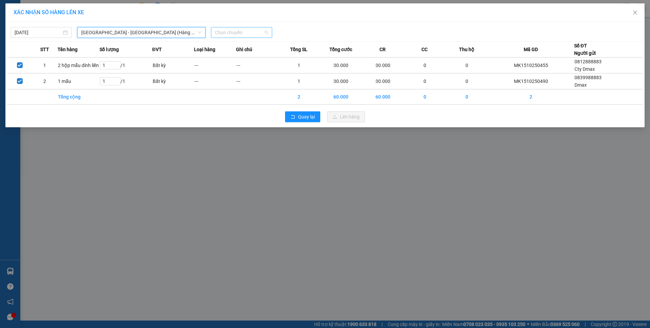
click at [236, 29] on span "Chọn chuyến" at bounding box center [241, 32] width 53 height 10
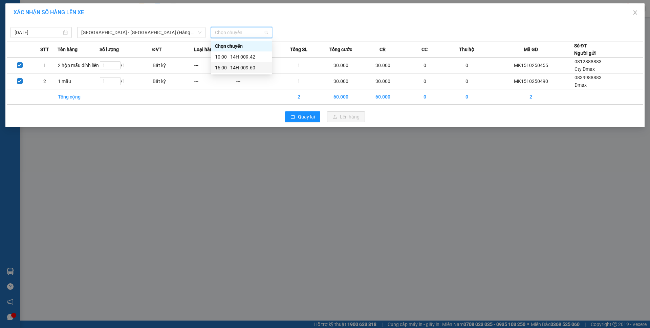
click at [250, 67] on div "16:00 - 14H-009.60" at bounding box center [241, 67] width 53 height 7
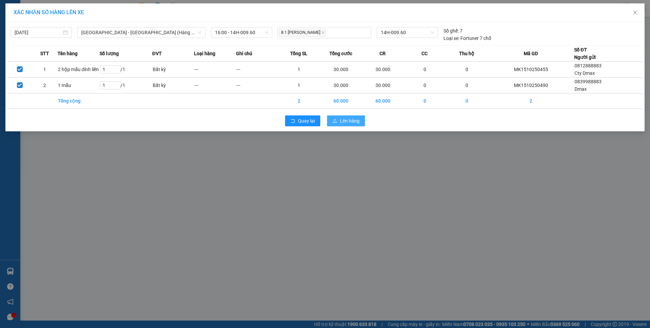
click at [353, 123] on span "Lên hàng" at bounding box center [350, 120] width 20 height 7
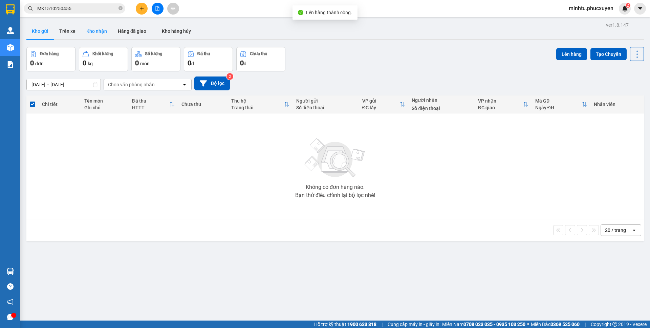
click at [95, 27] on button "Kho nhận" at bounding box center [96, 31] width 31 height 16
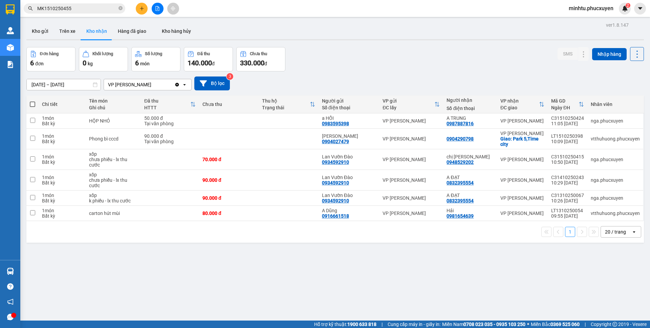
click at [145, 10] on button at bounding box center [142, 9] width 12 height 12
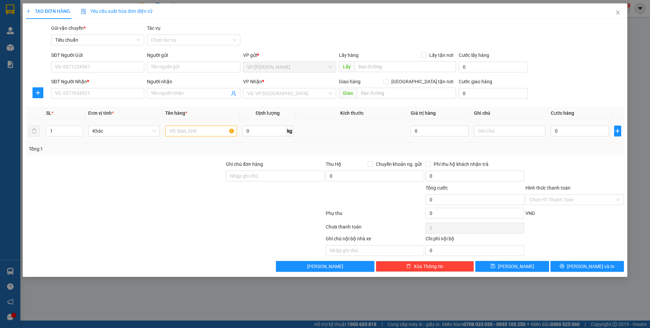
click at [175, 125] on div at bounding box center [201, 131] width 72 height 14
click at [178, 129] on input "text" at bounding box center [201, 131] width 72 height 11
type input "1 biển số"
click at [564, 130] on input "0" at bounding box center [579, 131] width 58 height 11
type input "30"
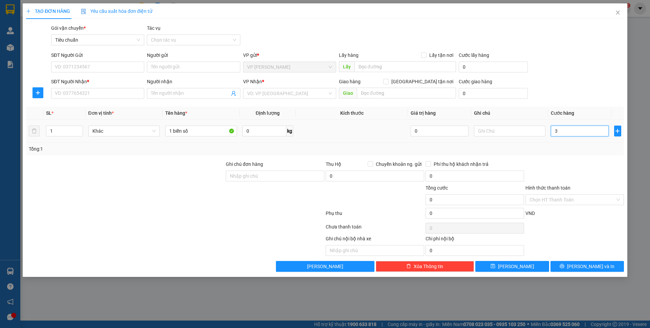
type input "30"
click at [122, 96] on input "SĐT Người Nhận *" at bounding box center [97, 93] width 93 height 11
type input "30.000"
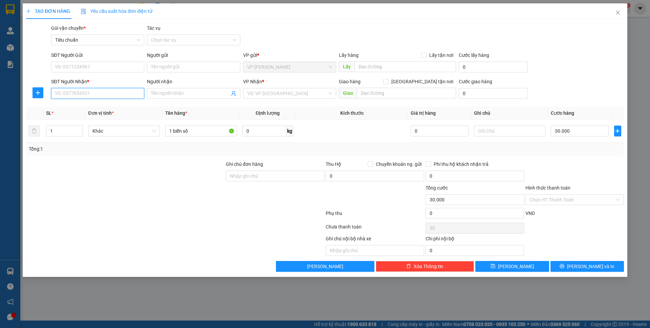
type input "30.000"
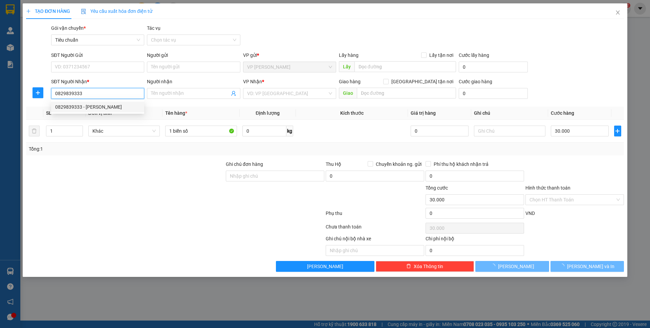
click at [119, 111] on div "0829839333 - Huy Hoàng" at bounding box center [97, 107] width 93 height 11
type input "0829839333"
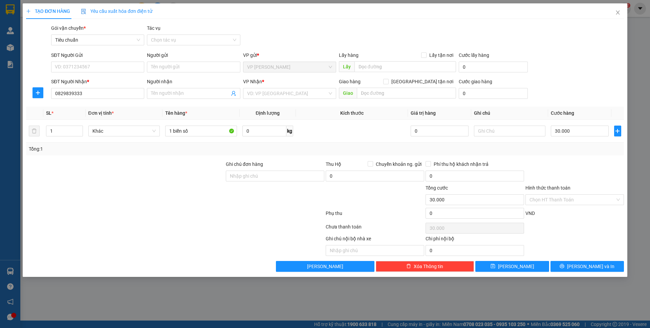
type input "Huy Hoàng"
click at [129, 69] on input "SĐT Người Gửi" at bounding box center [97, 67] width 93 height 11
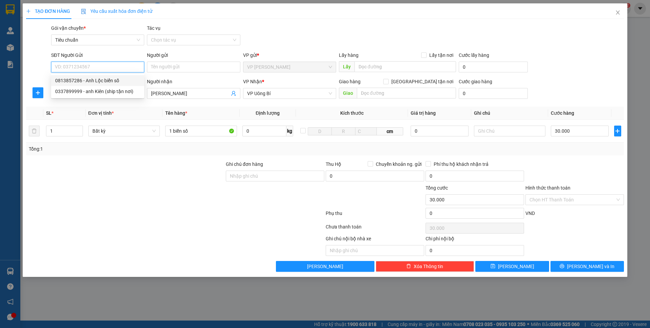
click at [123, 80] on div "0813857286 - Anh Lộc biển số" at bounding box center [97, 80] width 85 height 7
type input "0813857286"
type input "Anh Lộc biển số"
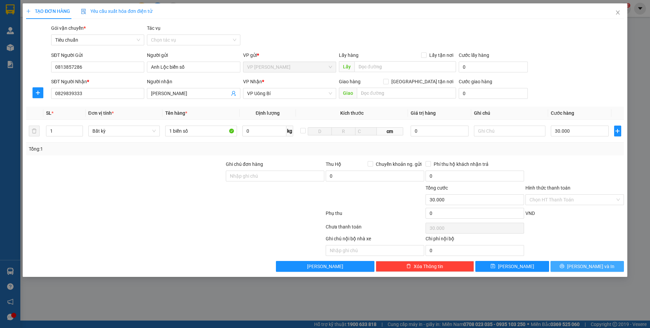
click at [582, 265] on span "Lưu và In" at bounding box center [590, 266] width 47 height 7
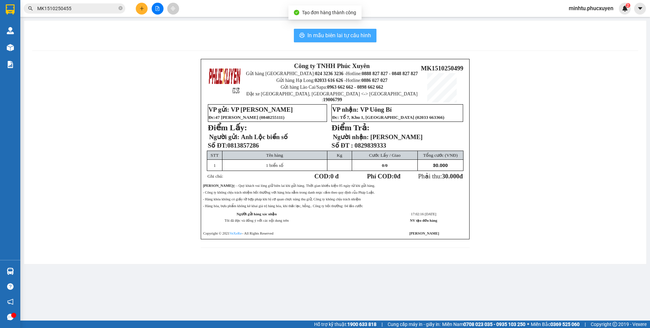
click at [355, 34] on span "In mẫu biên lai tự cấu hình" at bounding box center [339, 35] width 64 height 8
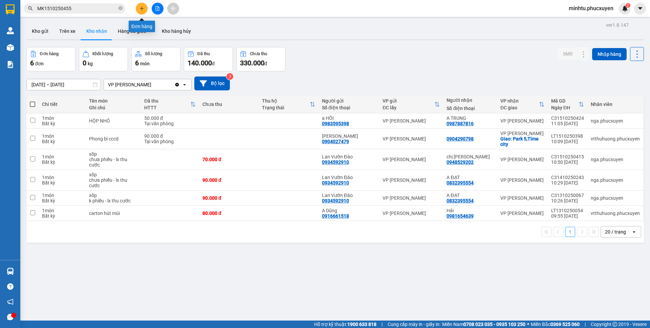
click at [141, 12] on button at bounding box center [142, 9] width 12 height 12
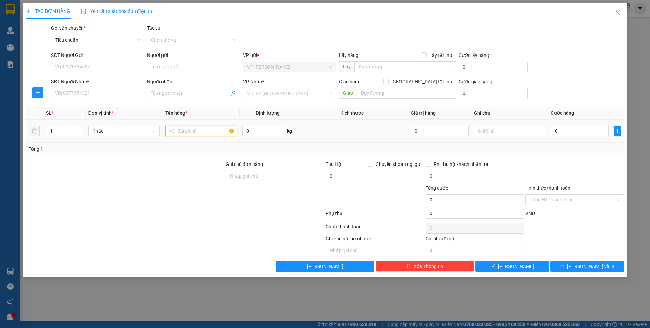
click at [179, 134] on input "text" at bounding box center [201, 131] width 72 height 11
type input "1 ct +"
click at [305, 25] on div "Gói vận chuyển * Tiêu chuẩn Tác vụ Chọn tác vụ" at bounding box center [337, 36] width 575 height 24
click at [67, 72] on div "SĐT Người Gửi VD: 0371234567" at bounding box center [97, 63] width 93 height 24
click at [68, 71] on input "SĐT Người Gửi" at bounding box center [97, 67] width 93 height 11
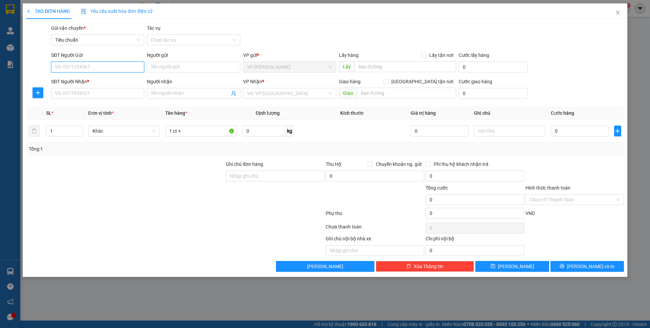
click at [72, 68] on input "SĐT Người Gửi" at bounding box center [97, 67] width 93 height 11
type input "0966780133"
click at [97, 66] on input "0966780133" at bounding box center [97, 67] width 93 height 11
click at [99, 77] on div "0966780133 - Anh Phóng" at bounding box center [97, 80] width 85 height 7
type input "[PERSON_NAME]"
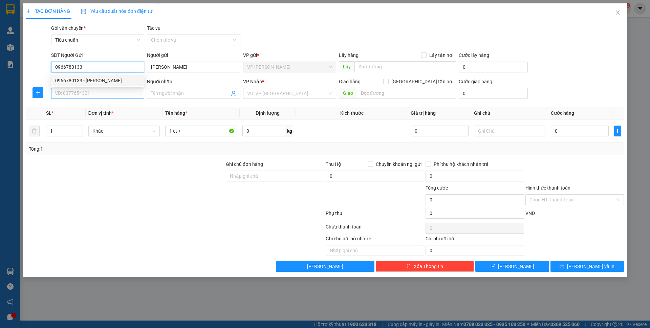
type input "0966780133"
click at [97, 94] on input "SĐT Người Nhận *" at bounding box center [97, 93] width 93 height 11
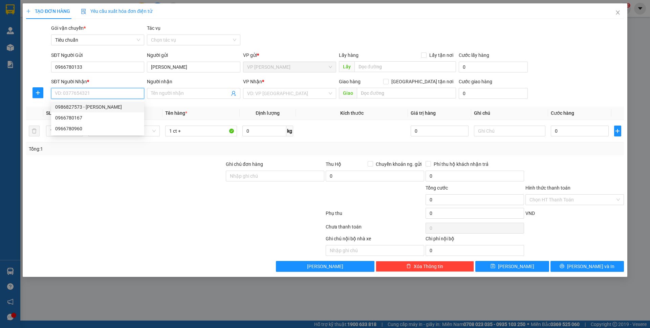
click at [106, 105] on div "0986827573 - Anh Kiên" at bounding box center [97, 106] width 85 height 7
type input "0986827573"
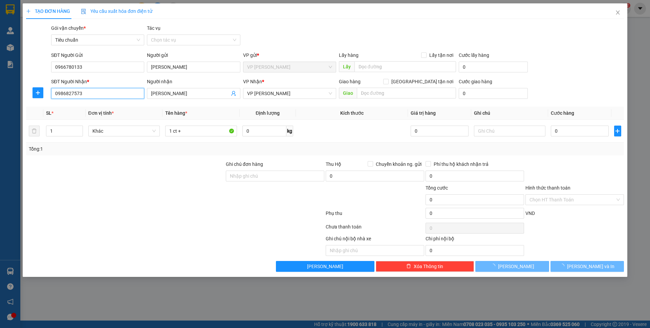
type input "[PERSON_NAME]"
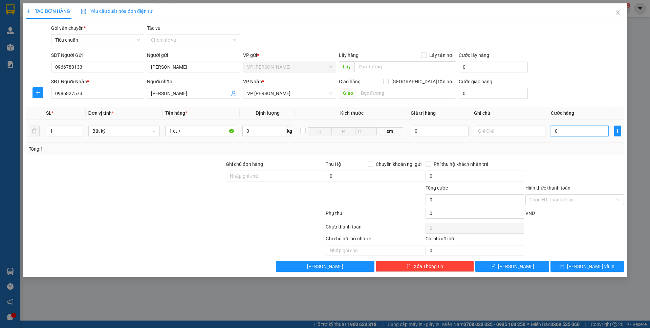
click at [572, 135] on input "0" at bounding box center [579, 131] width 58 height 11
type input "60"
click at [581, 103] on div "Transit Pickup Surcharge Ids Transit Deliver Surcharge Ids Transit Deliver Surc…" at bounding box center [325, 147] width 598 height 247
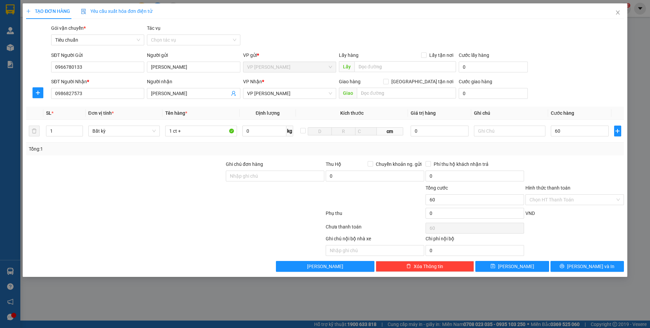
type input "60.000"
click at [187, 132] on input "1 ct +" at bounding box center [201, 131] width 72 height 11
click at [180, 131] on input "1 ct + bọc" at bounding box center [201, 131] width 72 height 11
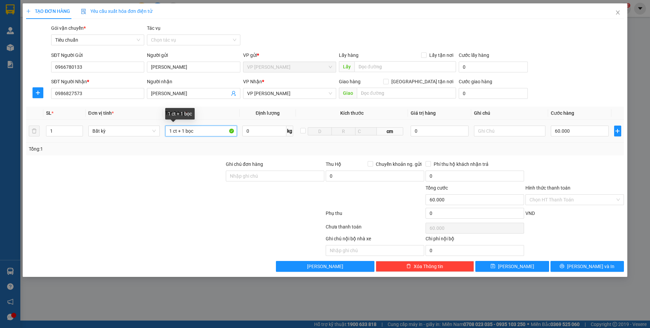
click at [199, 131] on input "1 ct + 1 bọc" at bounding box center [201, 131] width 72 height 11
type input "1 ct + 1 bọc phụ tùng"
click at [575, 130] on input "60.000" at bounding box center [579, 131] width 58 height 11
type input "10"
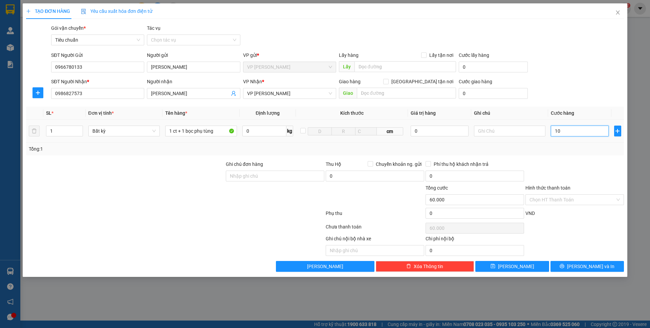
type input "10"
click at [585, 100] on div "SĐT Người Nhận * 0986827573 Người nhận Anh Kiên VP Nhận * VP Hạ Long Giao hàng …" at bounding box center [337, 90] width 575 height 24
type input "10.000"
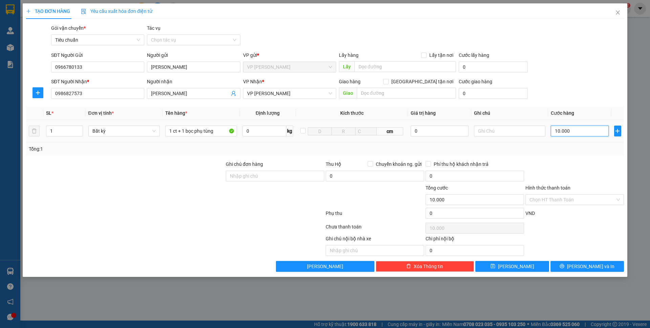
click at [577, 131] on input "10.000" at bounding box center [579, 131] width 58 height 11
type input "1"
type input "10"
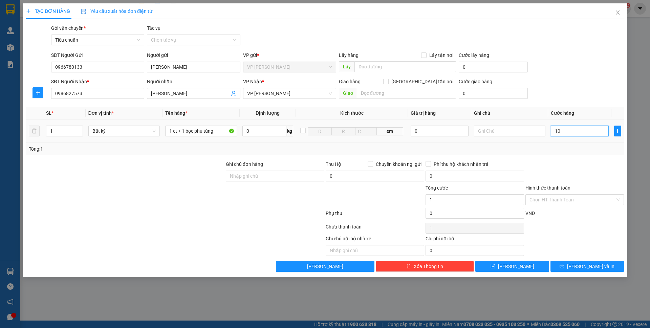
type input "10"
type input "100"
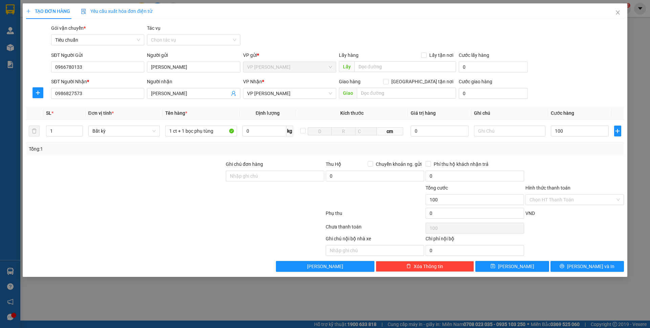
click at [582, 108] on th "Cước hàng" at bounding box center [579, 113] width 63 height 13
type input "100.000"
click at [589, 267] on span "Lưu và In" at bounding box center [590, 266] width 47 height 7
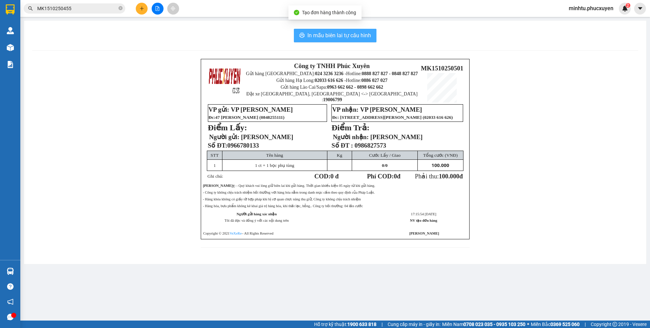
click at [360, 38] on span "In mẫu biên lai tự cấu hình" at bounding box center [339, 35] width 64 height 8
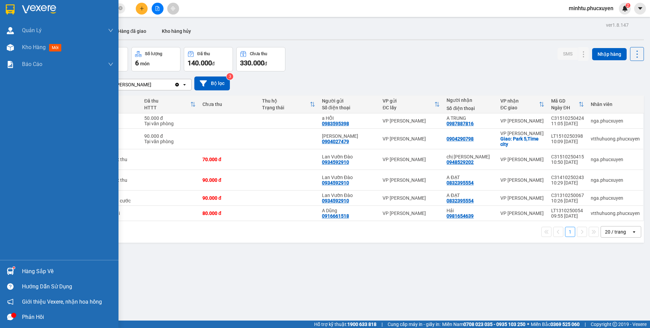
click at [14, 268] on sup at bounding box center [14, 268] width 2 height 2
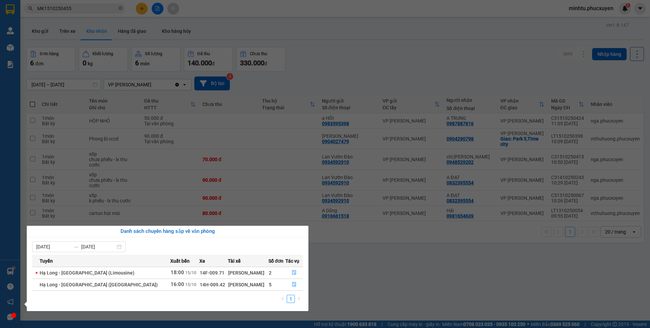
click at [161, 123] on section "Kết quả tìm kiếm ( 1 ) Bộ lọc Mã ĐH Trạng thái Món hàng Thu hộ Tổng cước Chưa c…" at bounding box center [325, 164] width 650 height 328
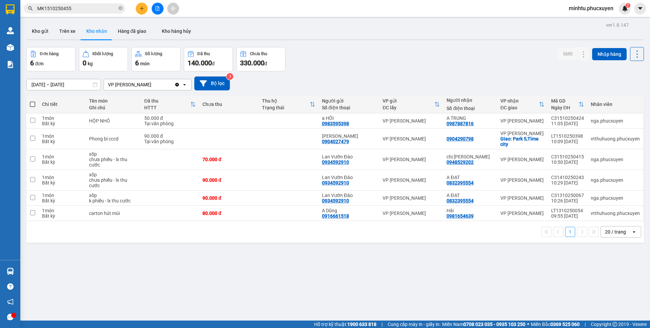
click at [144, 9] on icon "plus" at bounding box center [141, 8] width 5 height 5
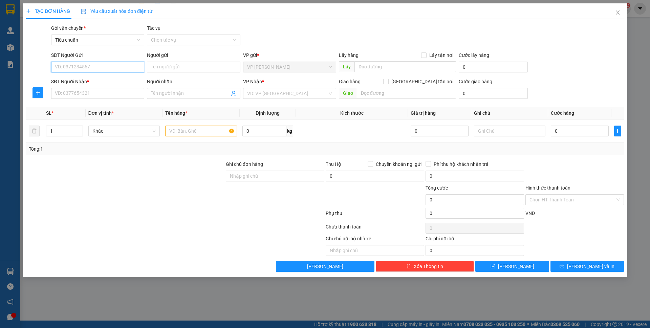
click at [106, 70] on input "SĐT Người Gửi" at bounding box center [97, 67] width 93 height 11
type input "0985463261"
click at [105, 83] on div "0985463261 - lab khánh linh" at bounding box center [97, 80] width 85 height 7
type input "lab khánh linh"
type input "0985463261"
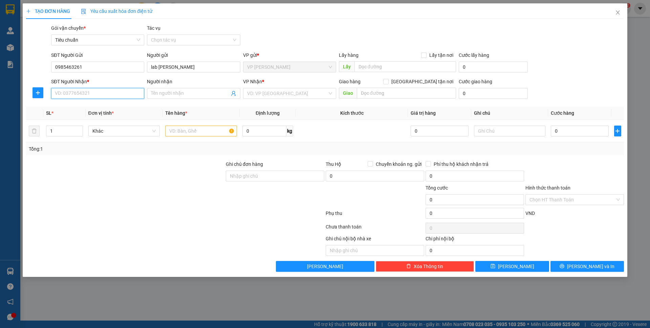
click at [103, 92] on input "SĐT Người Nhận *" at bounding box center [97, 93] width 93 height 11
click at [106, 109] on div "0389970472 - BS Dinh 0978438282 (gửi xe limo)" at bounding box center [106, 106] width 102 height 7
type input "0389970472"
click at [176, 130] on input "text" at bounding box center [201, 131] width 72 height 11
type input "1"
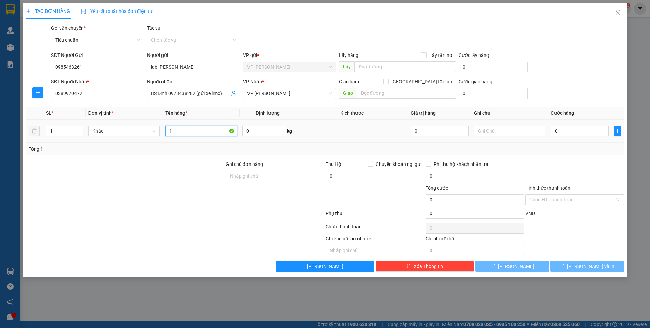
type input "BS Dinh 0978438282 (gửi xe limo)"
type input "1 mẫu"
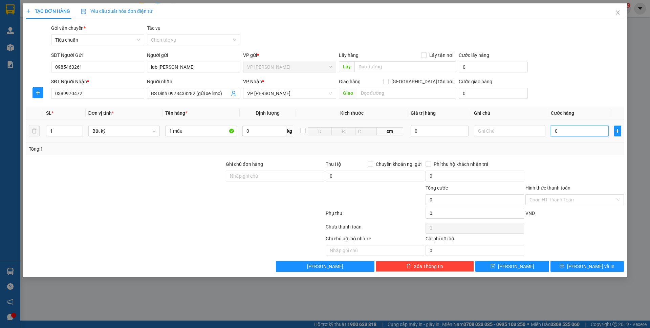
click at [587, 132] on input "0" at bounding box center [579, 131] width 58 height 11
type input "50"
click at [582, 113] on th "Cước hàng" at bounding box center [579, 113] width 63 height 13
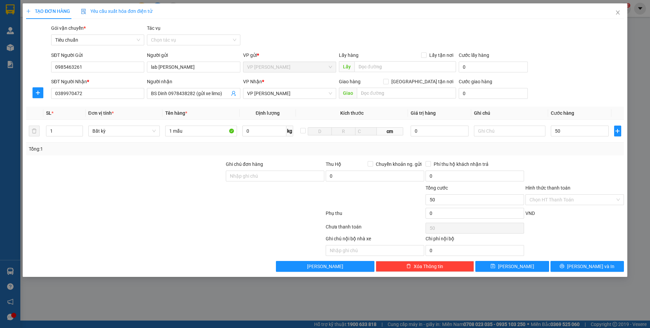
type input "50.000"
click at [586, 265] on span "Lưu và In" at bounding box center [590, 266] width 47 height 7
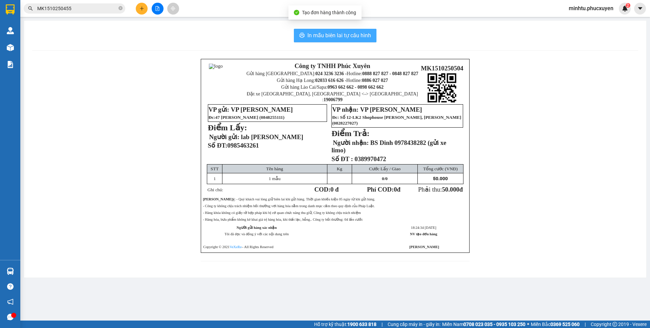
click at [362, 39] on span "In mẫu biên lai tự cấu hình" at bounding box center [339, 35] width 64 height 8
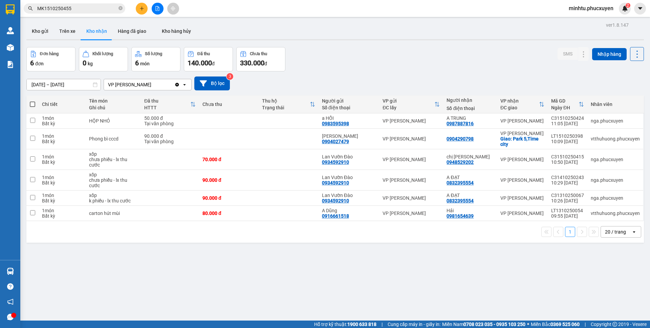
click at [245, 264] on div "ver 1.8.147 Kho gửi Trên xe Kho nhận Hàng đã giao Kho hàng hủy Đơn hàng 6 đơn K…" at bounding box center [335, 184] width 623 height 328
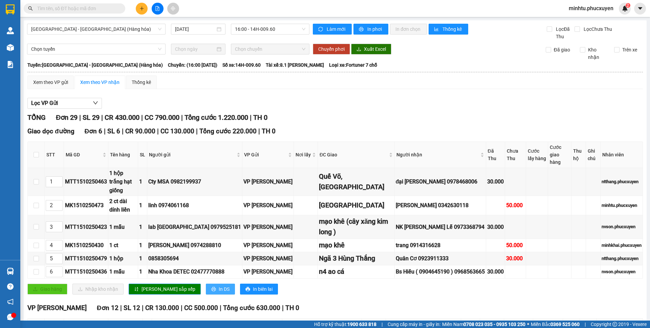
click at [219, 285] on span "In DS" at bounding box center [224, 288] width 11 height 7
drag, startPoint x: 51, startPoint y: 86, endPoint x: 132, endPoint y: 87, distance: 80.5
click at [51, 86] on div "Xem theo VP gửi" at bounding box center [50, 82] width 46 height 14
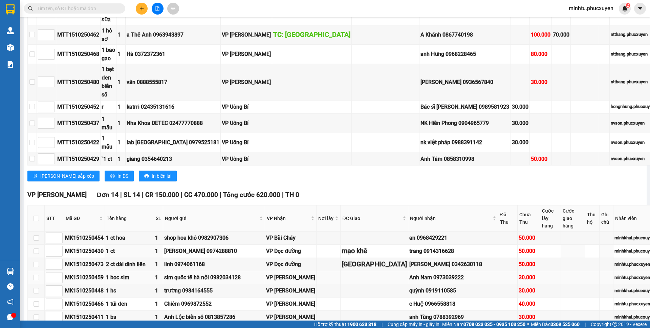
scroll to position [372, 0]
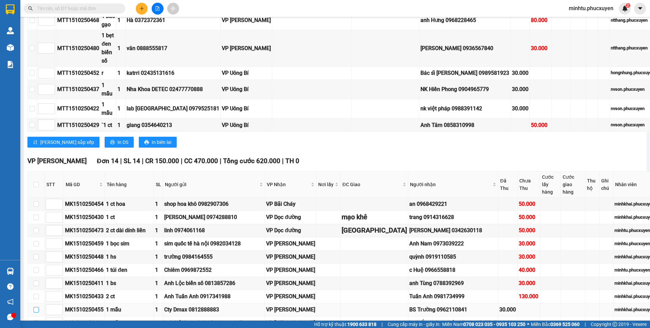
click at [38, 307] on input "checkbox" at bounding box center [35, 309] width 5 height 5
checkbox input "true"
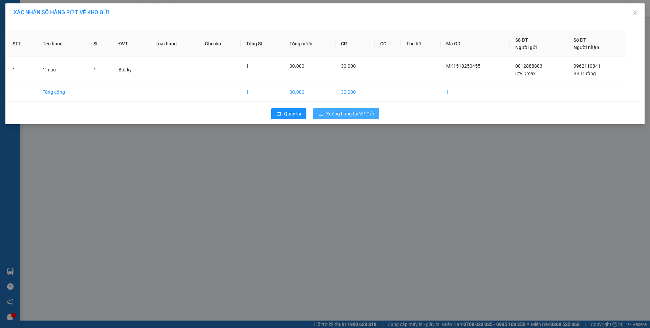
click at [361, 112] on span "Xuống hàng tại VP Gửi" at bounding box center [350, 113] width 48 height 7
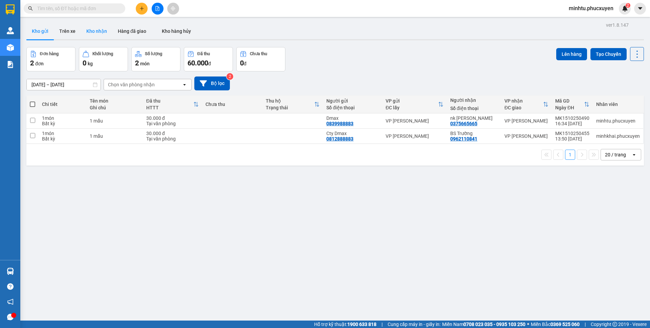
click at [98, 38] on button "Kho nhận" at bounding box center [96, 31] width 31 height 16
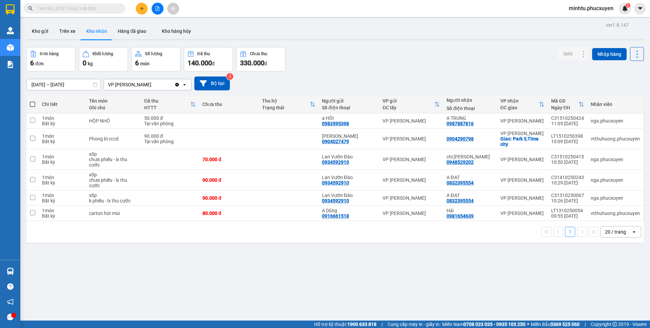
click at [44, 34] on button "Kho gửi" at bounding box center [39, 31] width 27 height 16
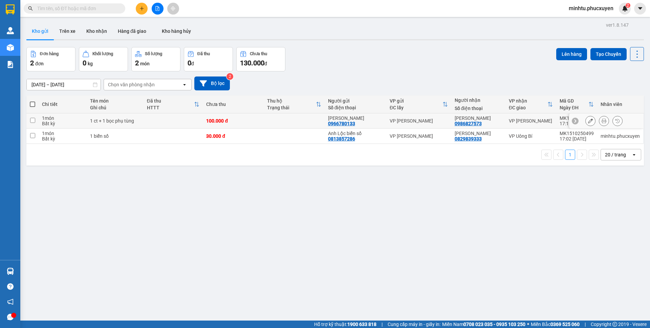
click at [601, 120] on icon at bounding box center [603, 120] width 5 height 5
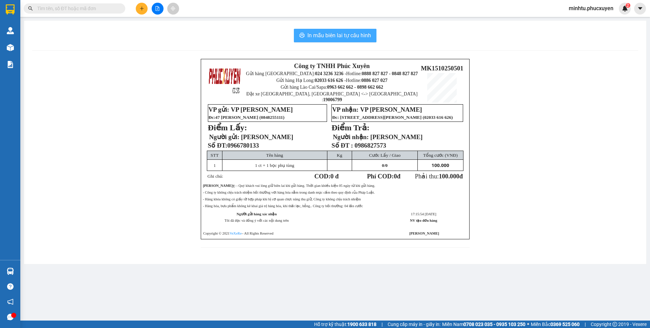
click at [367, 38] on span "In mẫu biên lai tự cấu hình" at bounding box center [339, 35] width 64 height 8
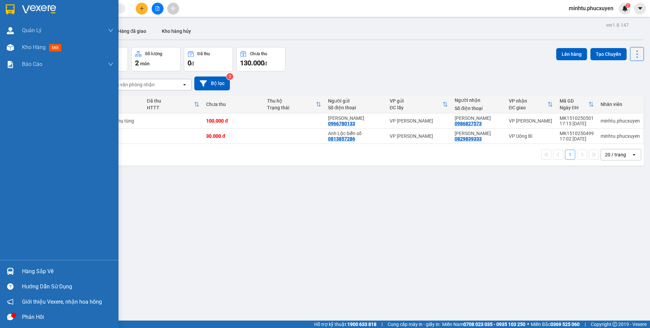
click at [14, 272] on div at bounding box center [10, 271] width 12 height 12
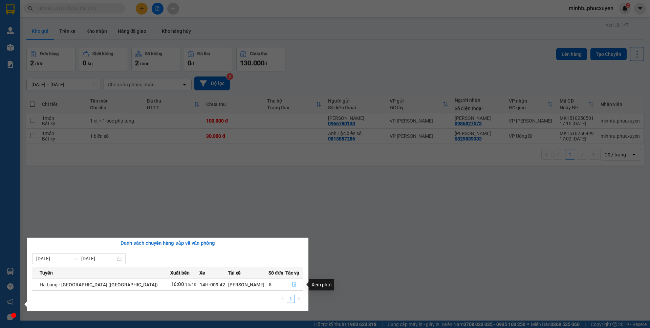
click at [292, 286] on icon "file-done" at bounding box center [294, 284] width 5 height 5
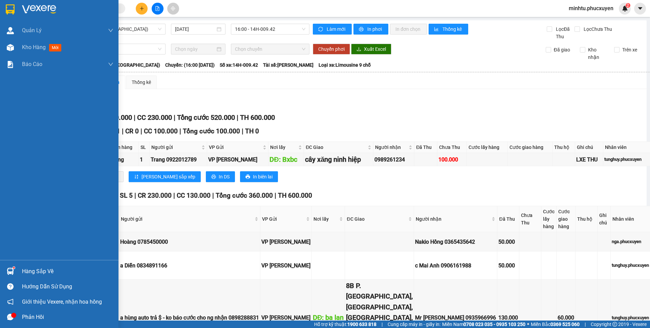
click at [9, 270] on img at bounding box center [10, 271] width 7 height 7
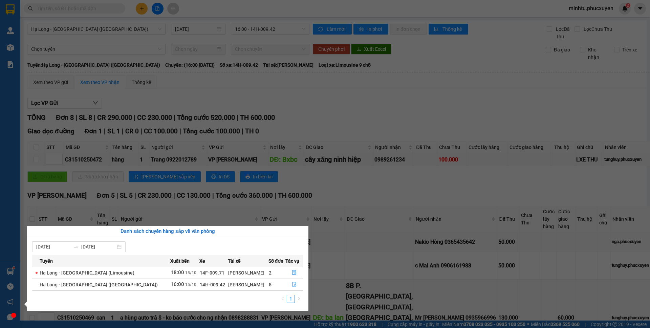
click at [15, 270] on div "Quản [PERSON_NAME] lý giao nhận mới Quản lý kiểm kho Kho hàng mới Báo cáo 11. B…" at bounding box center [10, 164] width 20 height 328
